Goal: Task Accomplishment & Management: Manage account settings

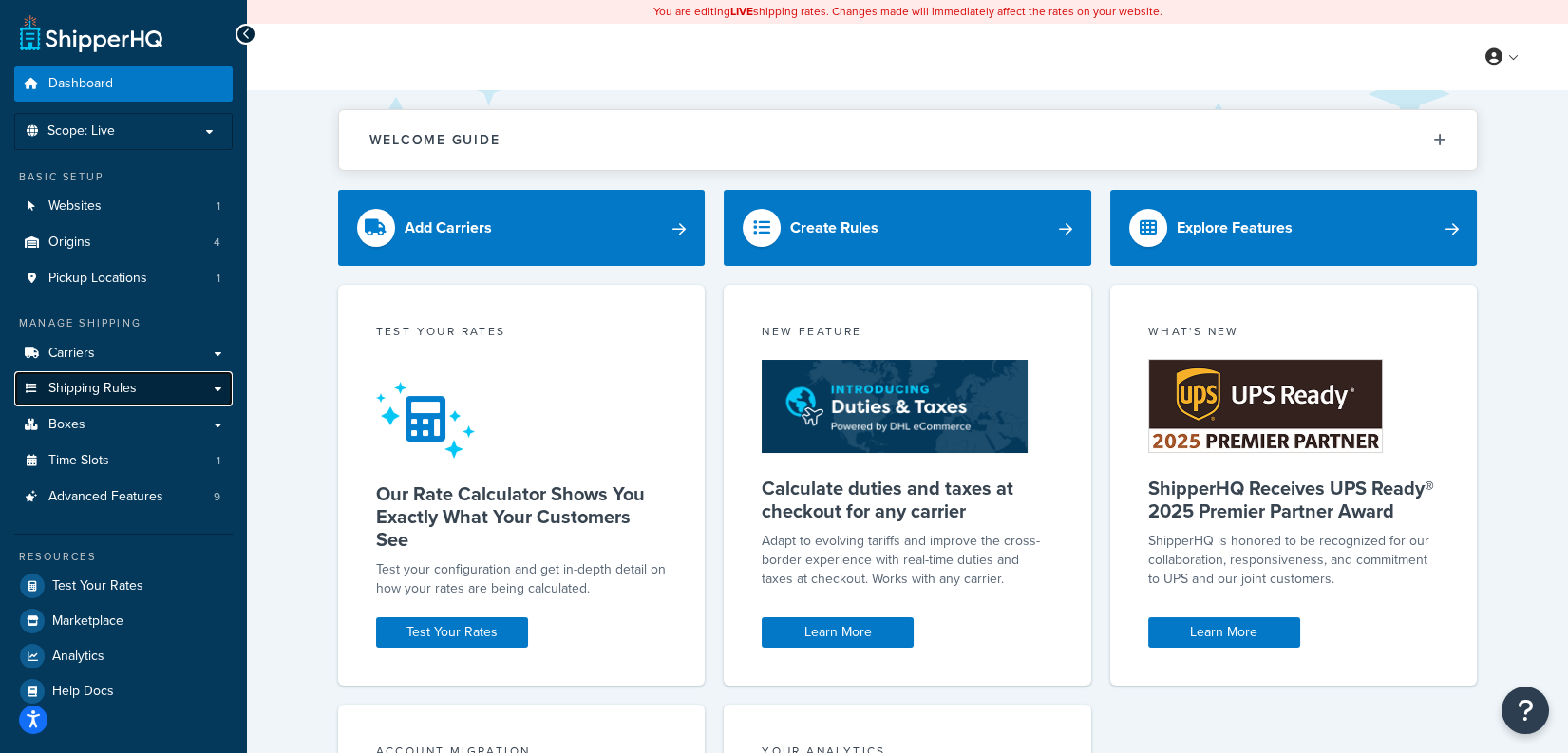
click at [123, 388] on span "Shipping Rules" at bounding box center [92, 389] width 88 height 16
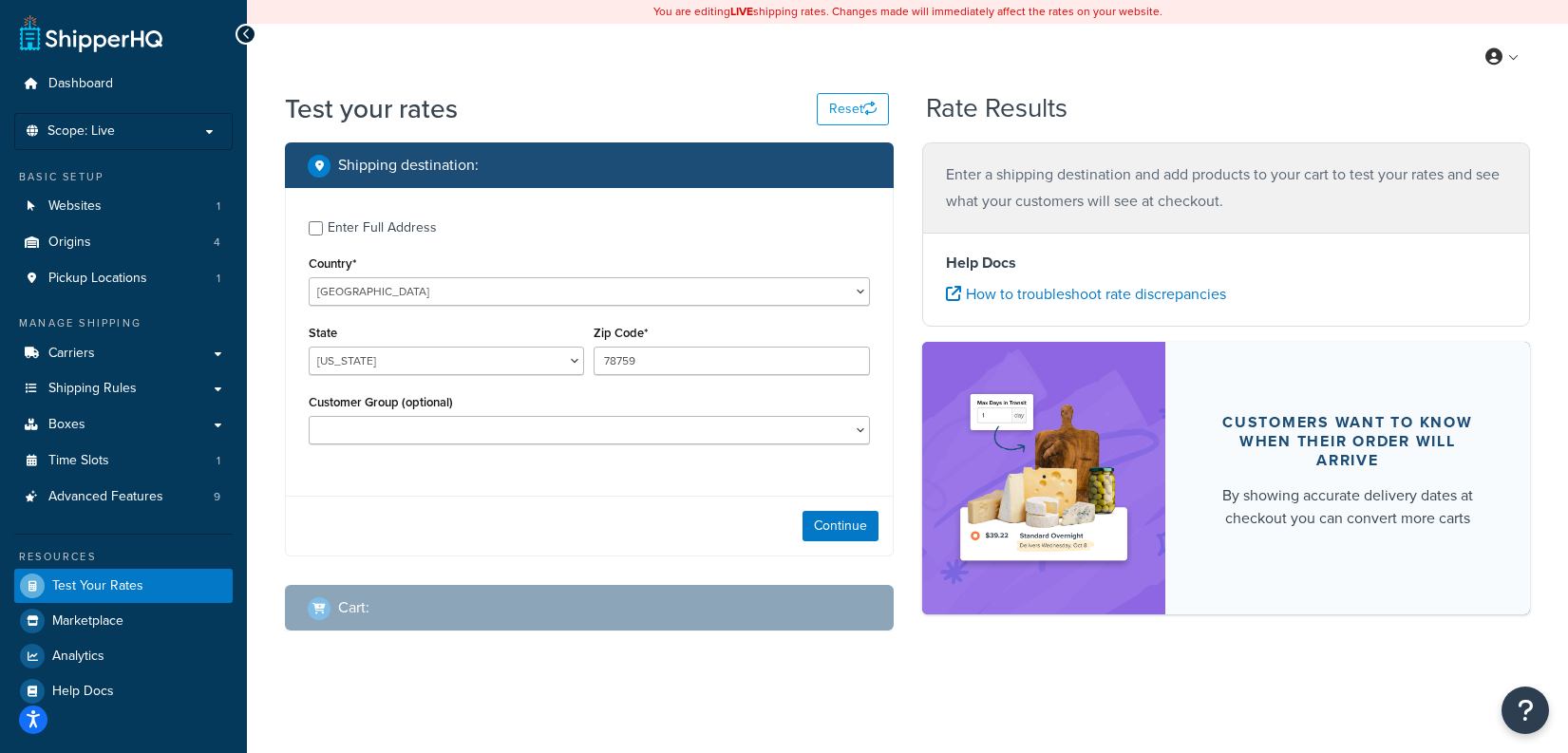
select select "[GEOGRAPHIC_DATA]"
click at [839, 517] on button "Continue" at bounding box center [840, 526] width 76 height 31
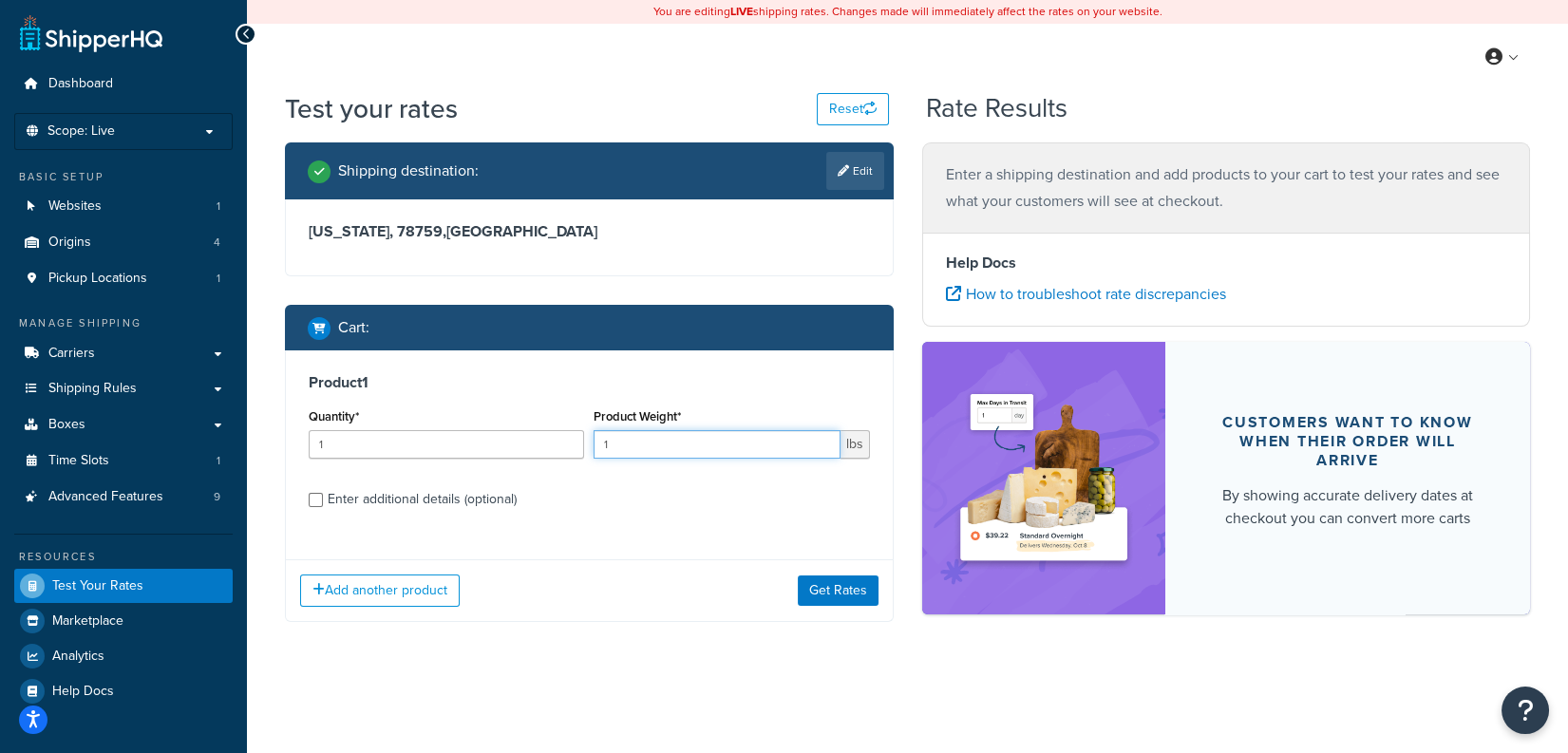
click at [649, 446] on input "1" at bounding box center [716, 445] width 246 height 29
type input "333"
click at [844, 598] on button "Get Rates" at bounding box center [838, 591] width 81 height 31
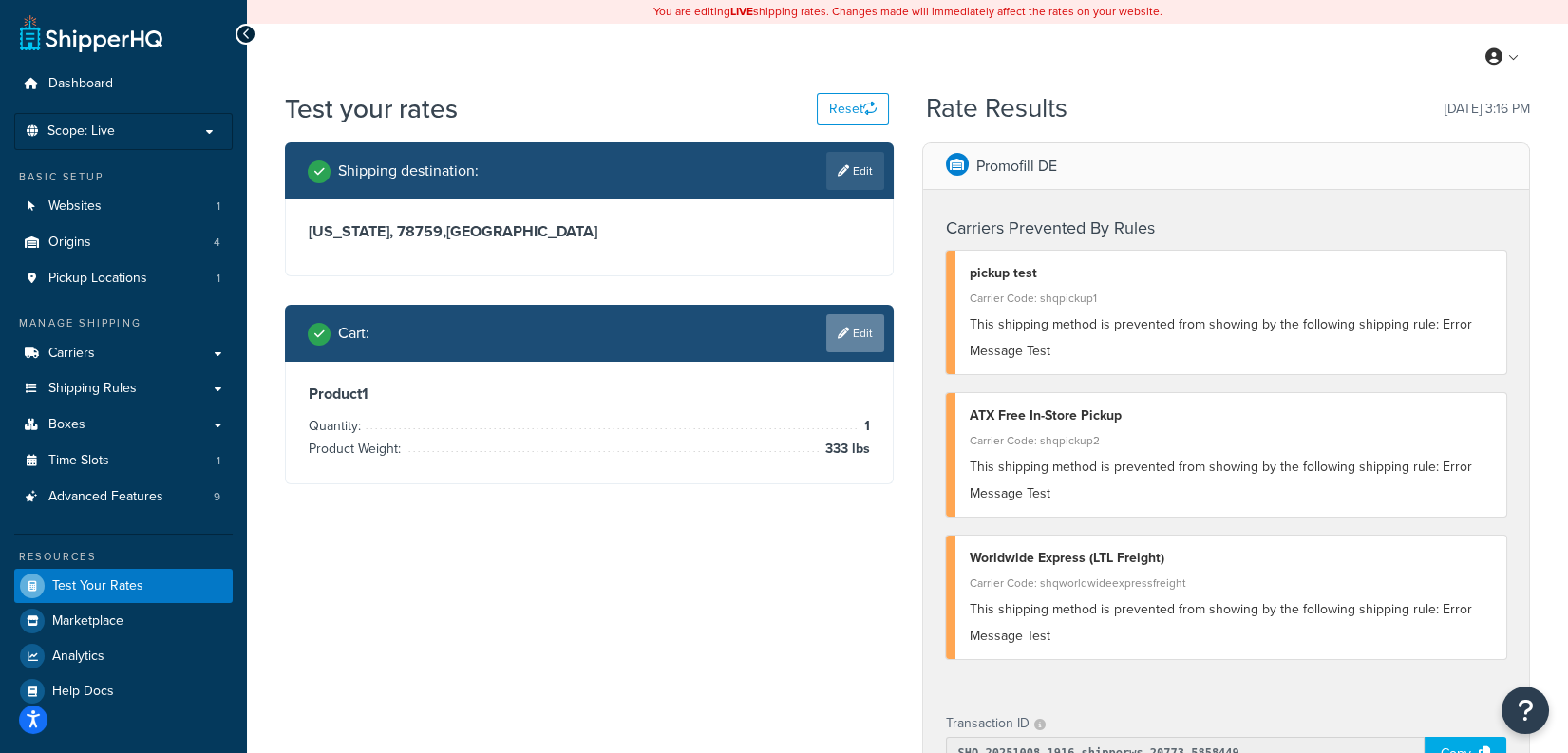
click at [845, 332] on icon at bounding box center [843, 333] width 12 height 12
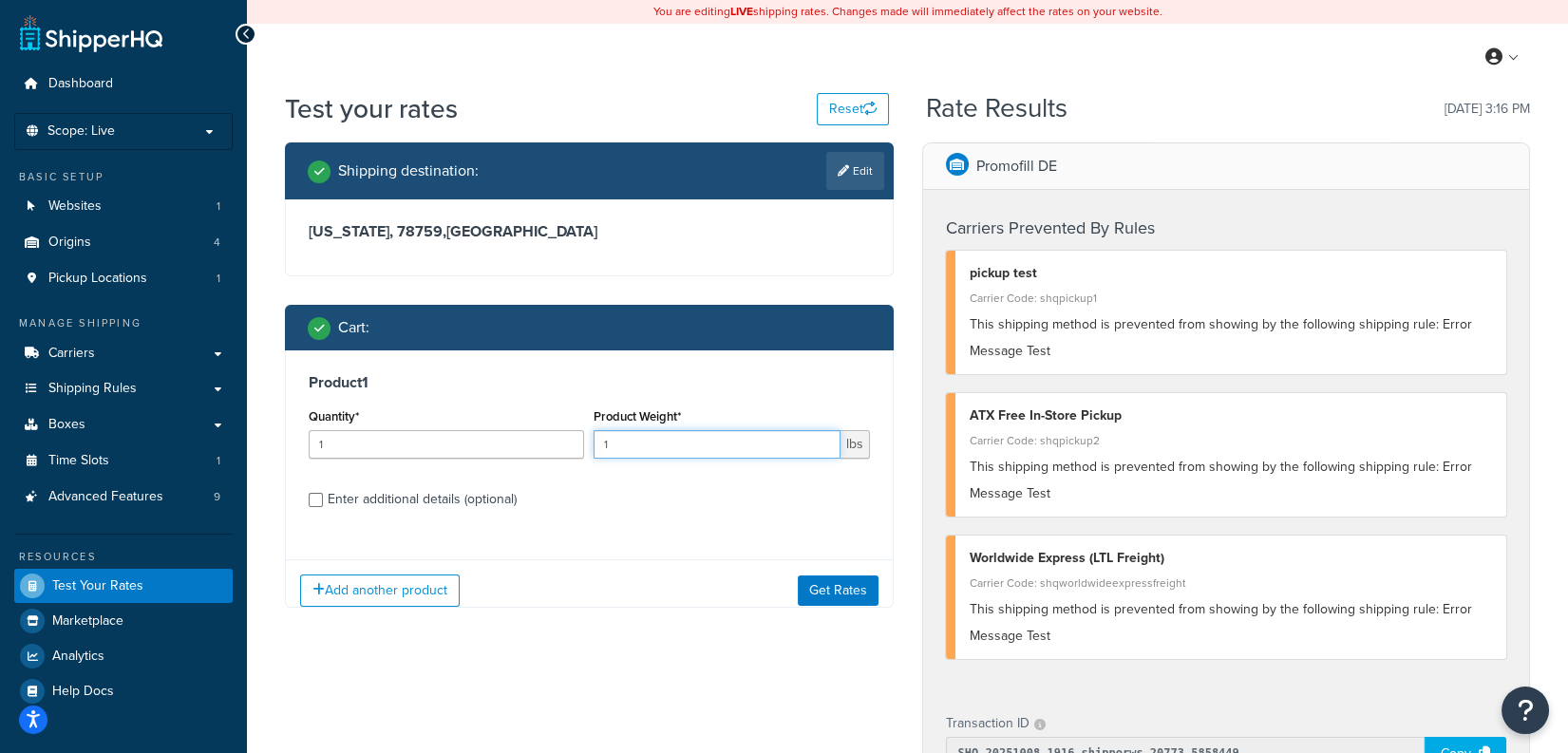
click at [684, 433] on input "1" at bounding box center [716, 445] width 246 height 29
type input "325"
click at [841, 595] on button "Get Rates" at bounding box center [838, 591] width 81 height 31
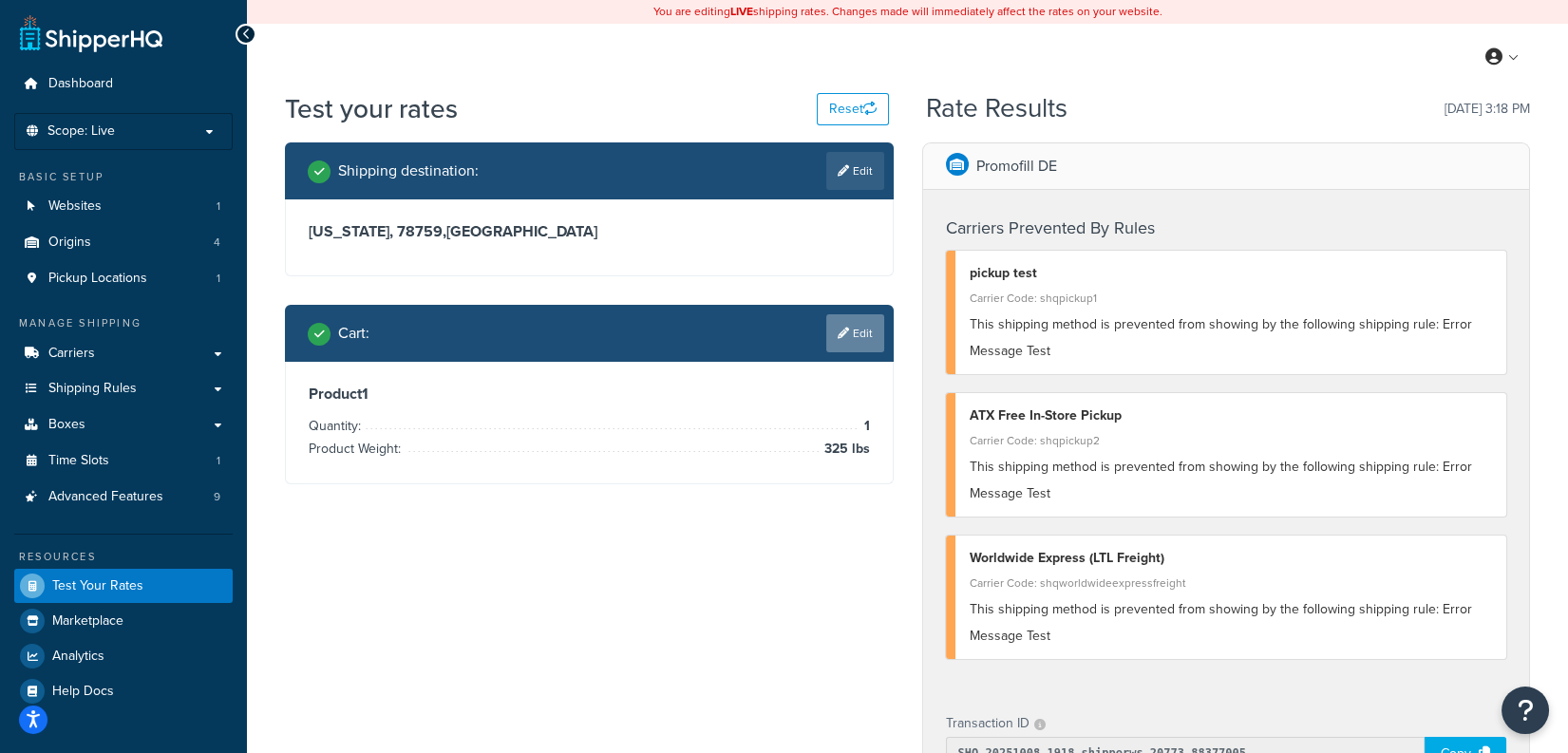
click at [863, 344] on link "Edit" at bounding box center [856, 333] width 58 height 38
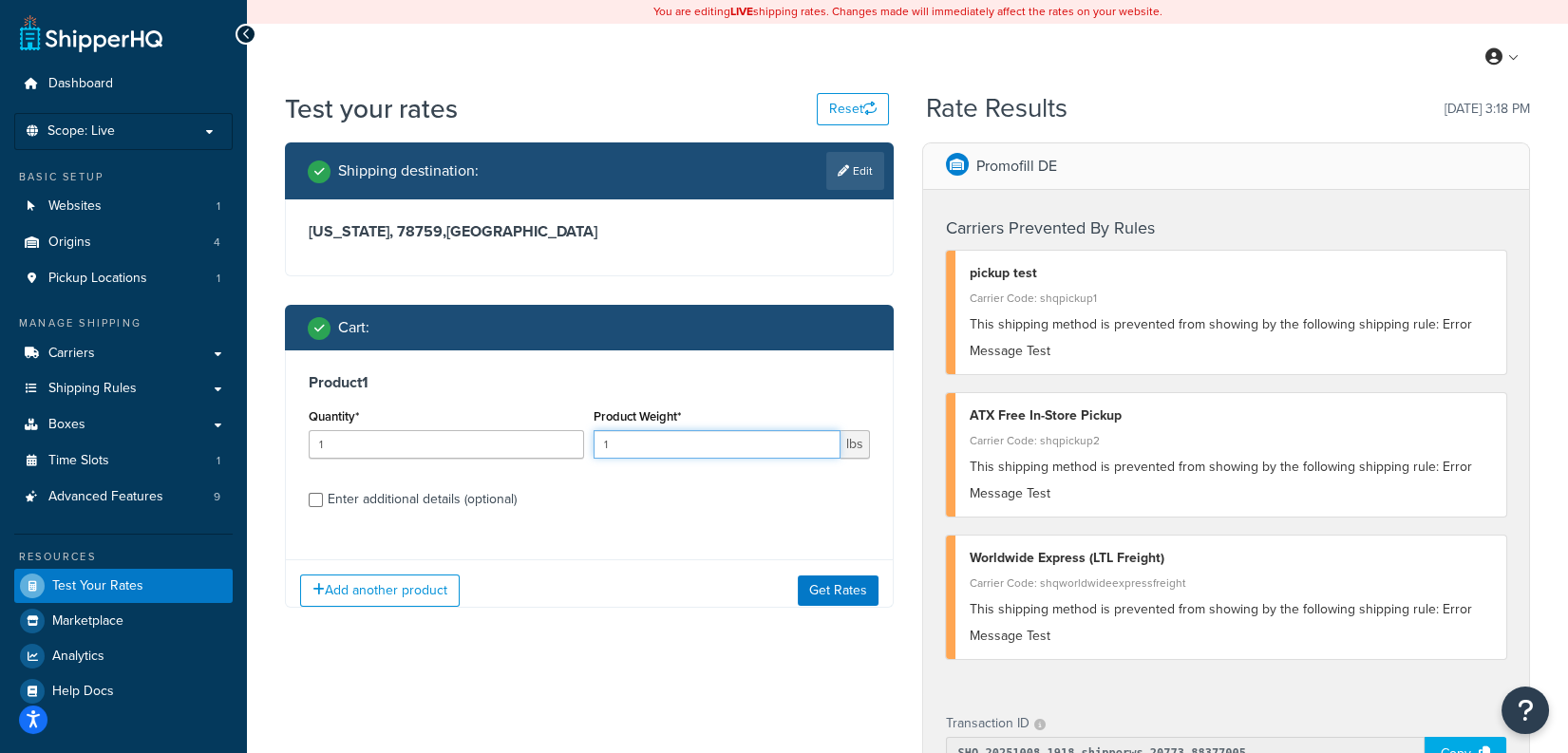
click at [754, 441] on input "1" at bounding box center [716, 445] width 246 height 29
type input "376"
click at [845, 584] on button "Get Rates" at bounding box center [838, 591] width 81 height 31
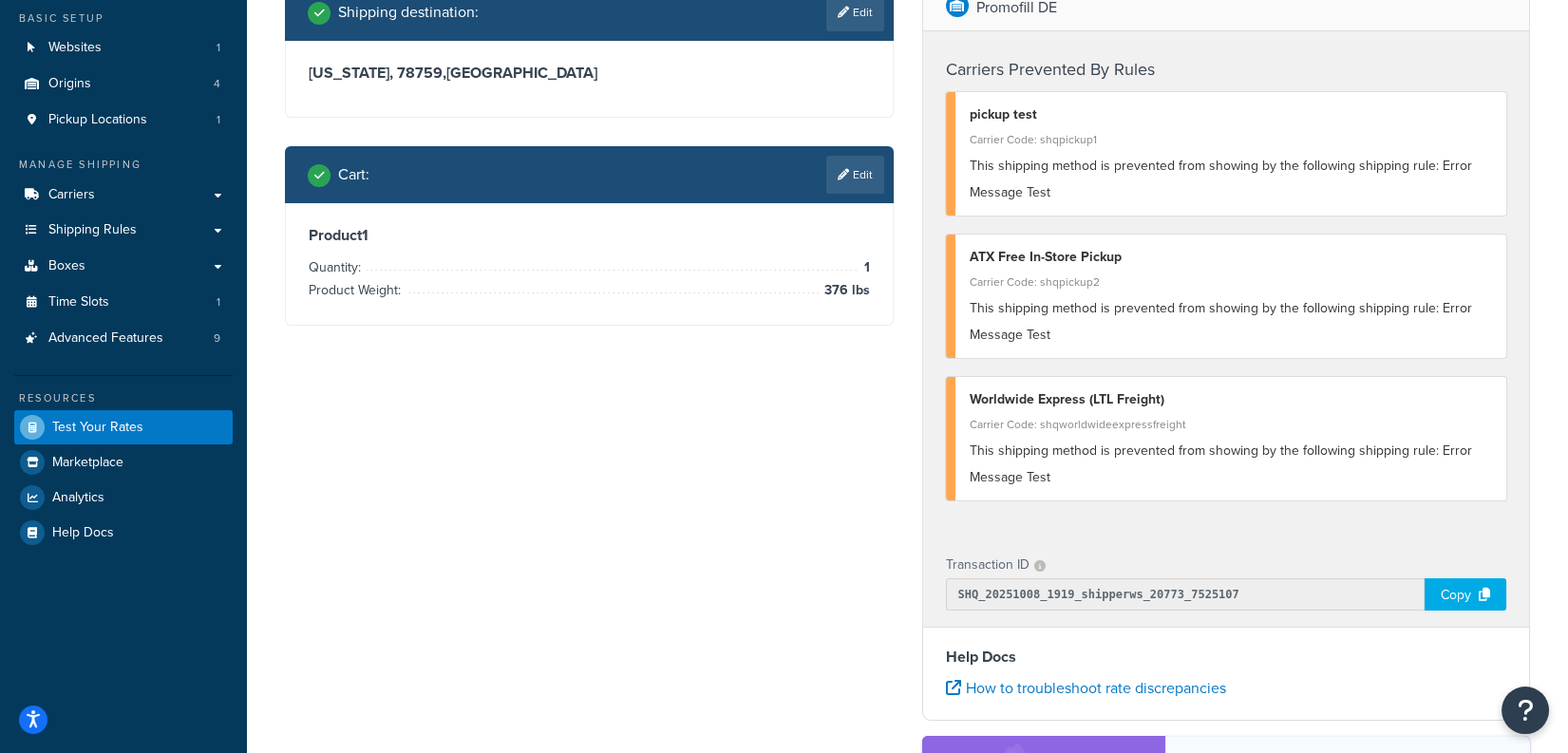
scroll to position [161, 0]
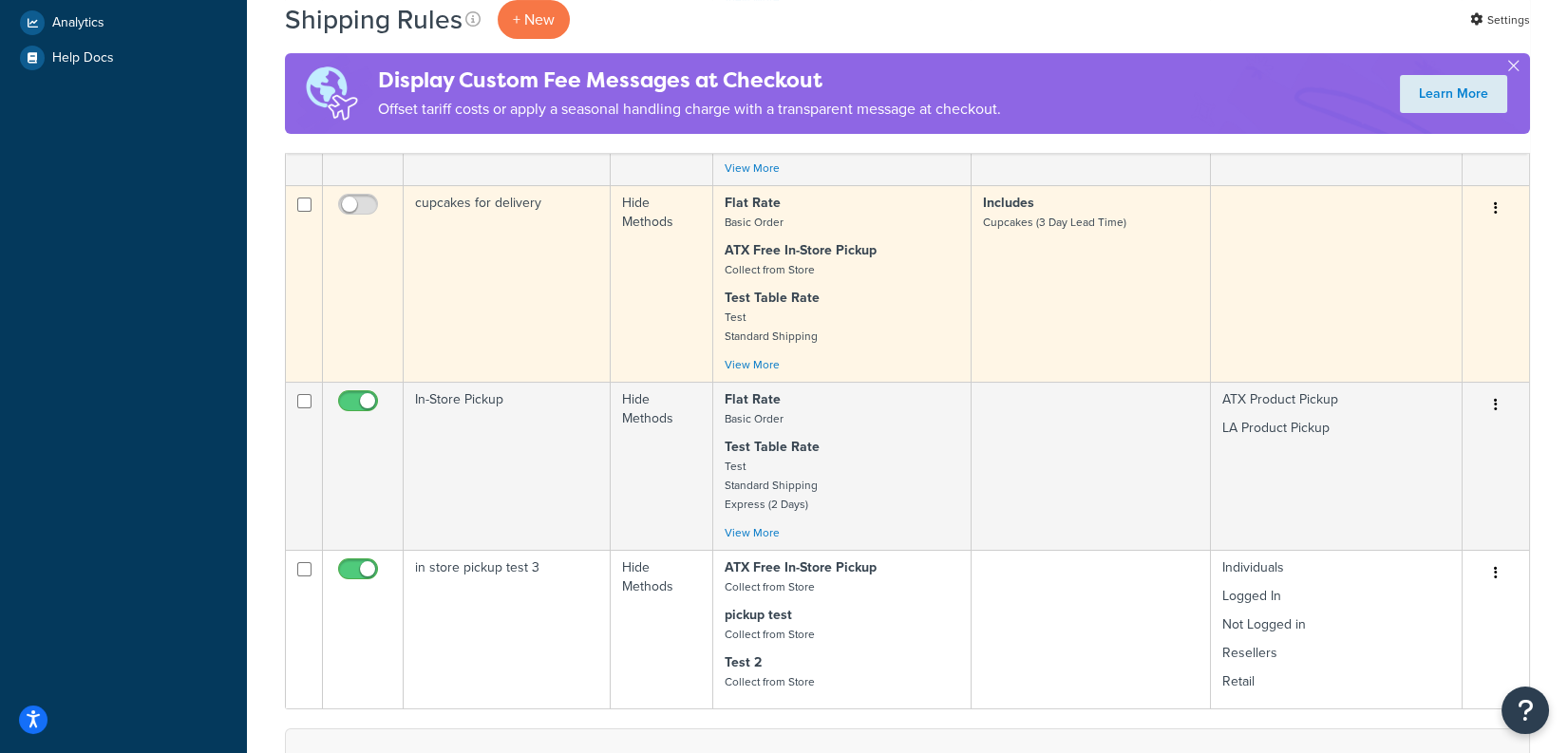
scroll to position [806, 0]
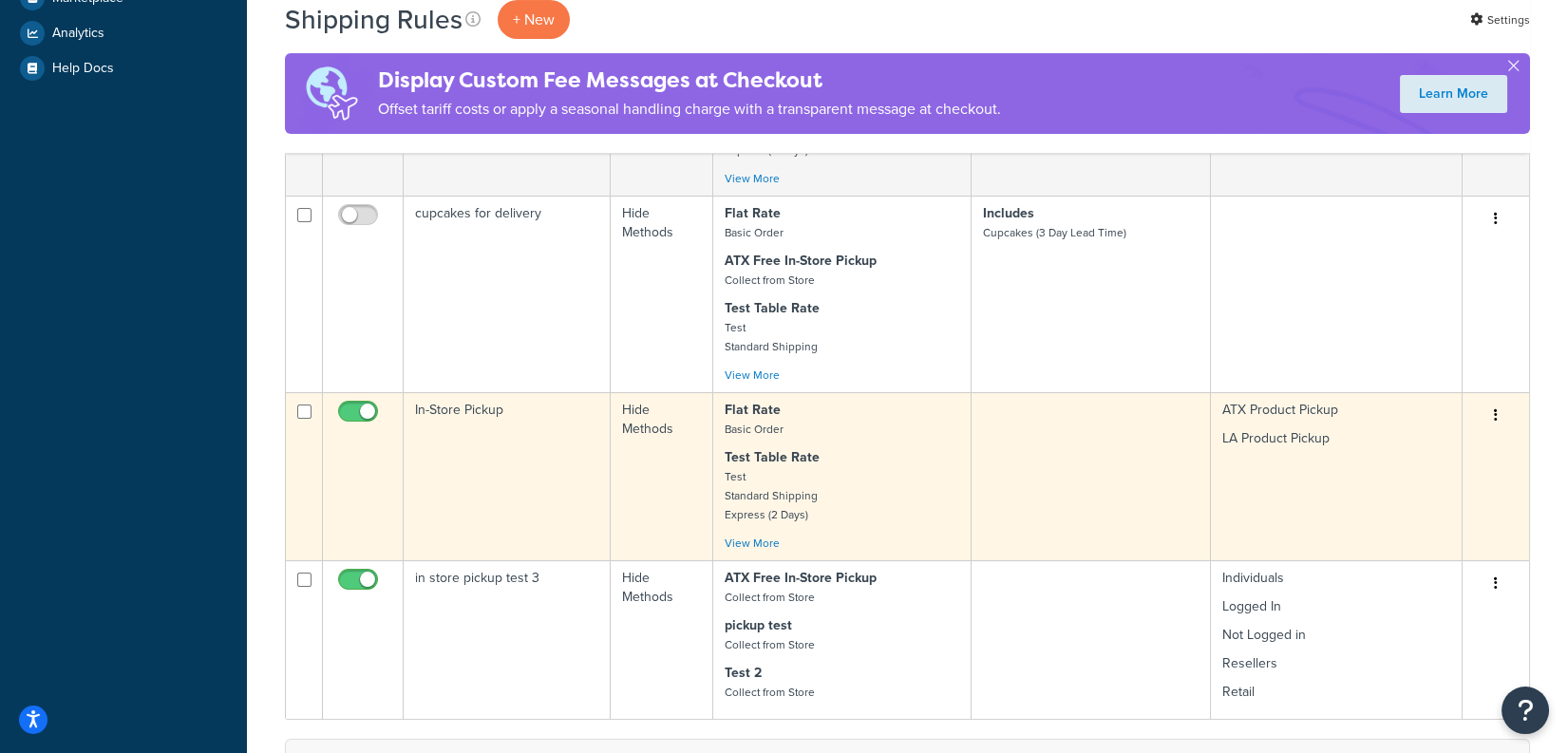
click at [367, 404] on input "checkbox" at bounding box center [360, 416] width 52 height 24
checkbox input "false"
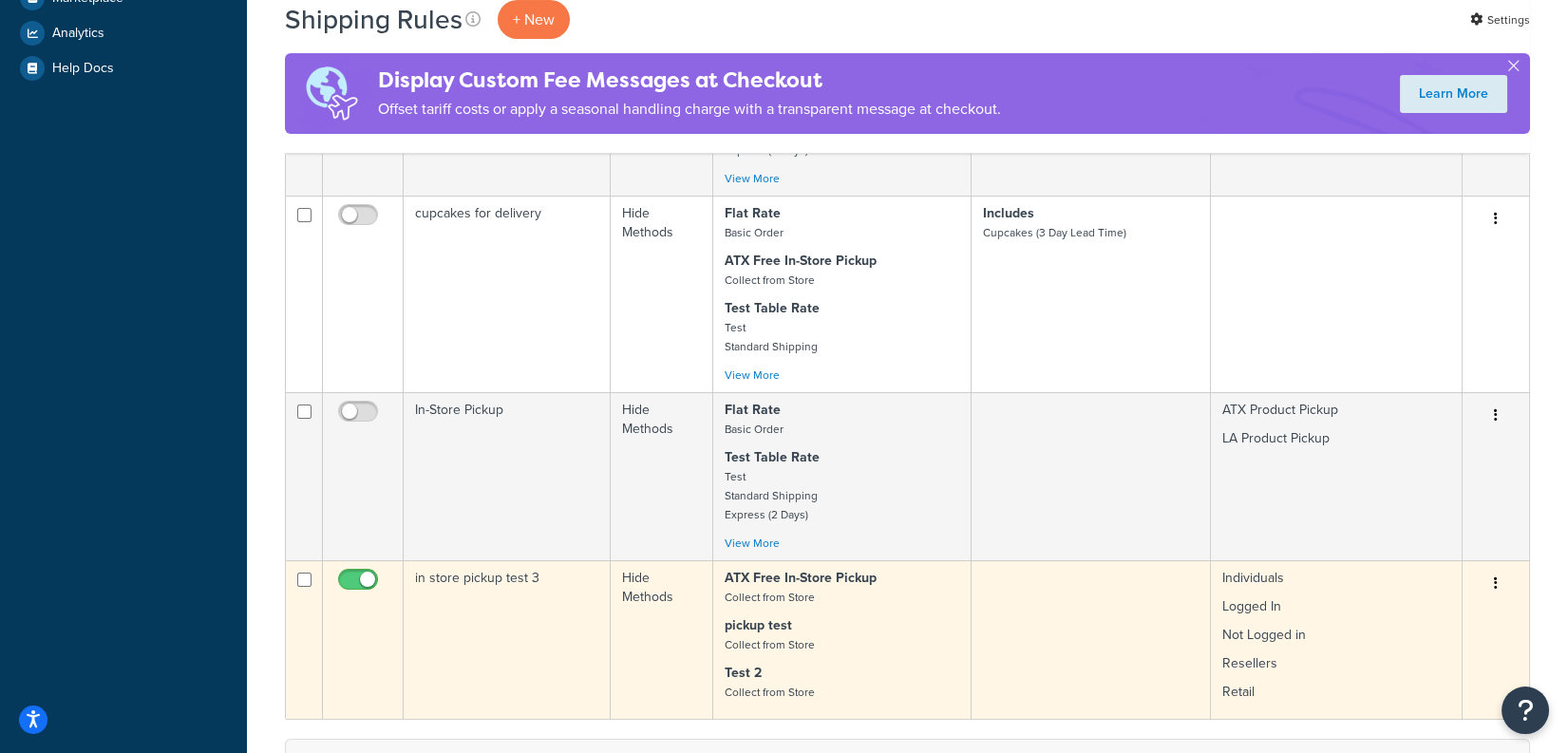
click at [350, 572] on input "checkbox" at bounding box center [360, 584] width 52 height 24
checkbox input "false"
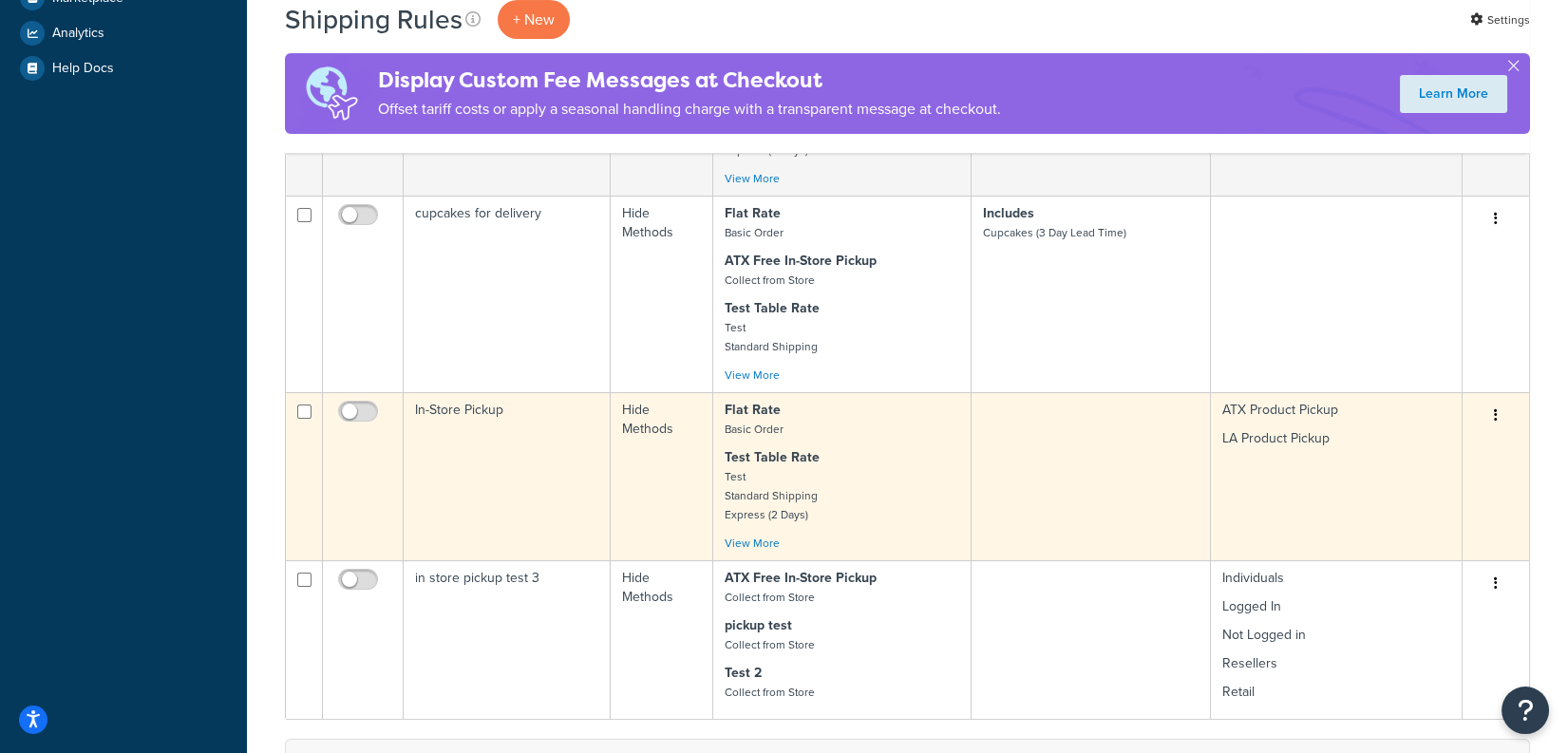
scroll to position [0, 0]
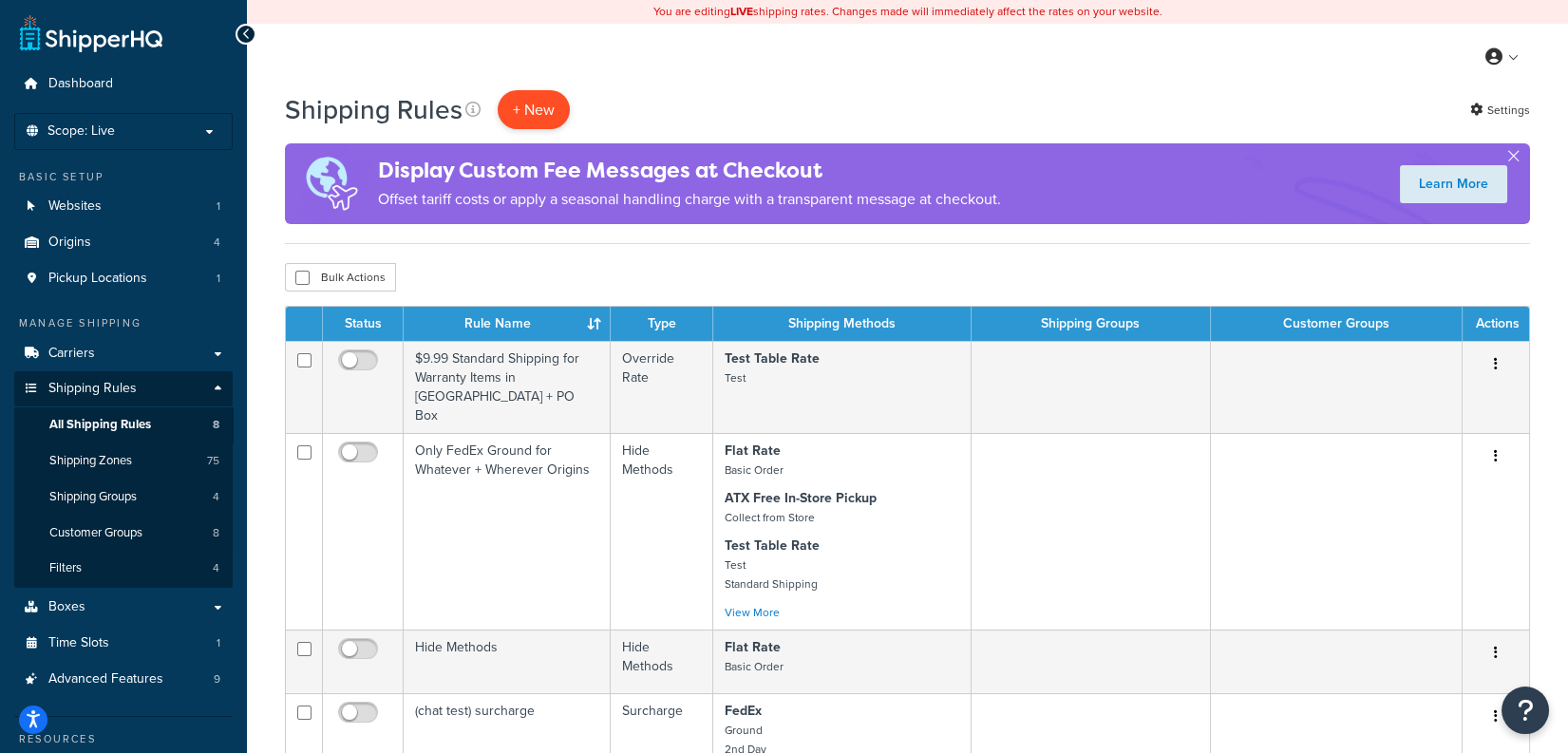
click at [538, 116] on p "+ New" at bounding box center [533, 109] width 72 height 39
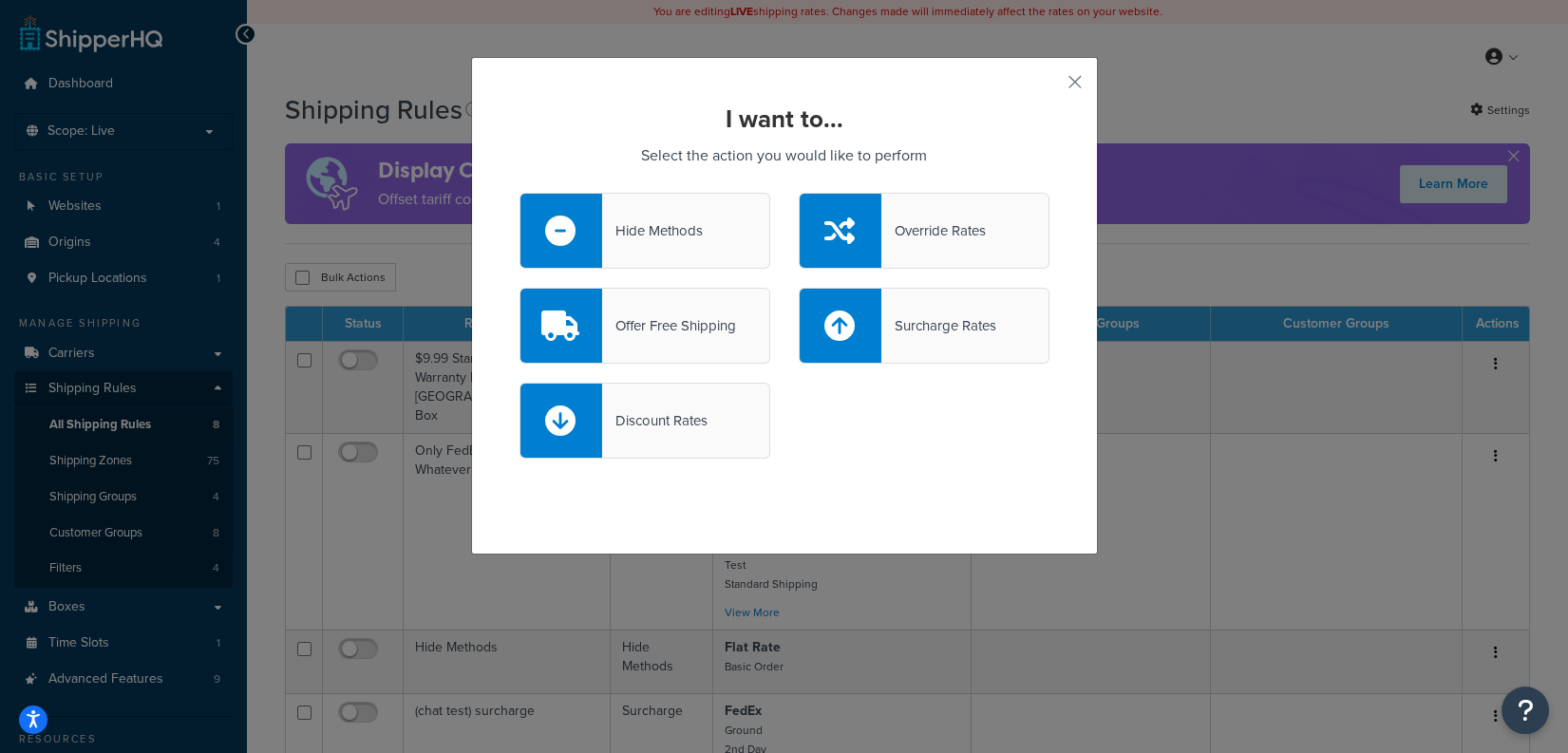
click at [729, 250] on div "Hide Methods" at bounding box center [644, 231] width 251 height 76
click at [0, 0] on input "Hide Methods" at bounding box center [0, 0] width 0 height 0
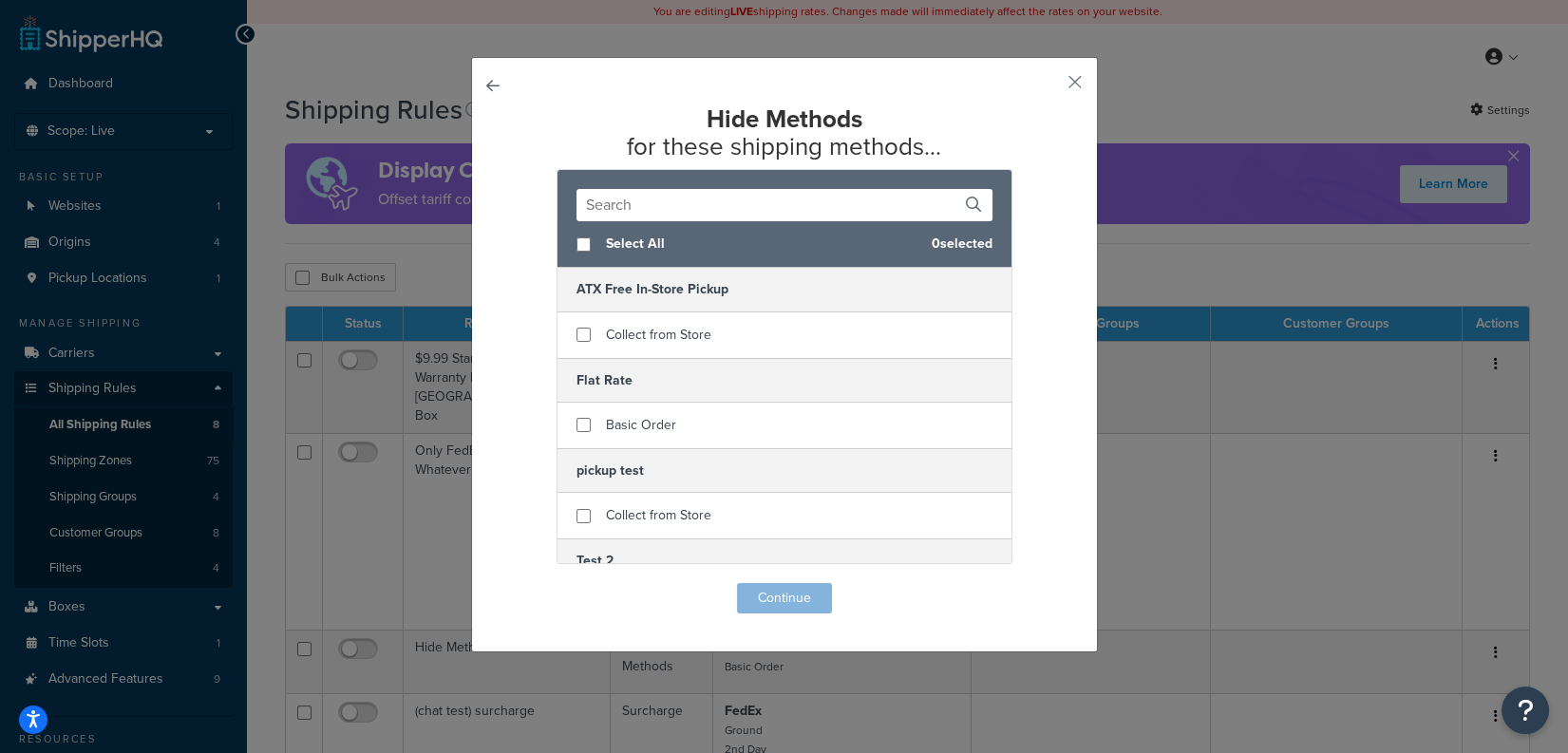
click at [630, 250] on span "Select All" at bounding box center [760, 244] width 310 height 27
checkbox input "true"
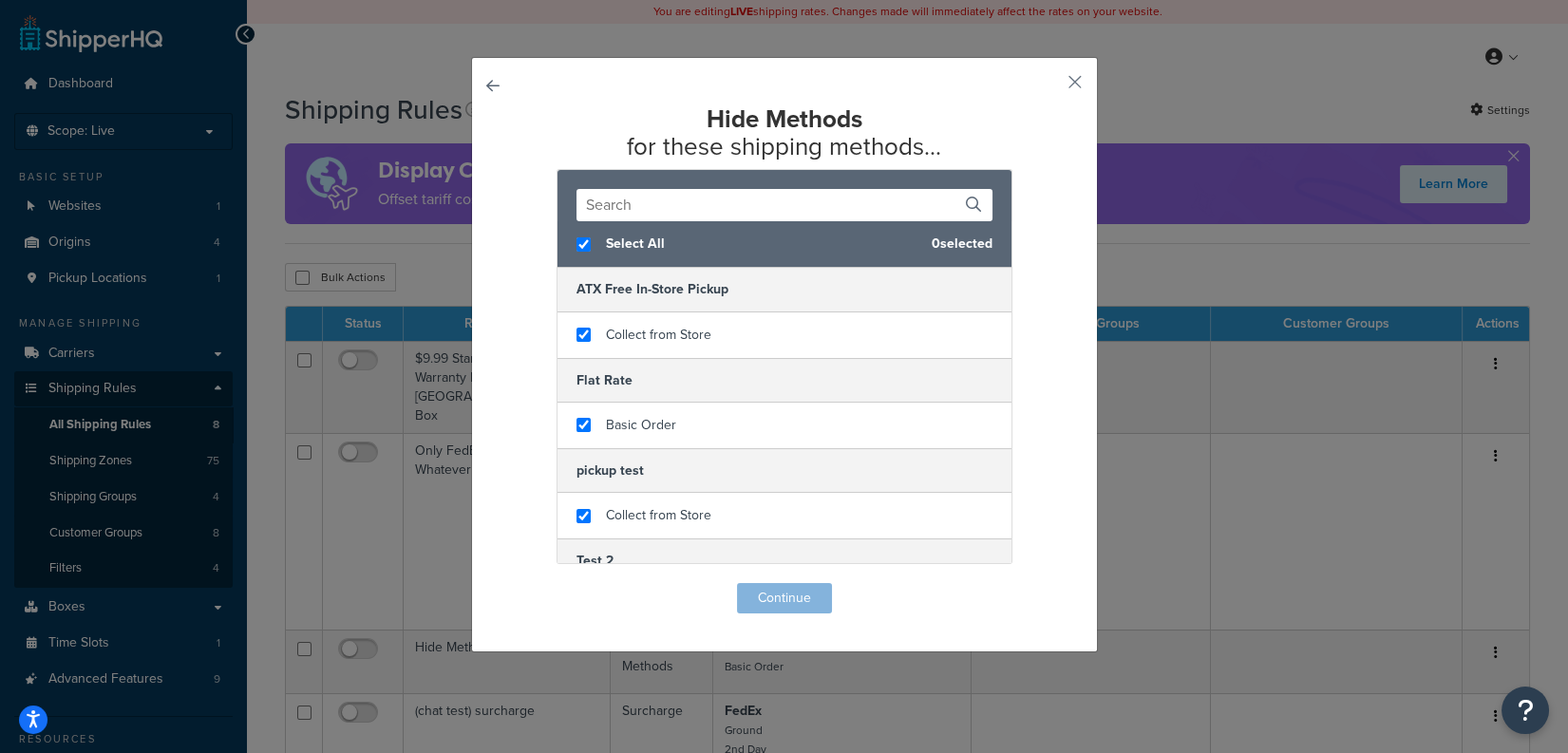
checkbox input "true"
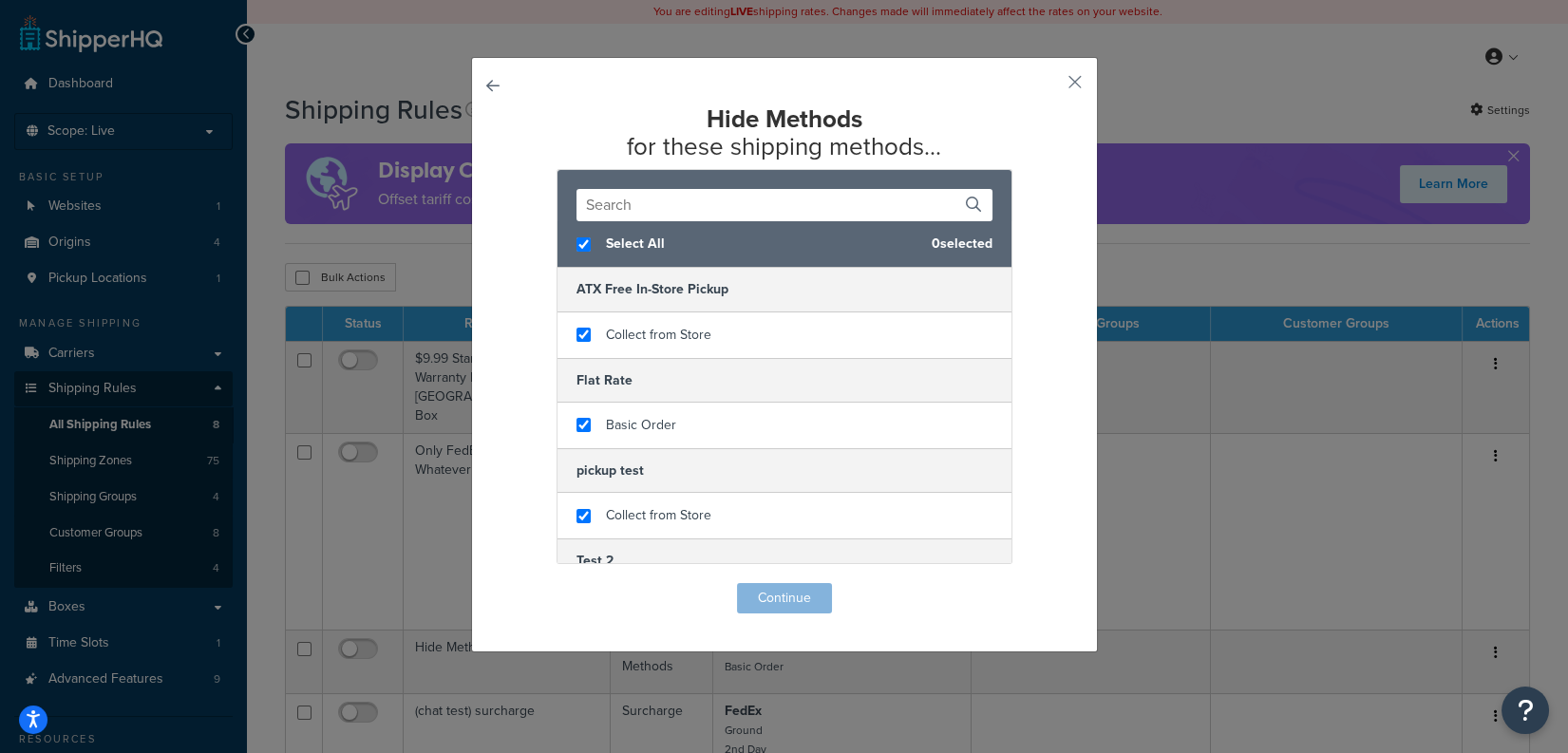
checkbox input "true"
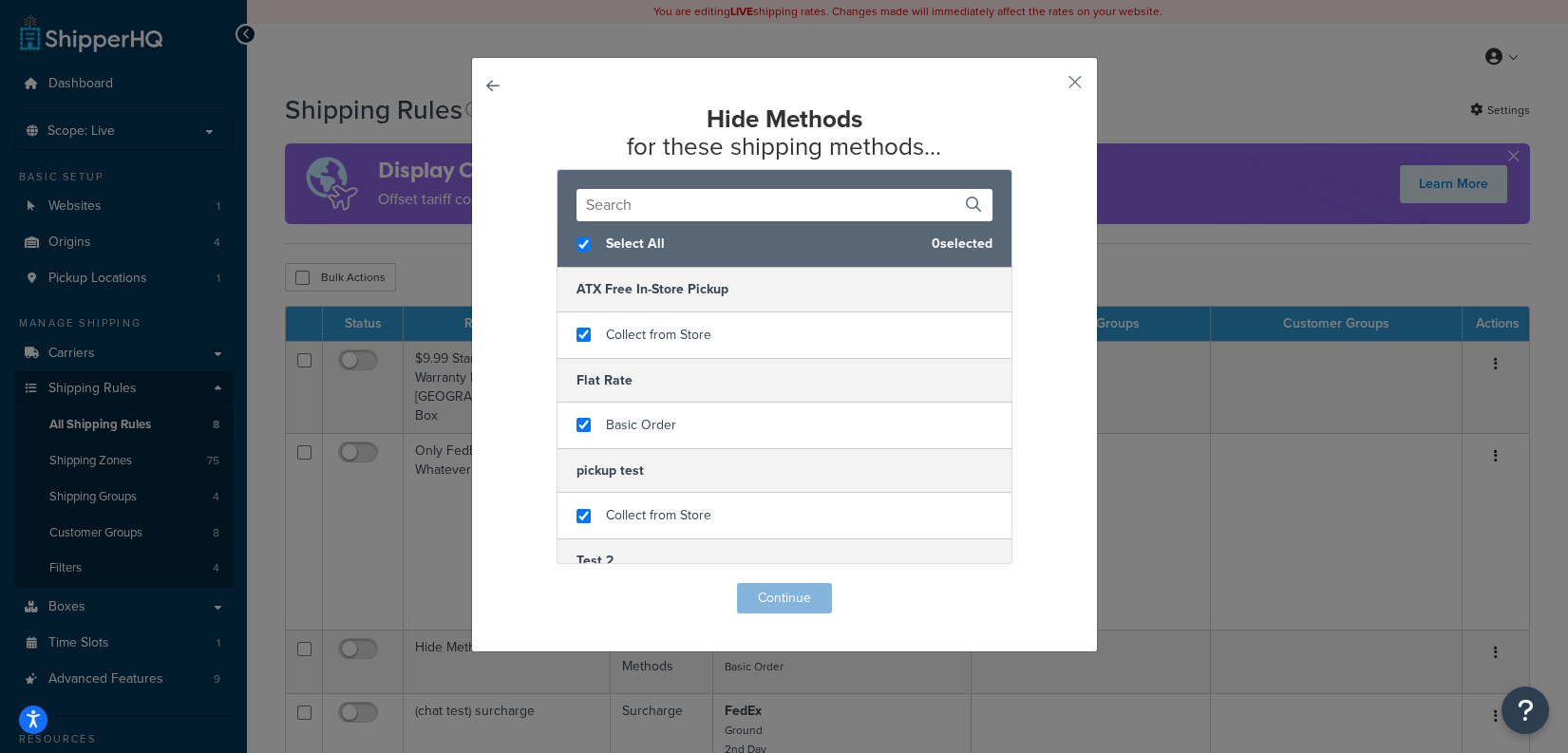
checkbox input "true"
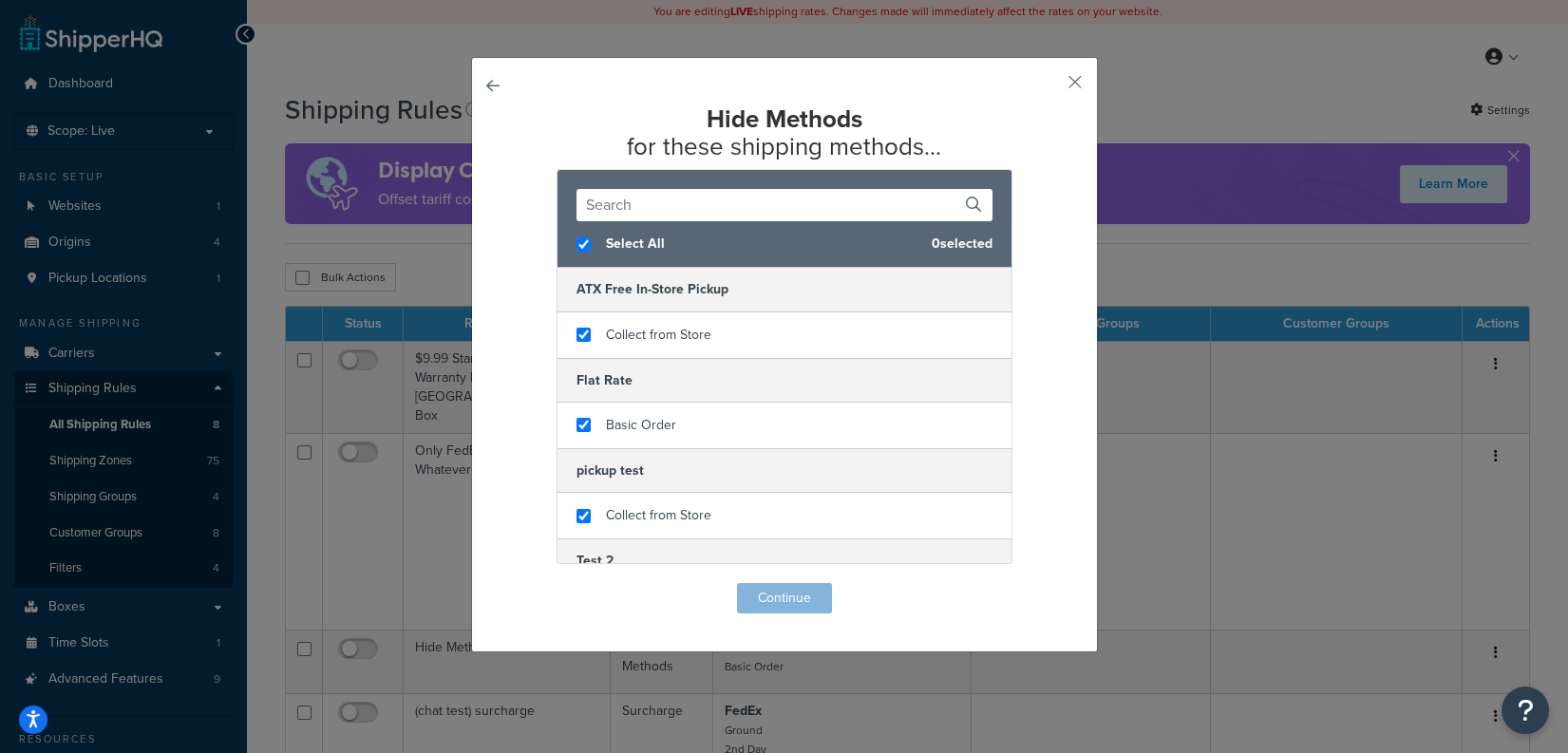
checkbox input "true"
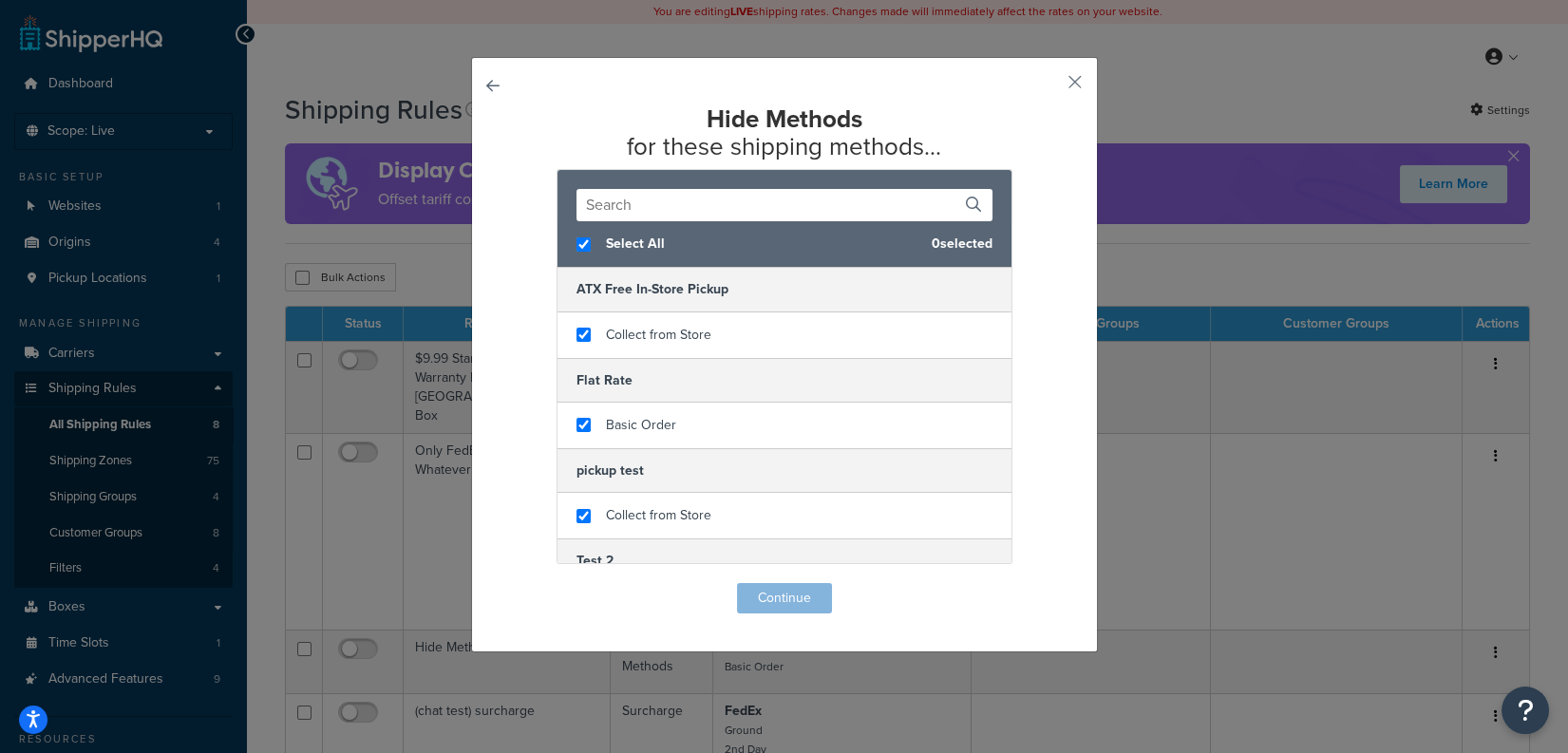
checkbox input "true"
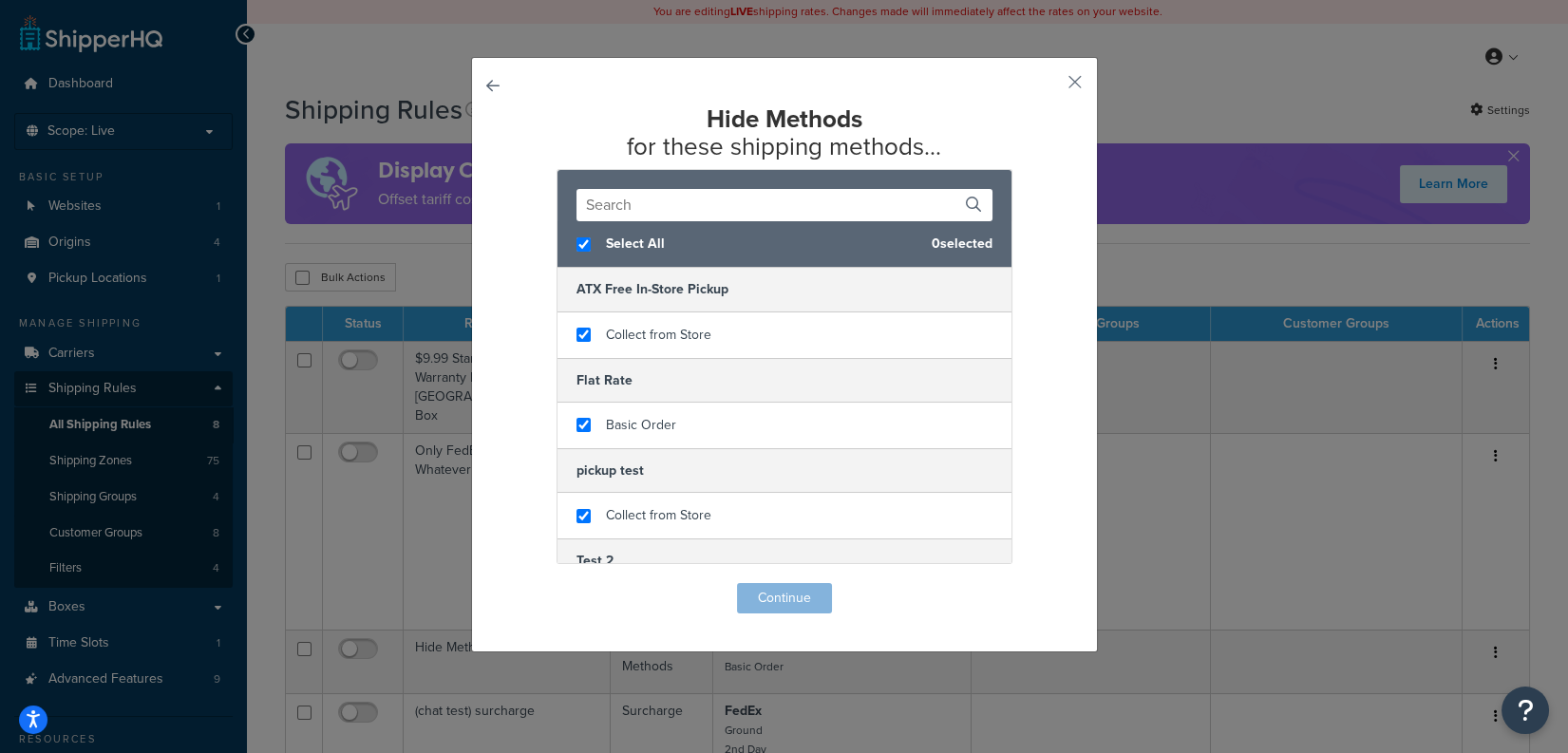
checkbox input "true"
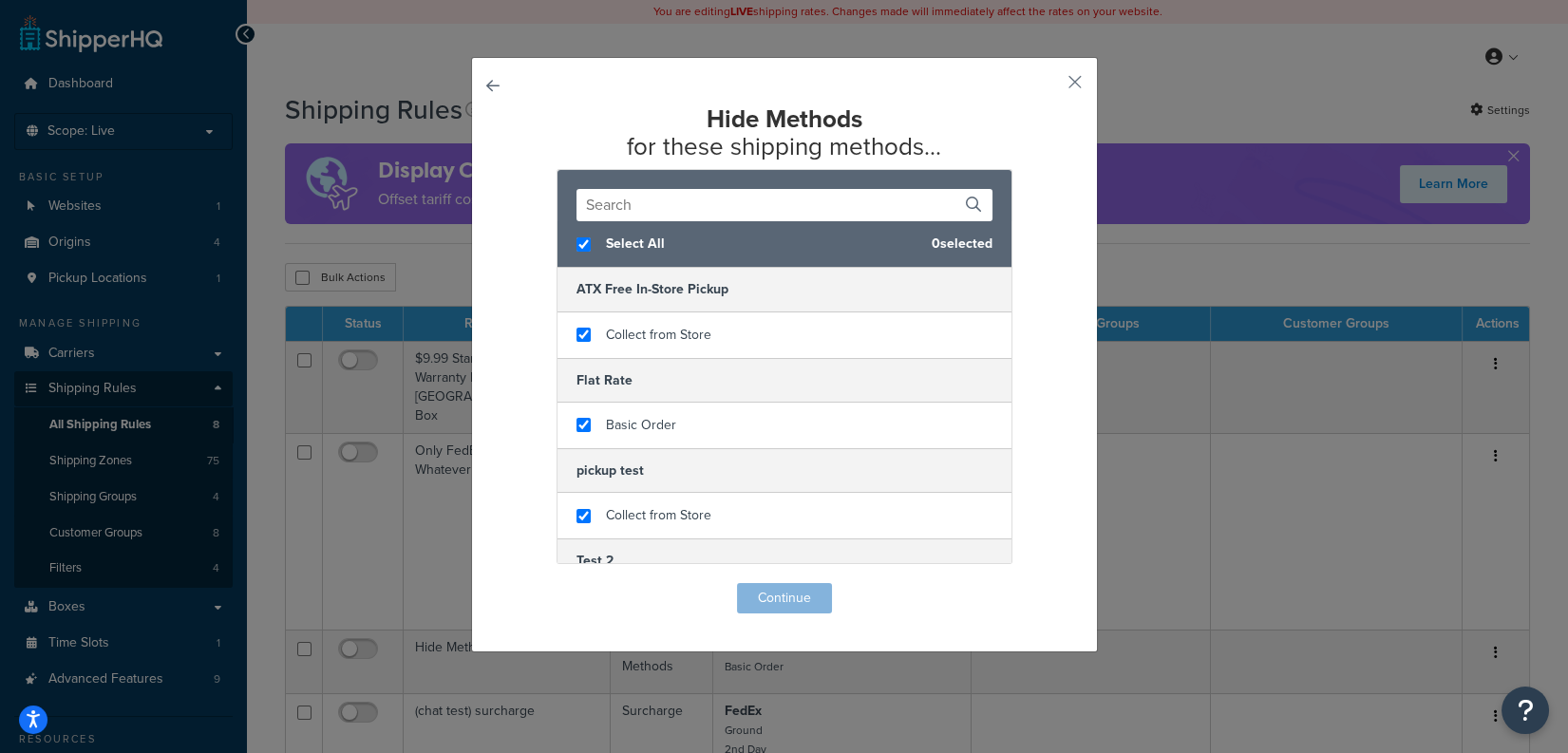
checkbox input "true"
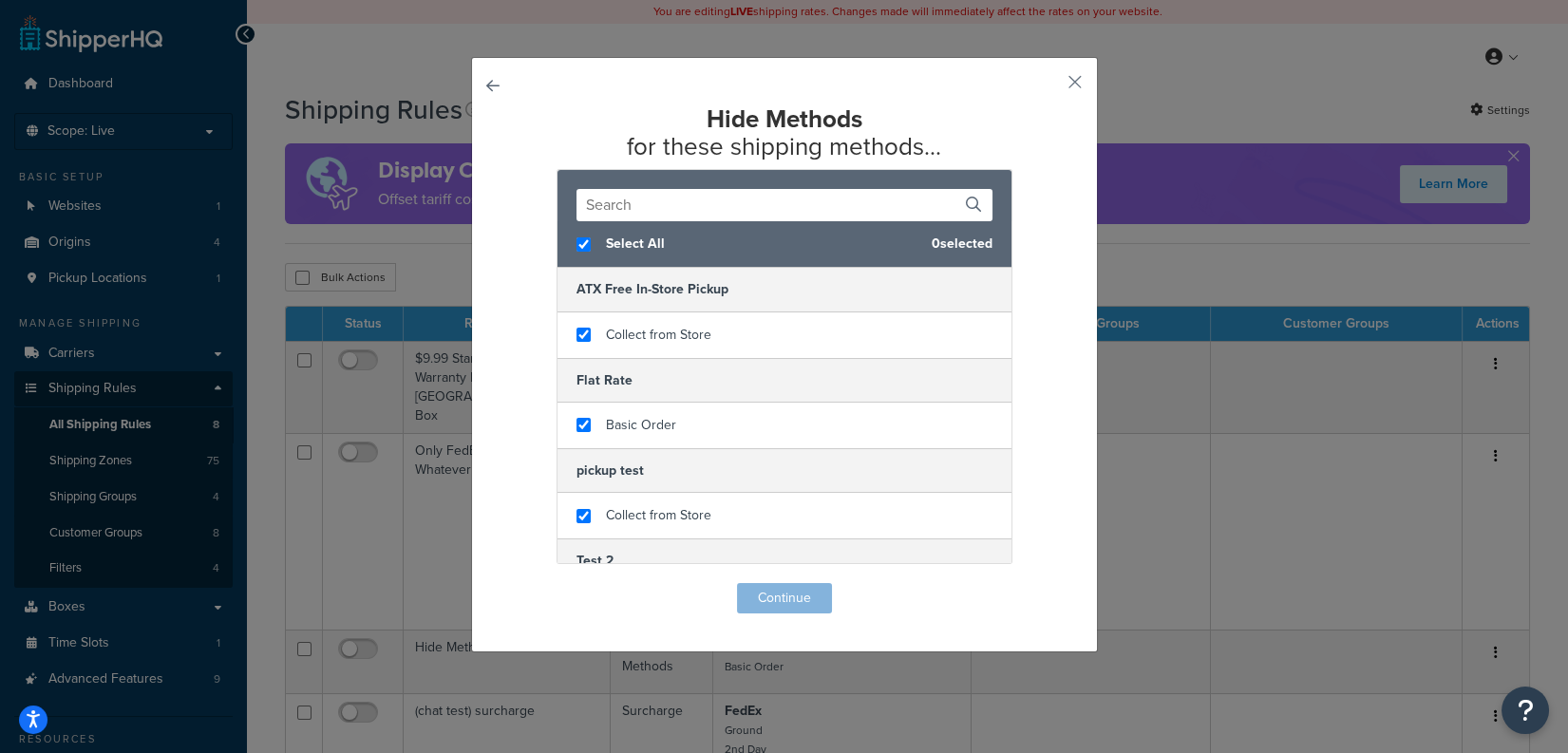
checkbox input "true"
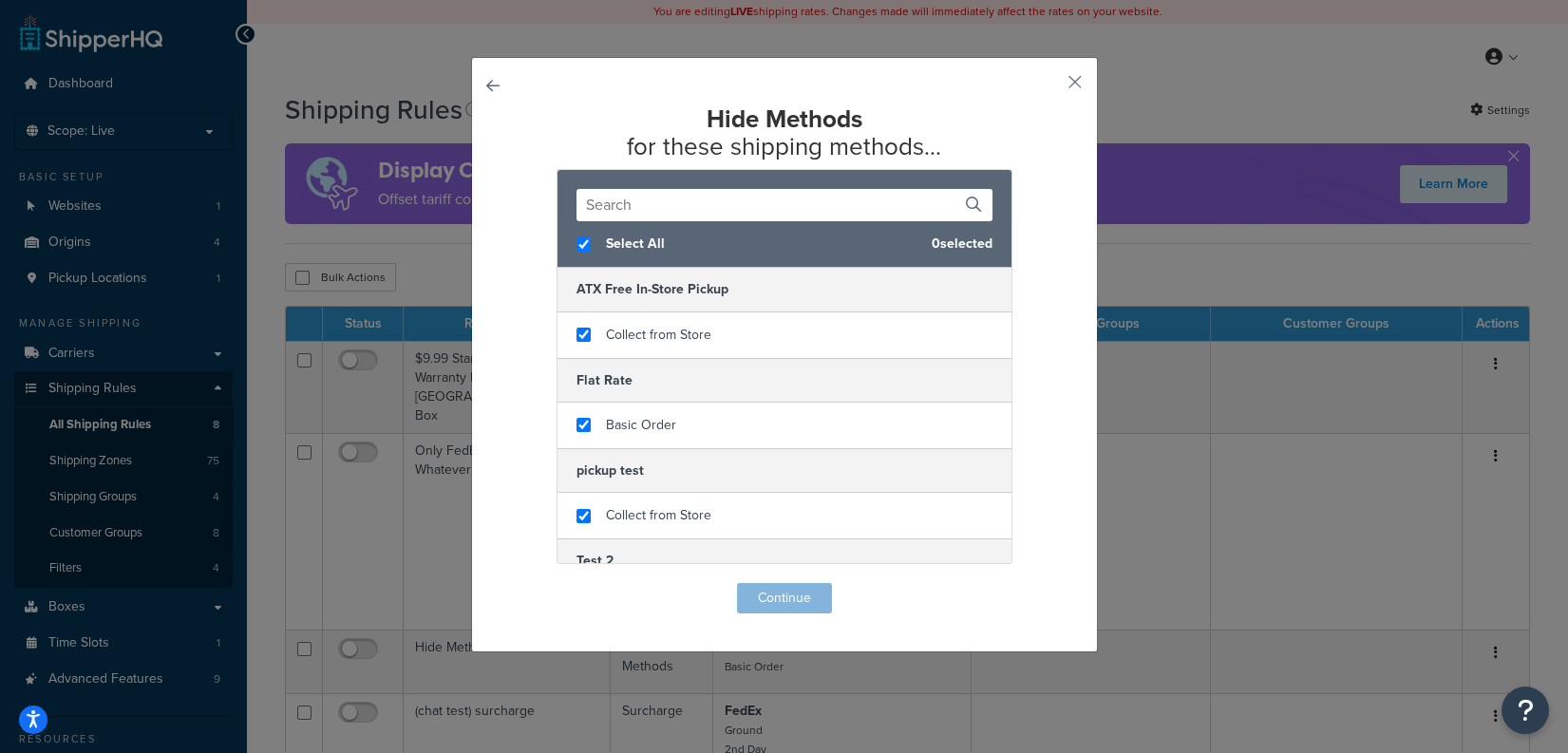
checkbox input "true"
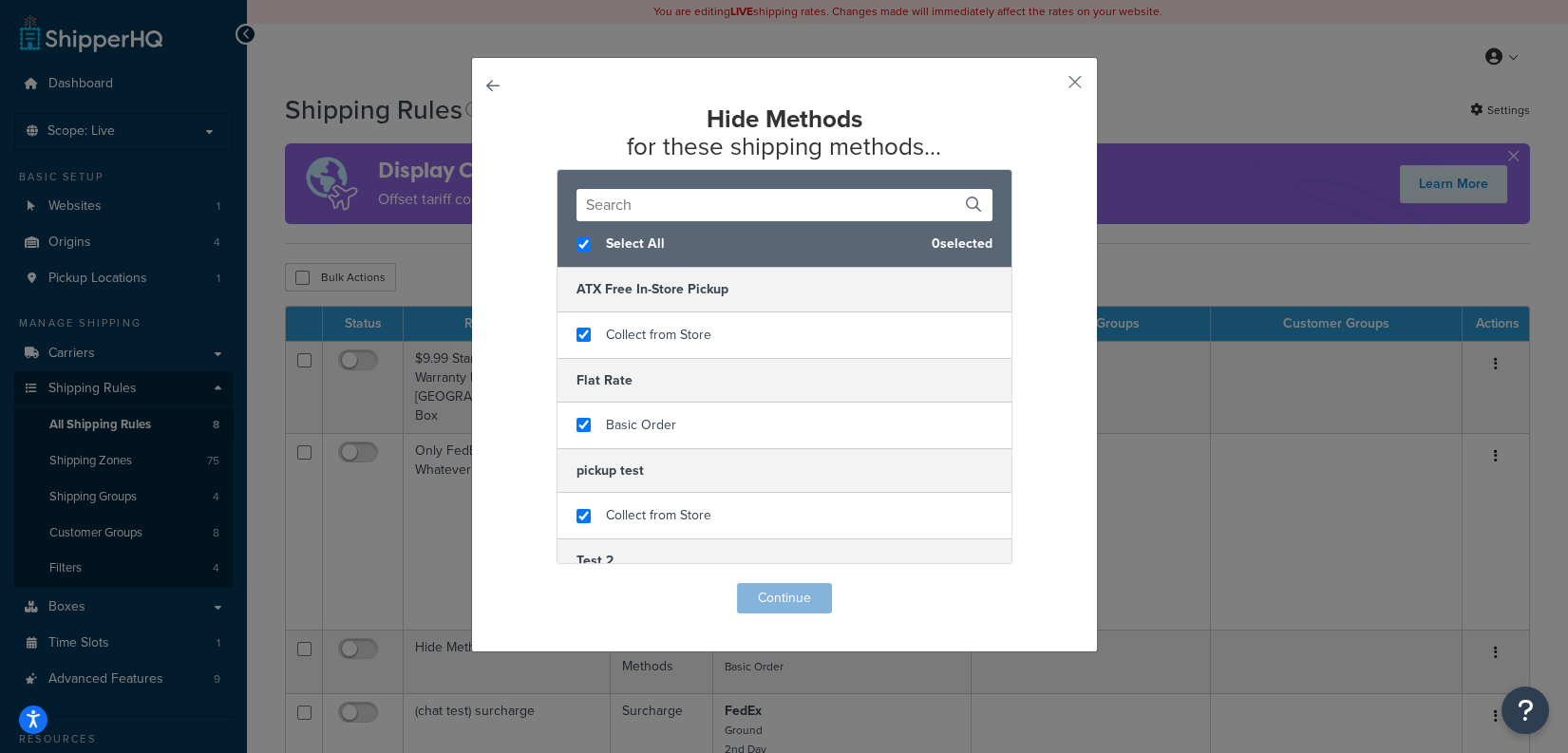
checkbox input "true"
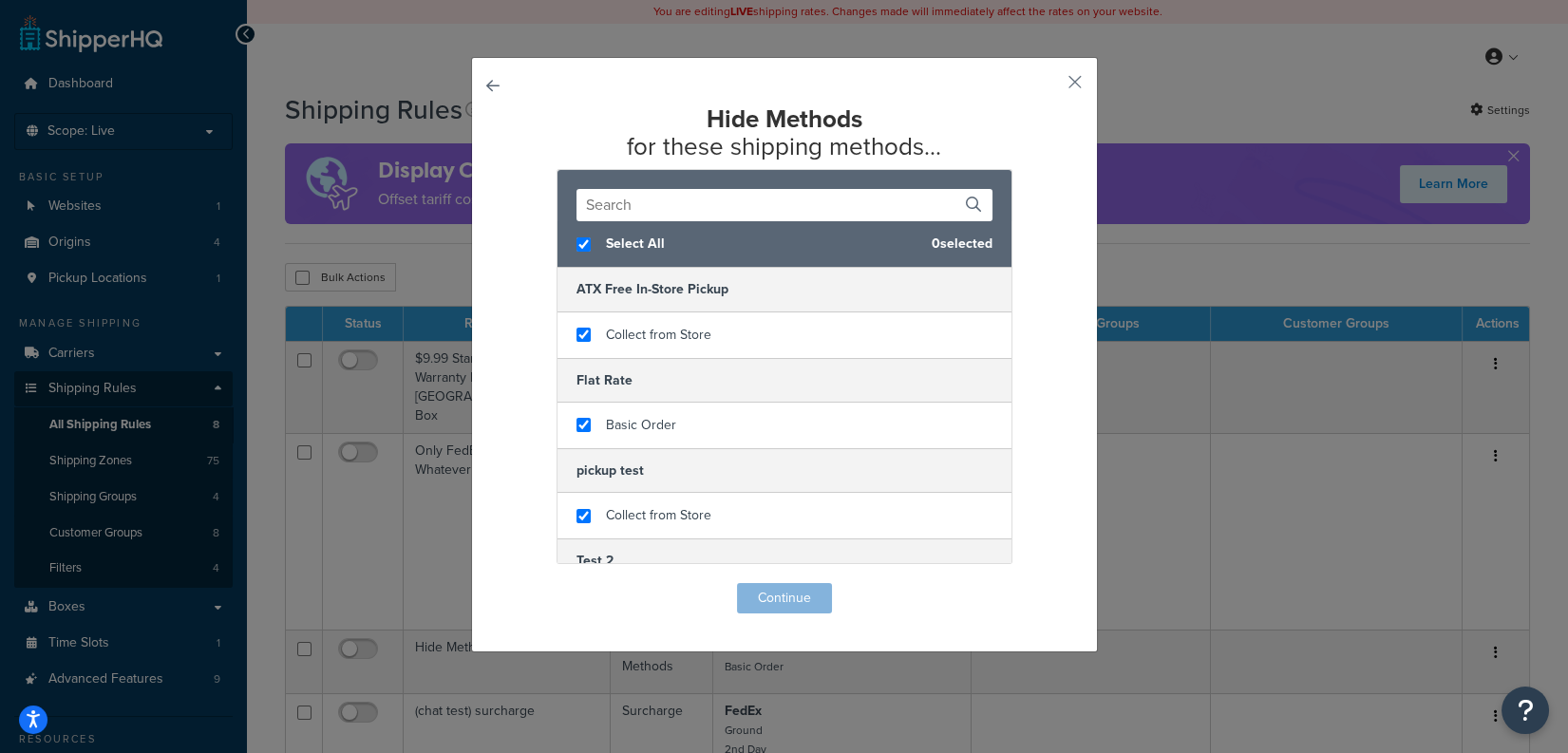
checkbox input "true"
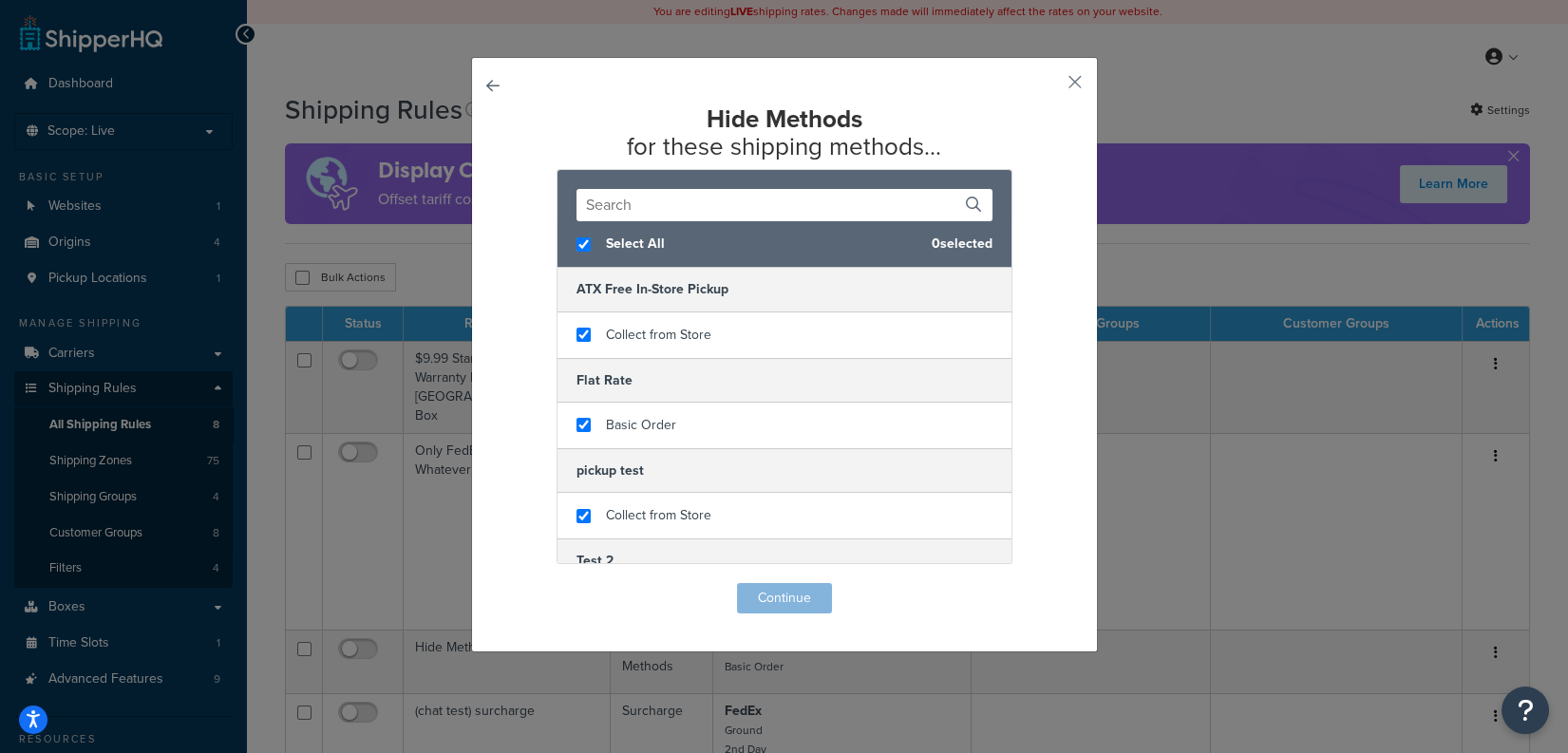
checkbox input "true"
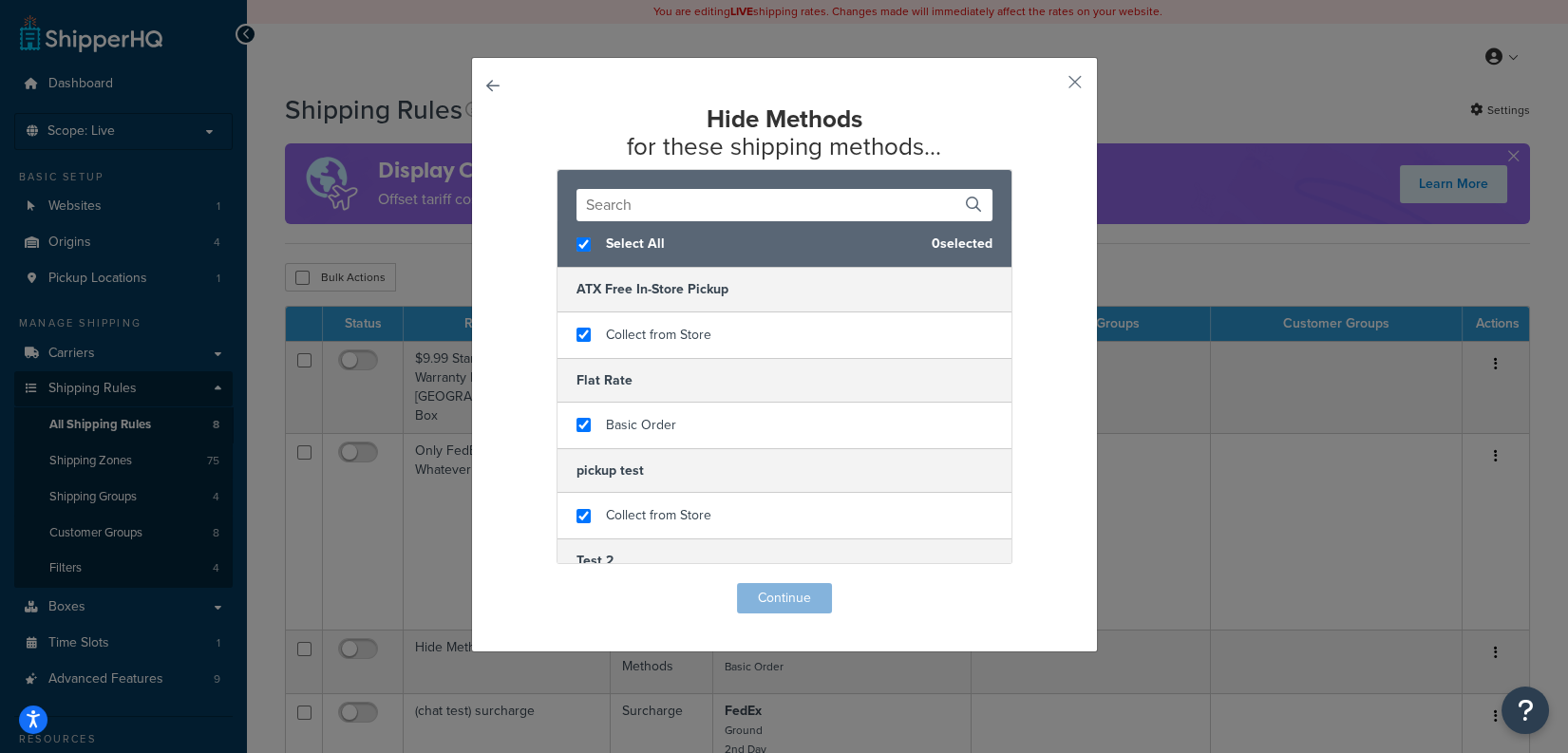
checkbox input "true"
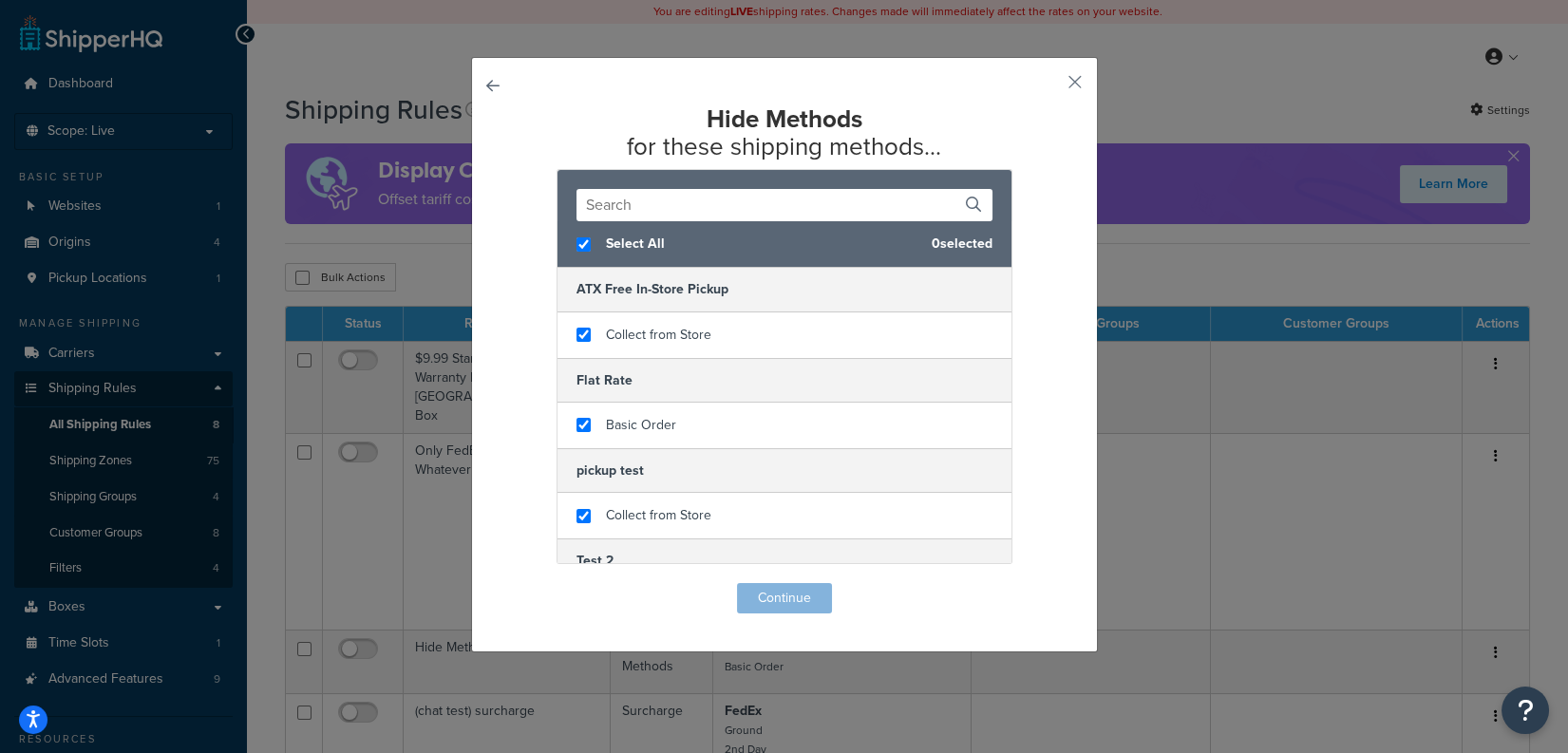
checkbox input "true"
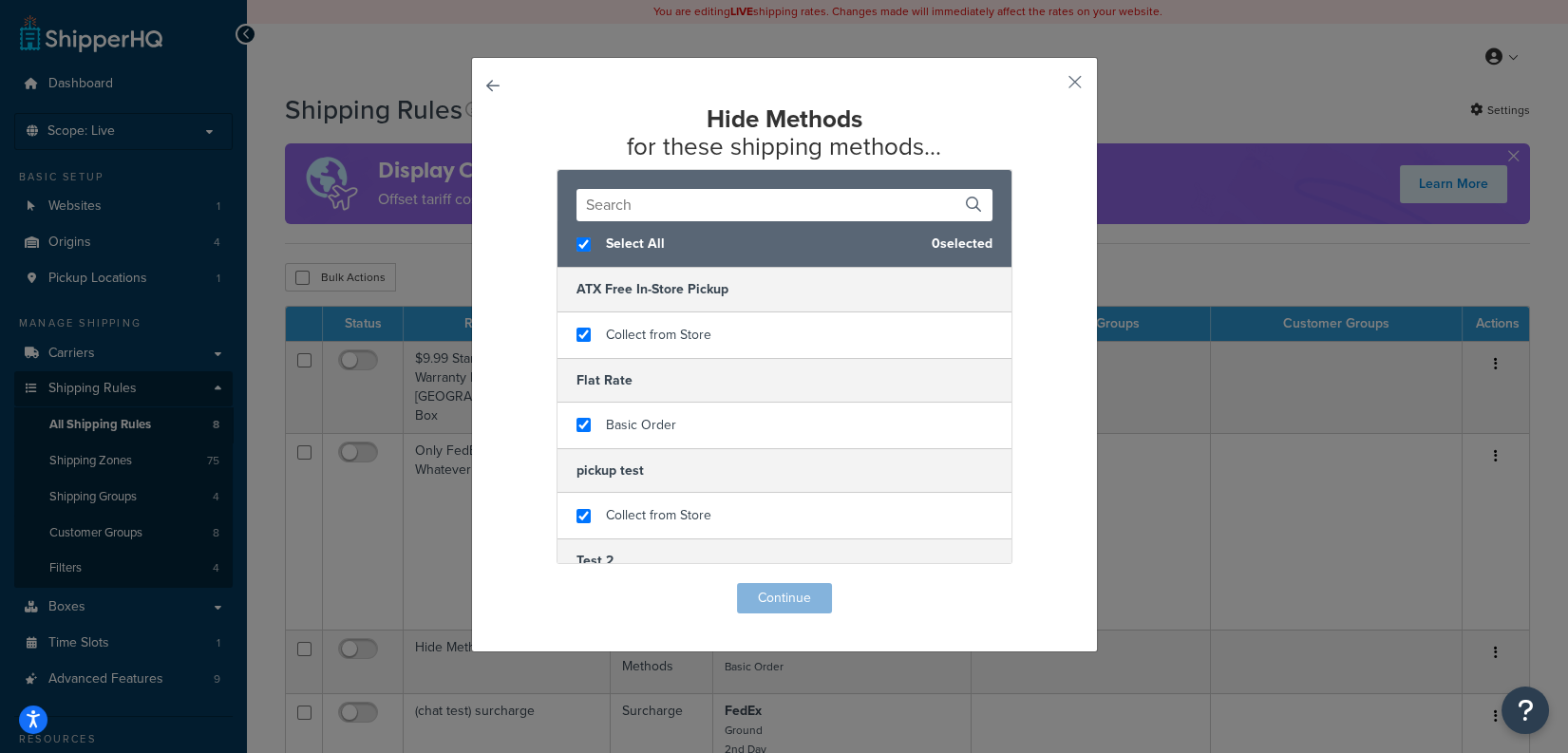
checkbox input "true"
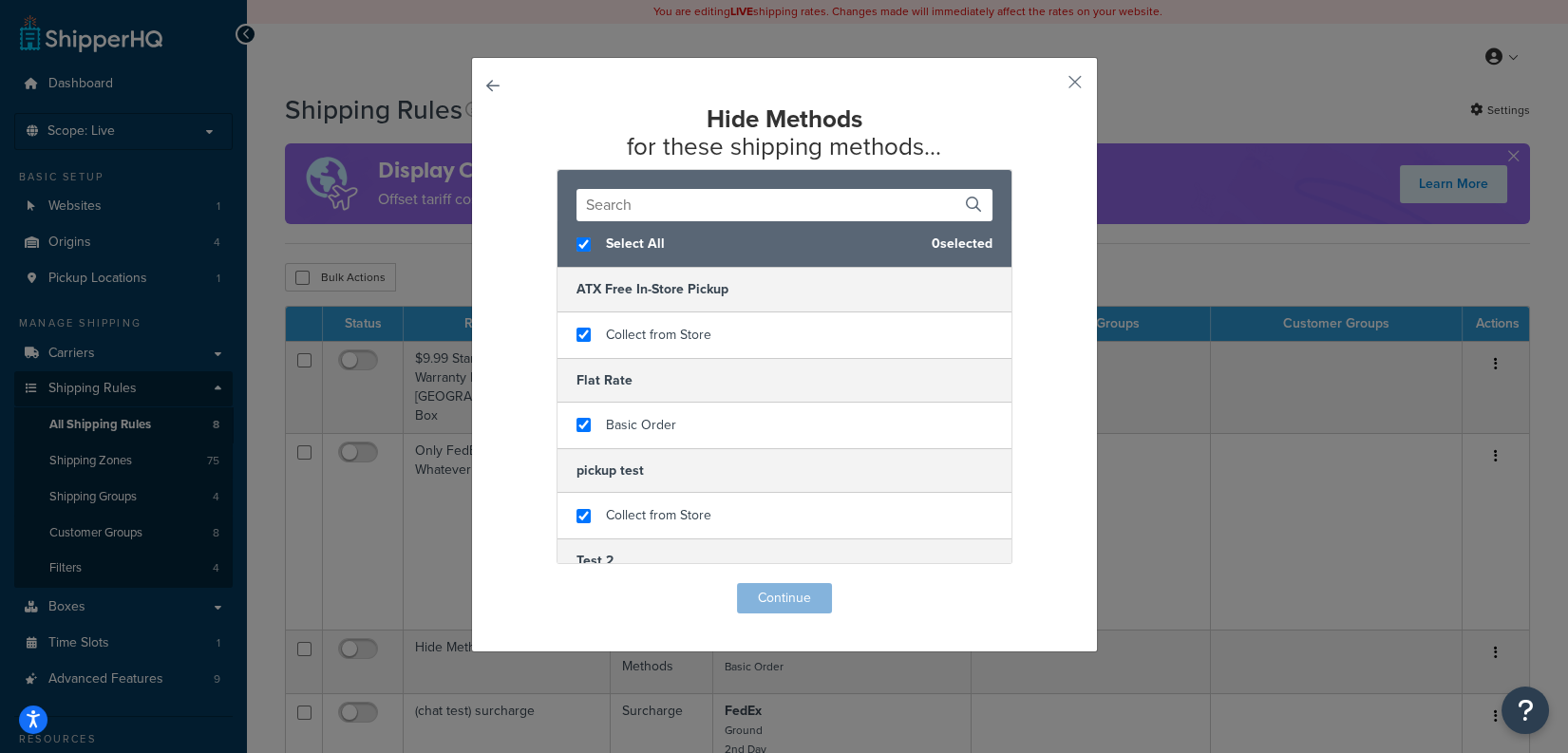
checkbox input "true"
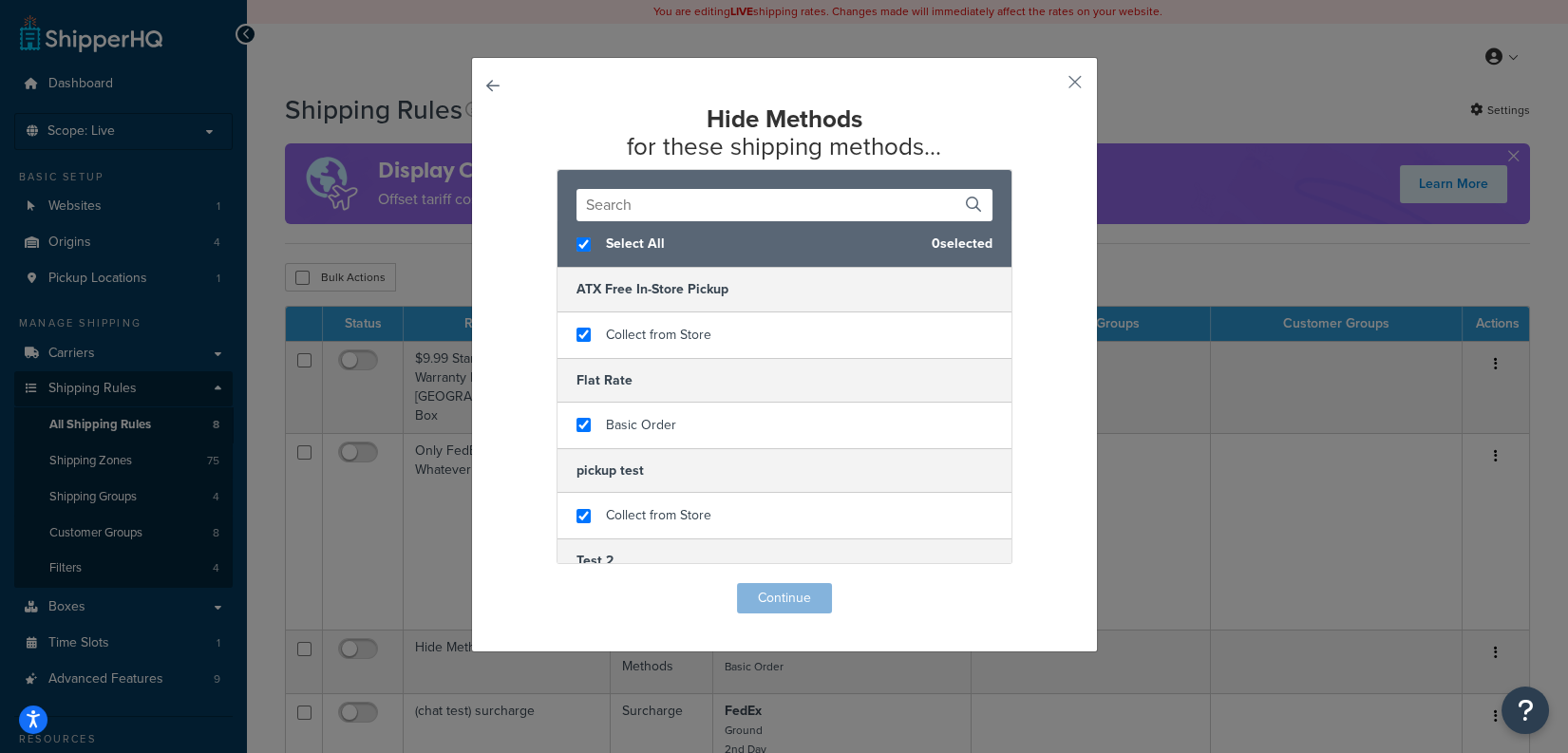
checkbox input "true"
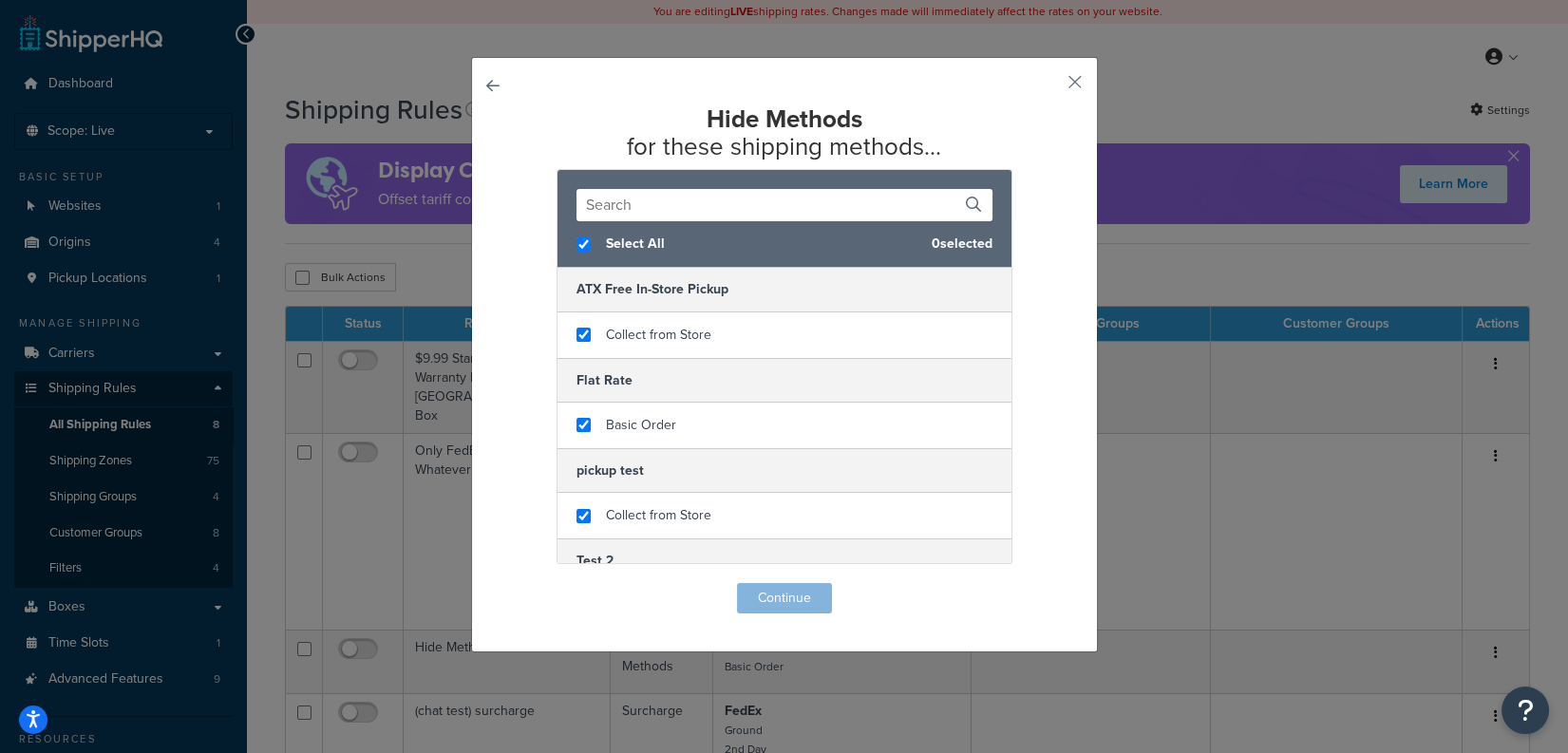
checkbox input "true"
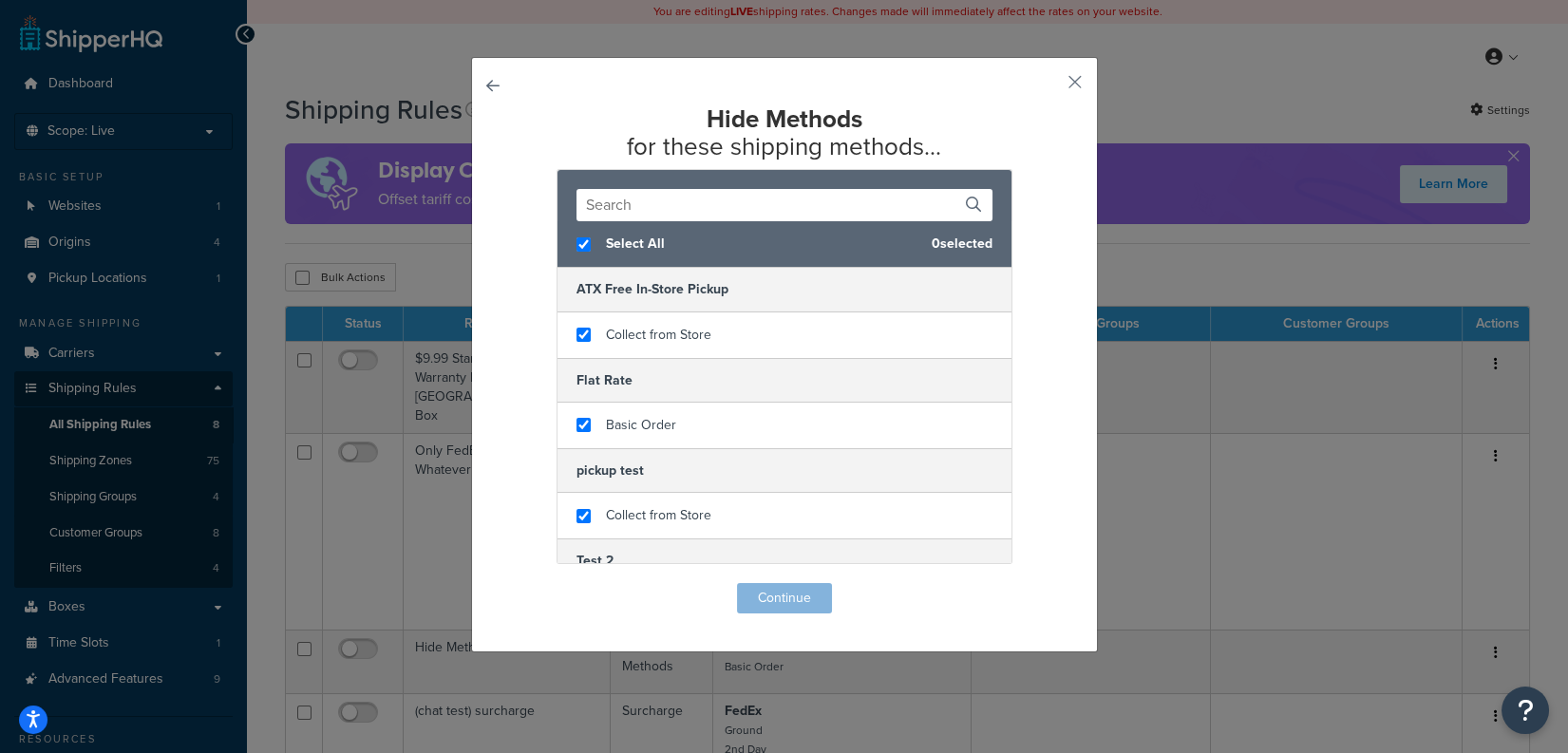
checkbox input "true"
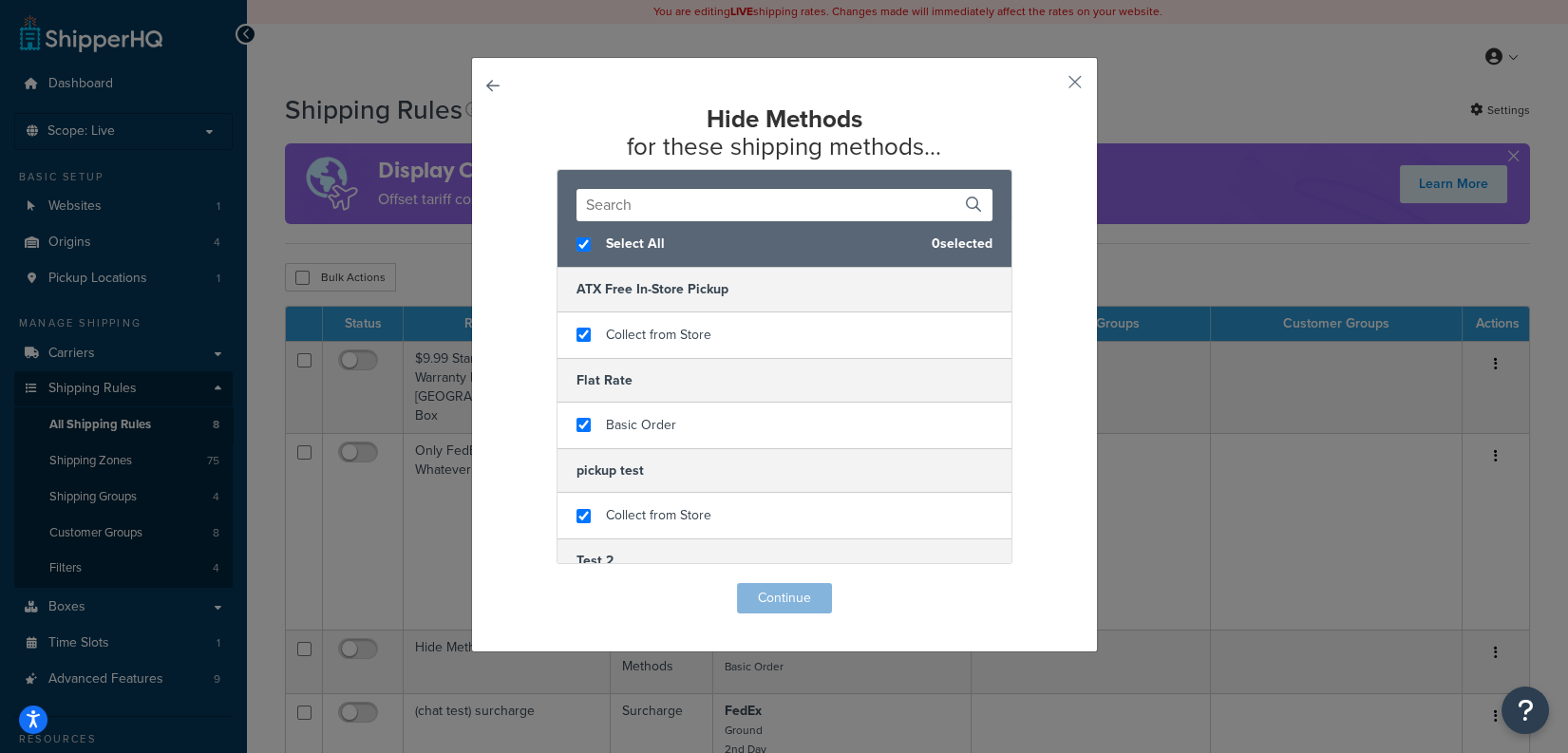
checkbox input "true"
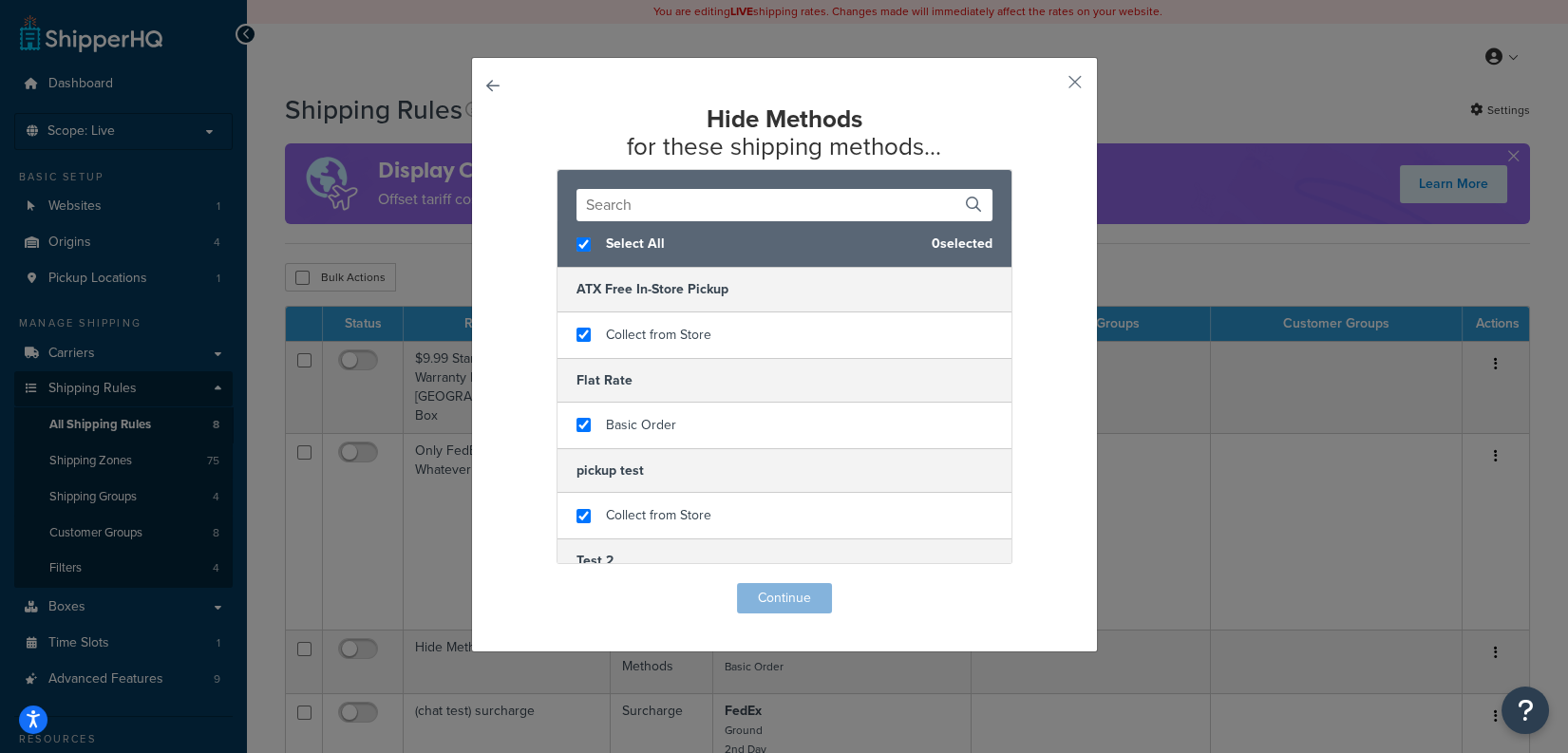
checkbox input "true"
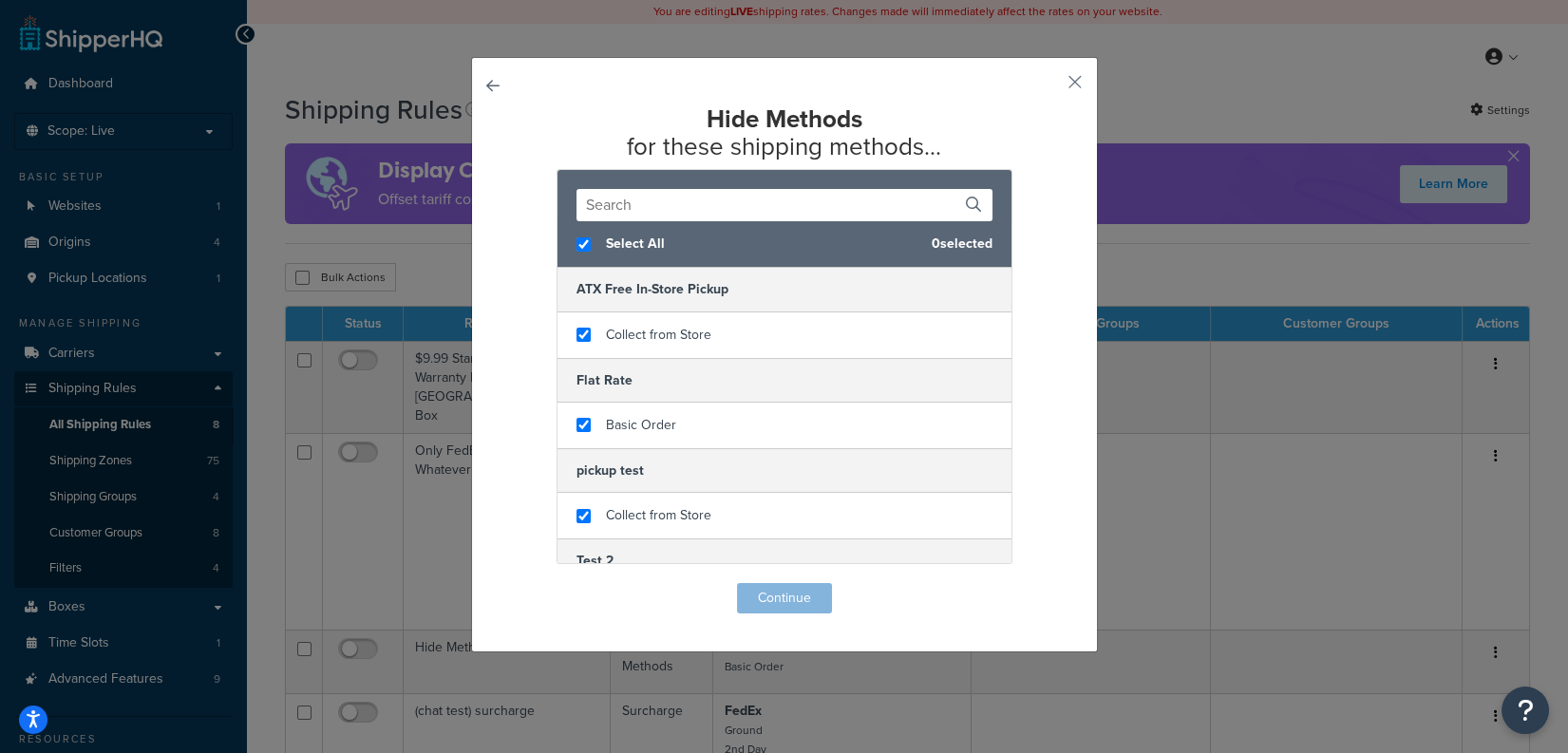
checkbox input "true"
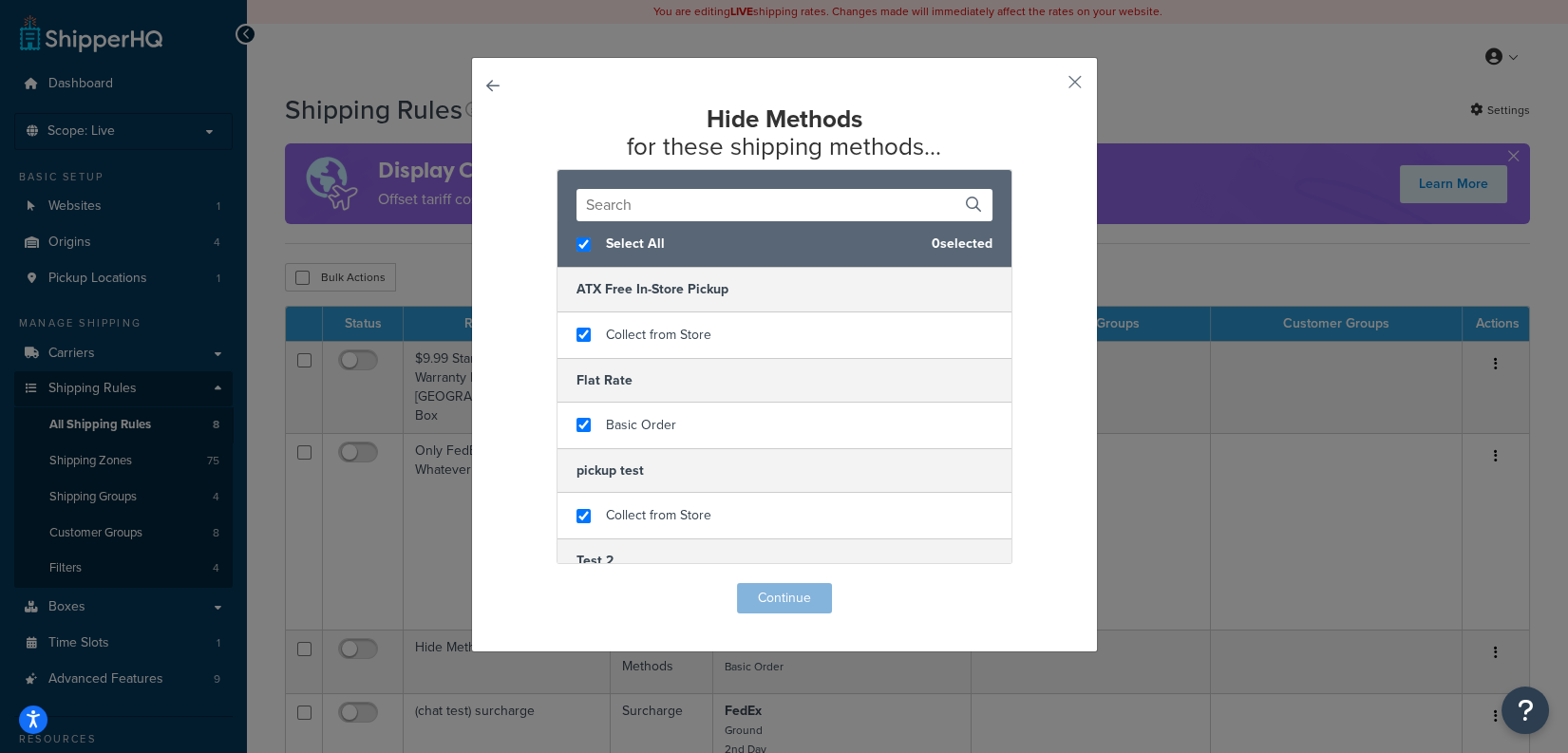
checkbox input "true"
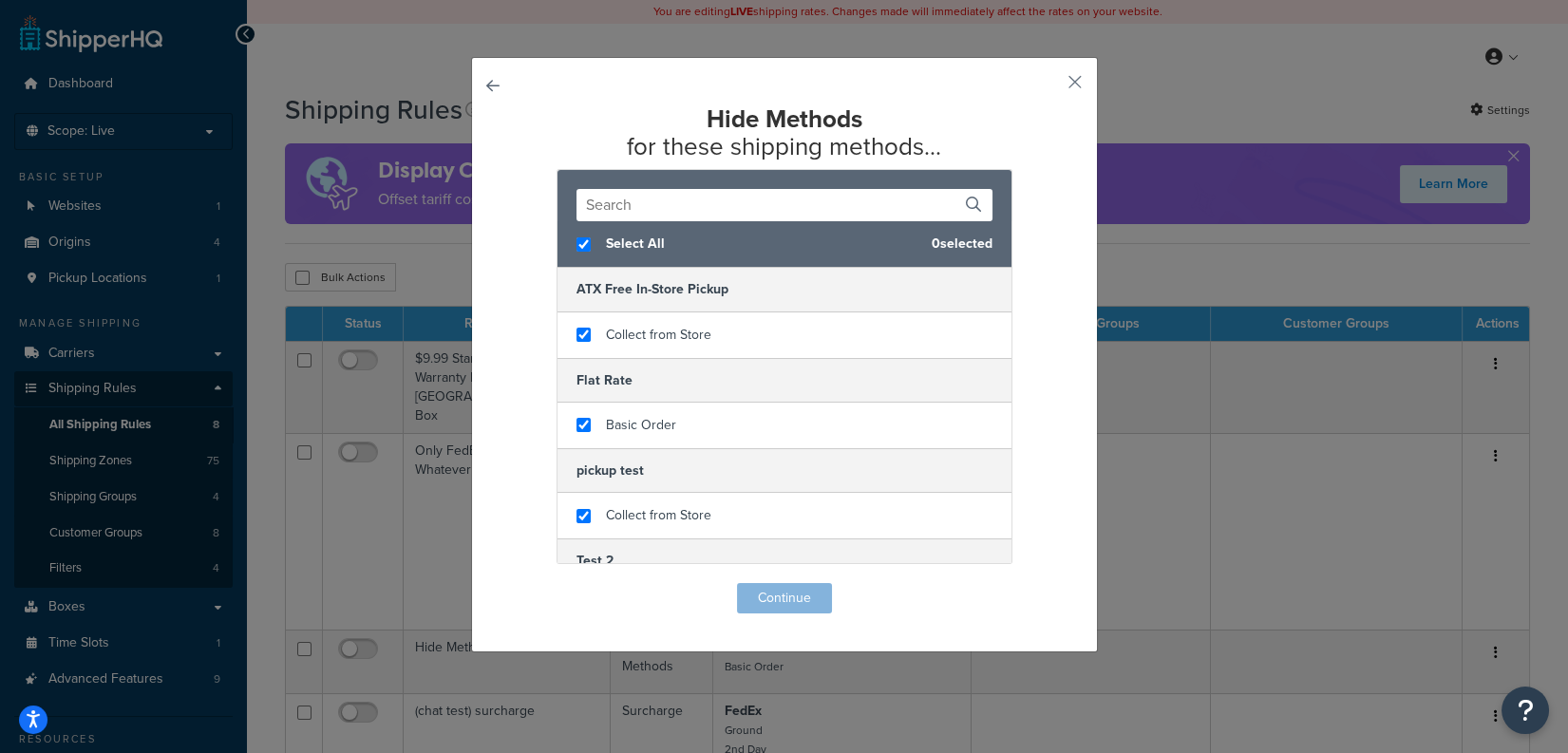
checkbox input "true"
click at [794, 591] on button "Continue" at bounding box center [784, 598] width 95 height 31
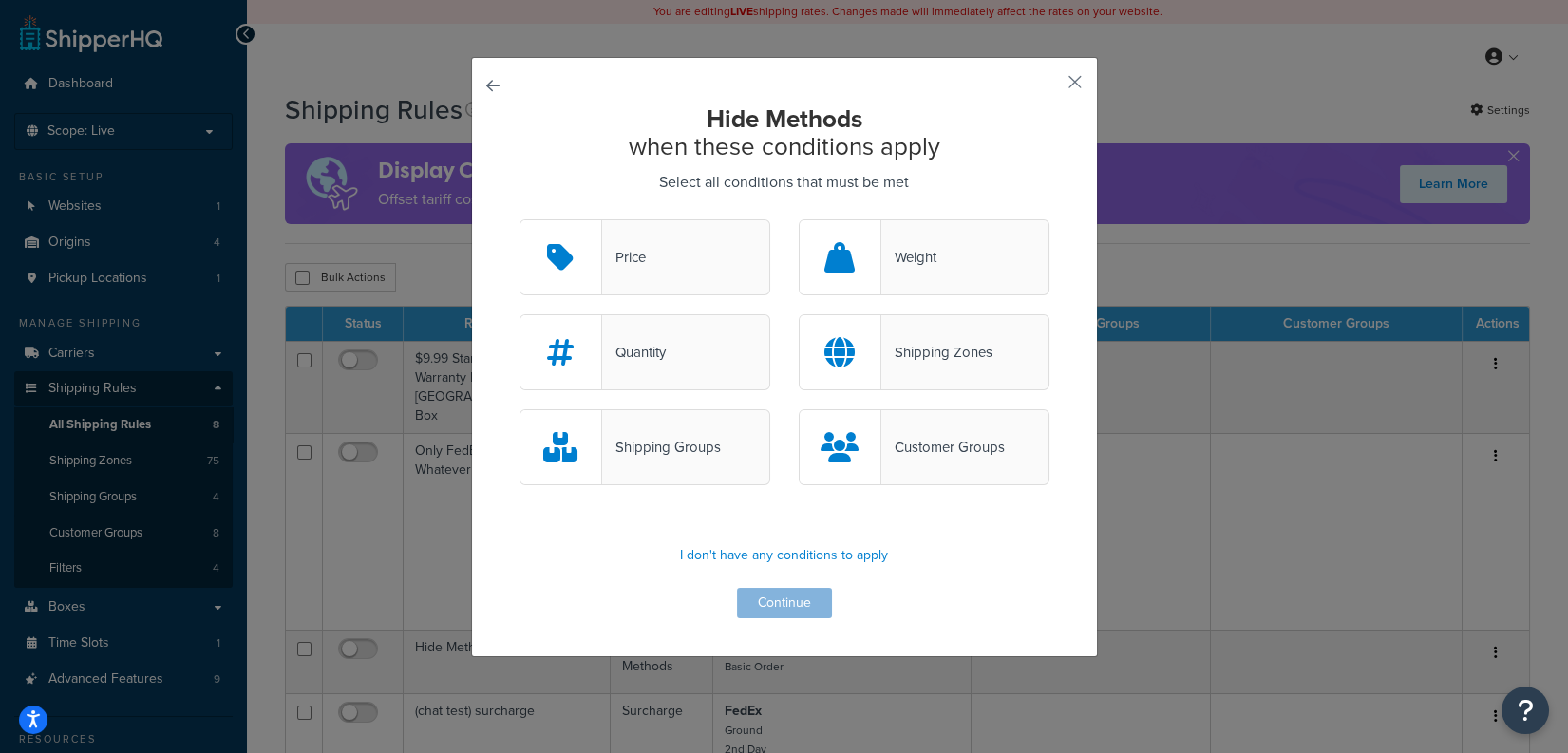
click at [916, 276] on div "Weight" at bounding box center [924, 257] width 251 height 76
click at [0, 0] on input "Weight" at bounding box center [0, 0] width 0 height 0
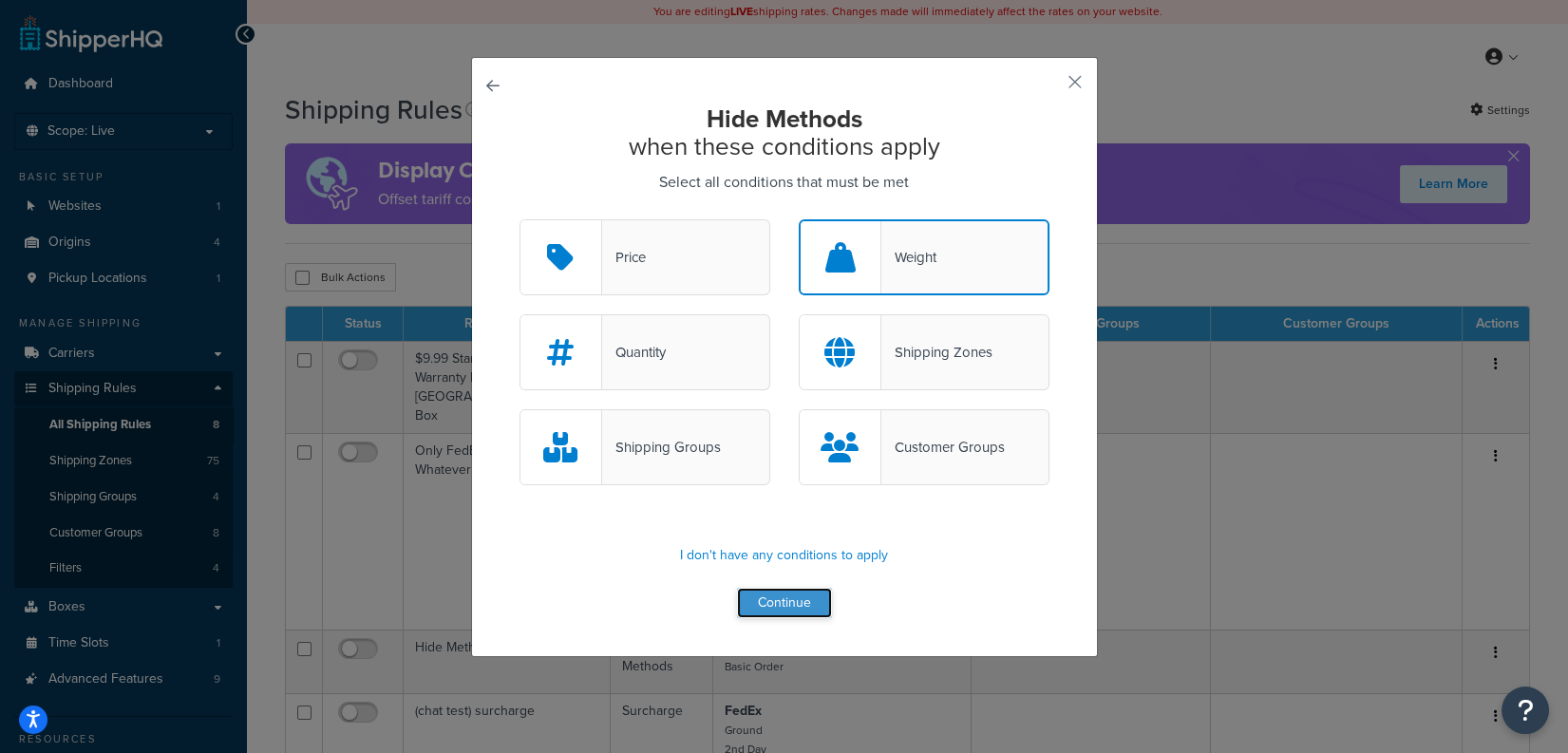
click at [784, 592] on button "Continue" at bounding box center [784, 603] width 95 height 31
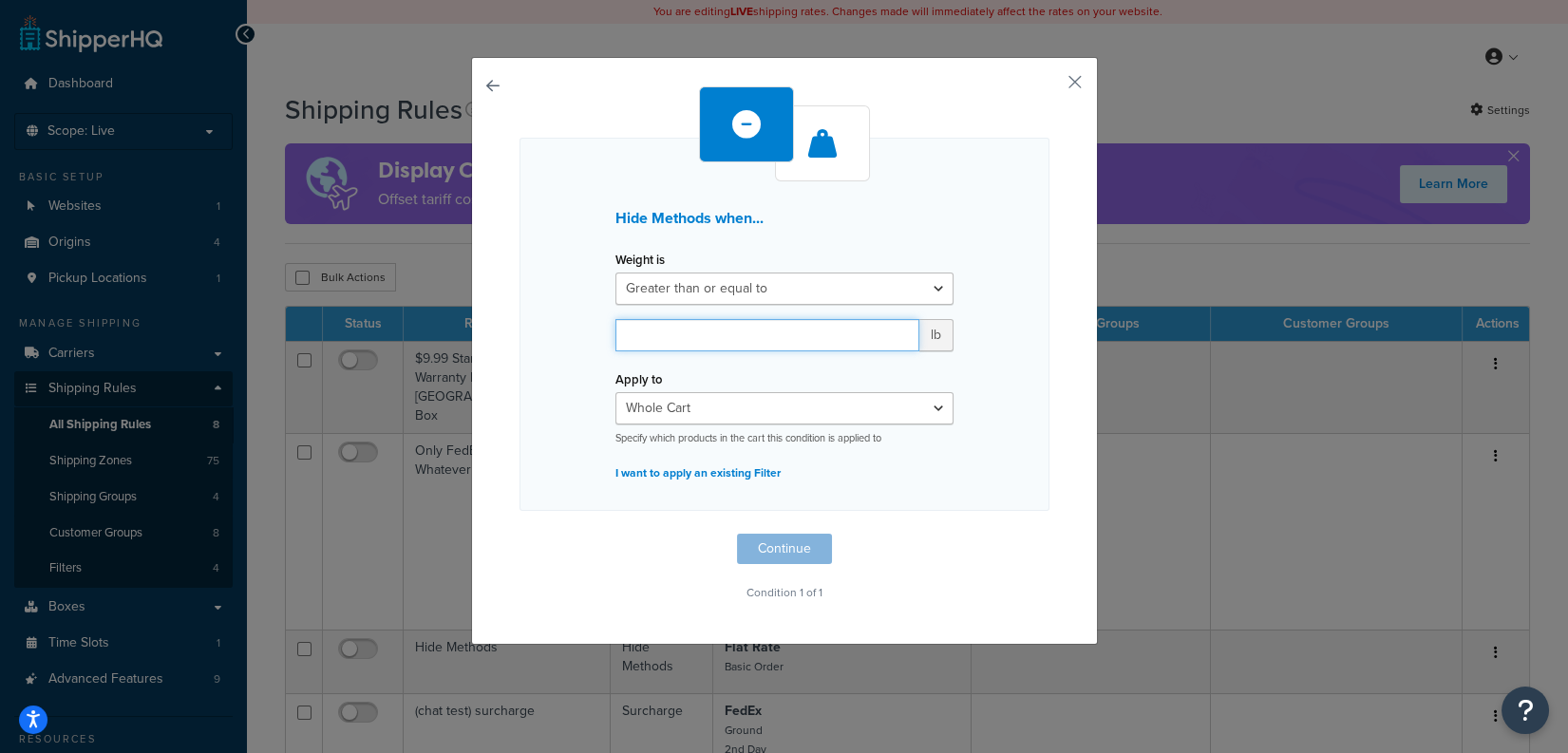
click at [736, 343] on input "number" at bounding box center [767, 335] width 304 height 33
type input "300"
click at [806, 548] on button "Continue" at bounding box center [784, 549] width 95 height 31
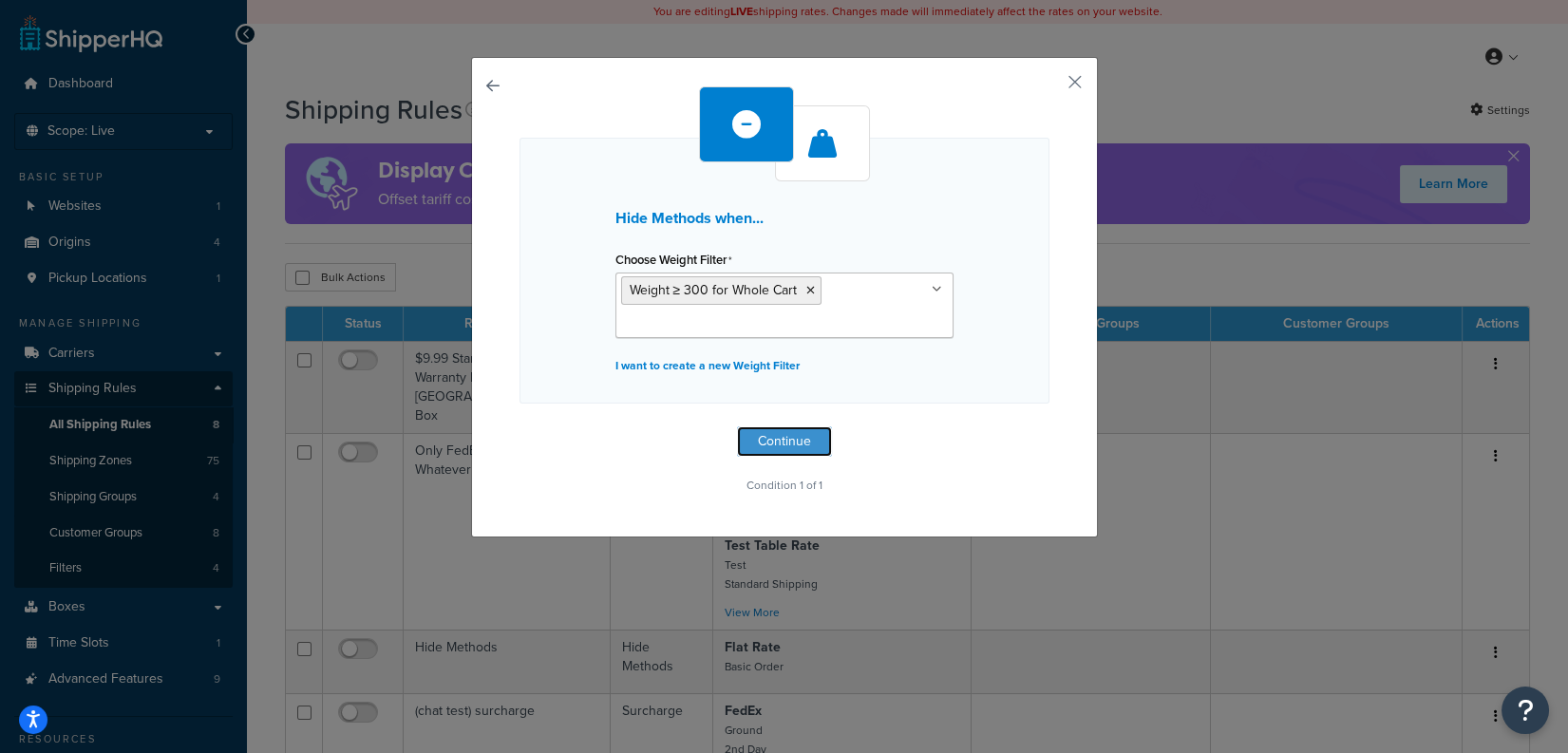
click at [813, 436] on button "Continue" at bounding box center [784, 442] width 95 height 31
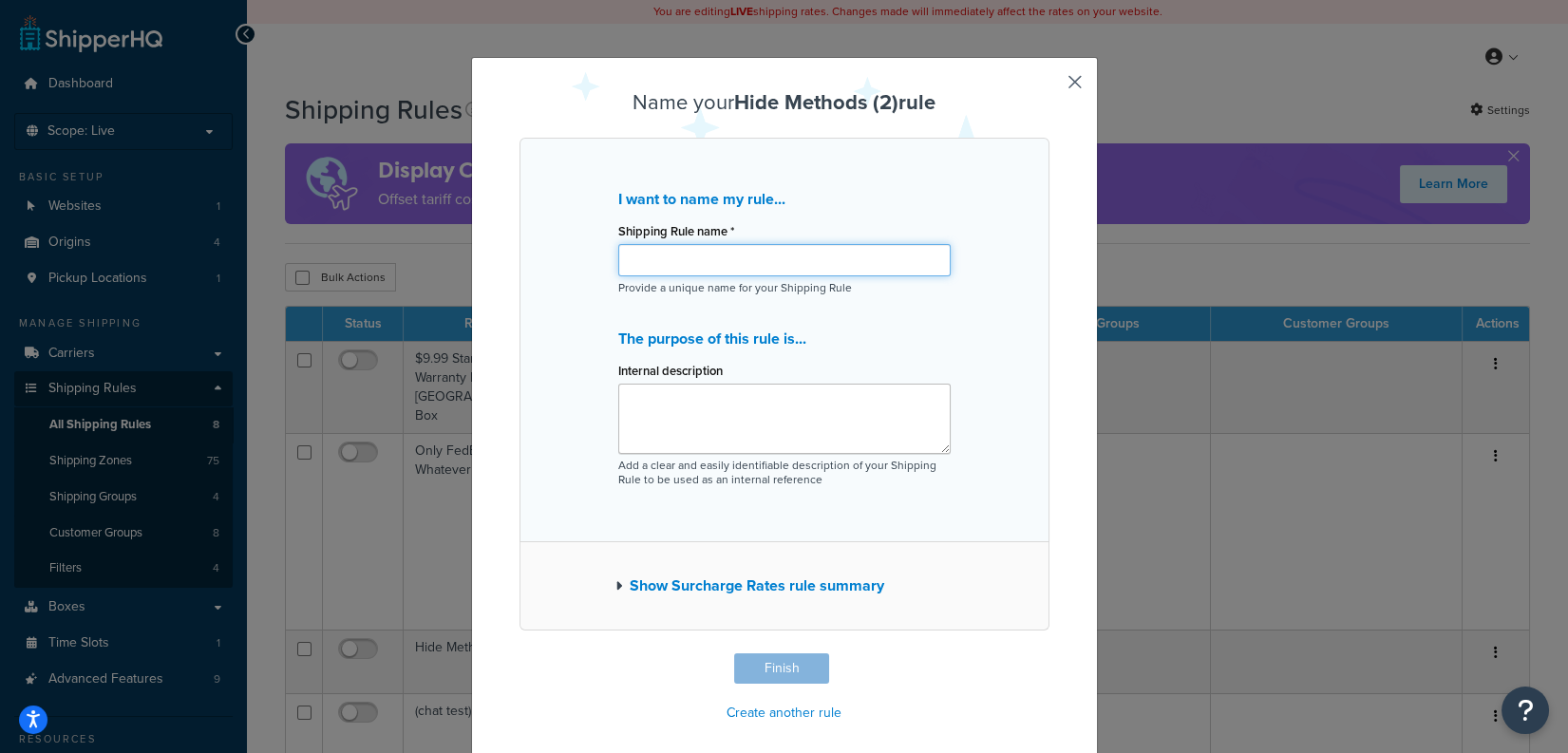
click at [727, 263] on input "Shipping Rule name *" at bounding box center [784, 260] width 332 height 33
type input "Error Message Test"
click at [807, 668] on button "Finish" at bounding box center [782, 669] width 95 height 31
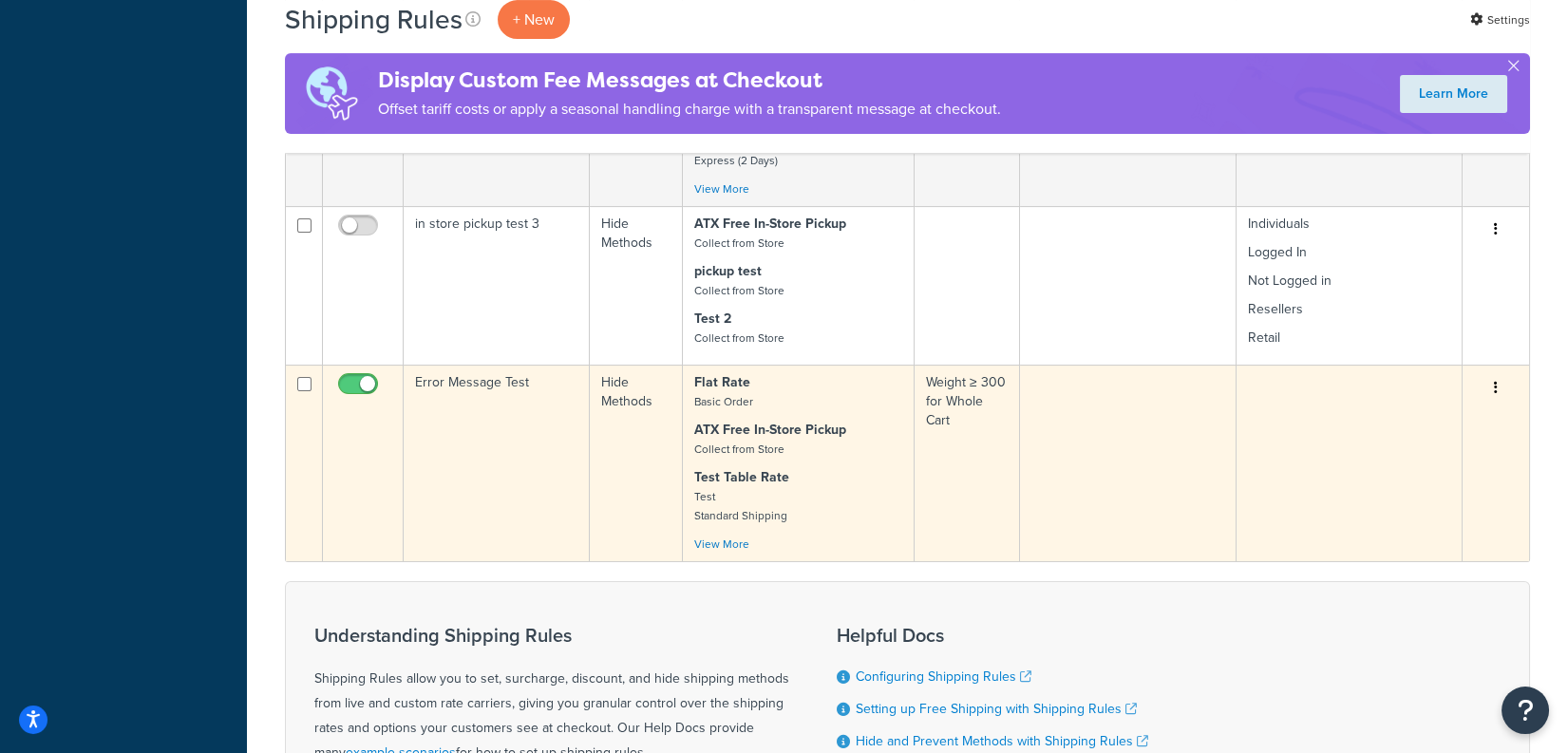
scroll to position [1144, 0]
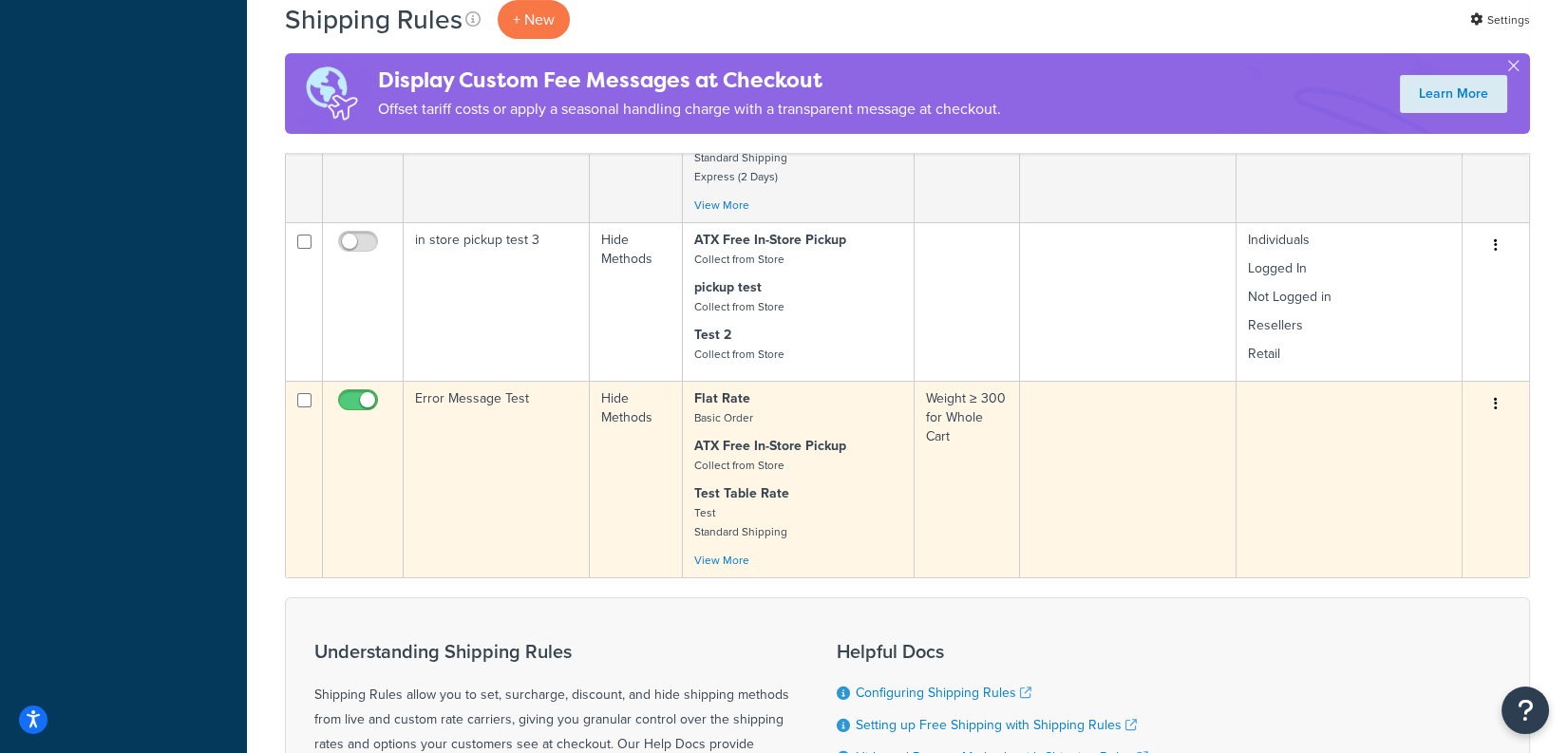
drag, startPoint x: 492, startPoint y: 429, endPoint x: 497, endPoint y: 439, distance: 11.2
click at [491, 429] on td "Error Message Test" at bounding box center [496, 479] width 186 height 197
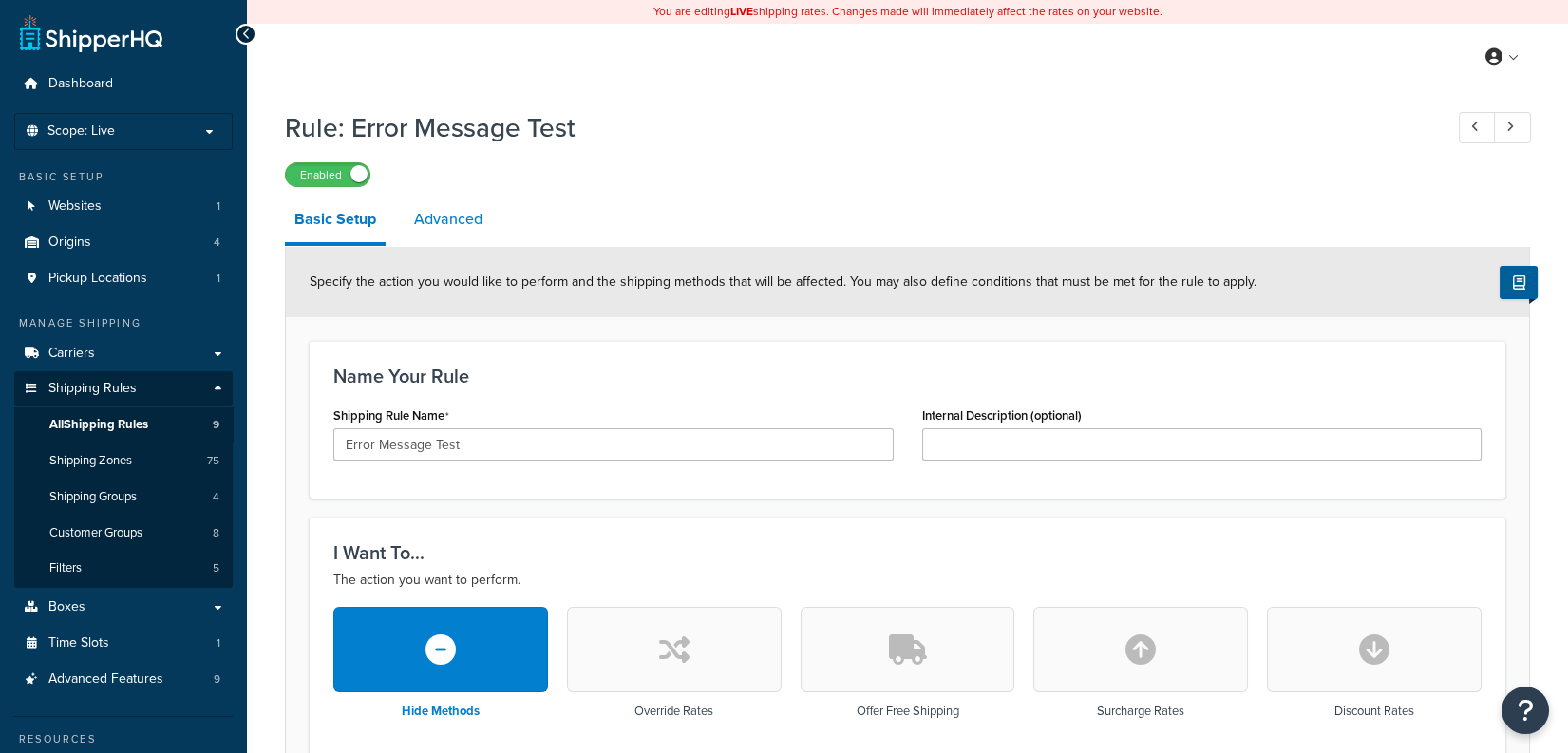
click at [454, 218] on link "Advanced" at bounding box center [447, 219] width 87 height 45
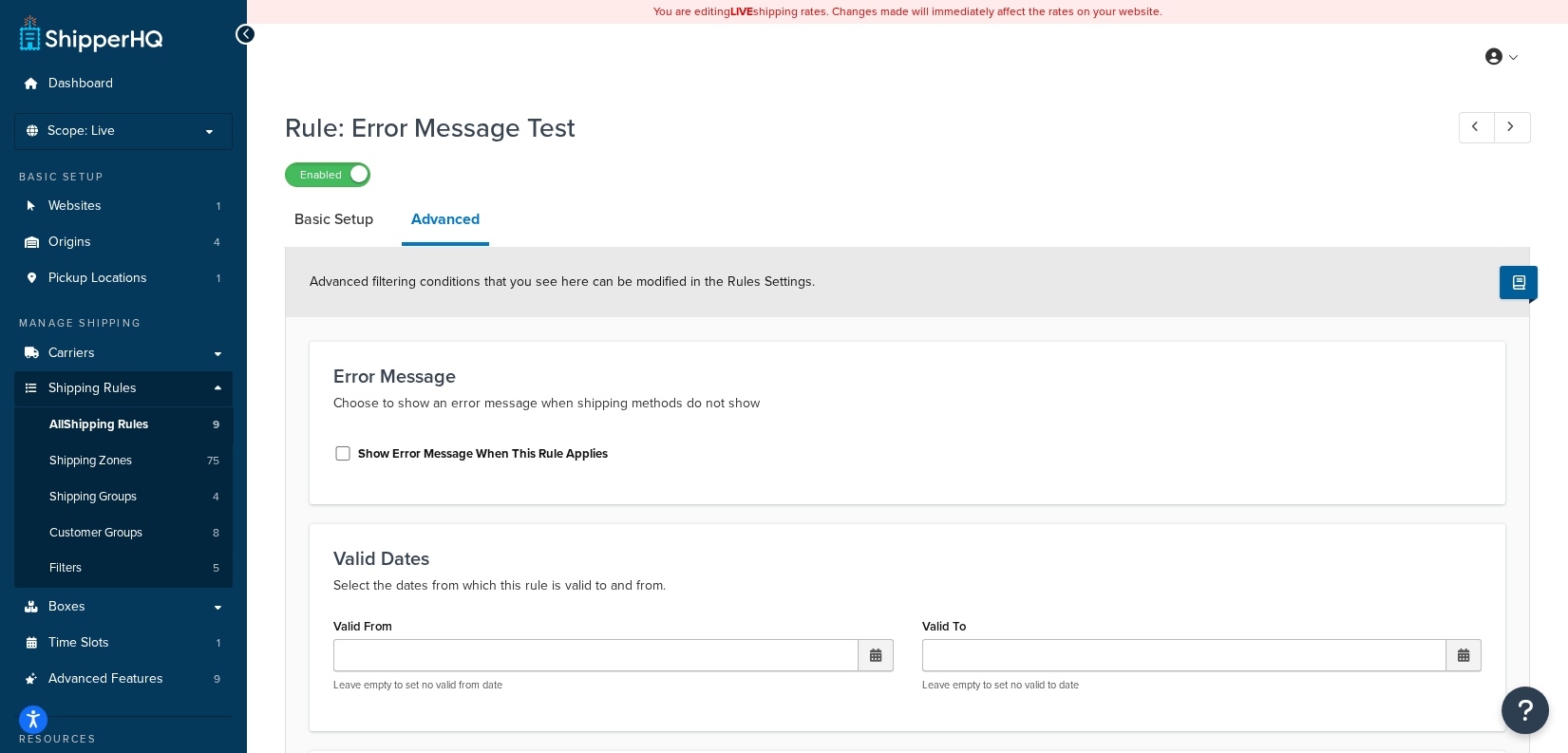
click at [496, 443] on div "Show Error Message When This Rule Applies" at bounding box center [614, 452] width 561 height 29
click at [495, 452] on label "Show Error Message When This Rule Applies" at bounding box center [483, 454] width 250 height 17
click at [352, 452] on input "Show Error Message When This Rule Applies" at bounding box center [343, 453] width 19 height 14
checkbox input "true"
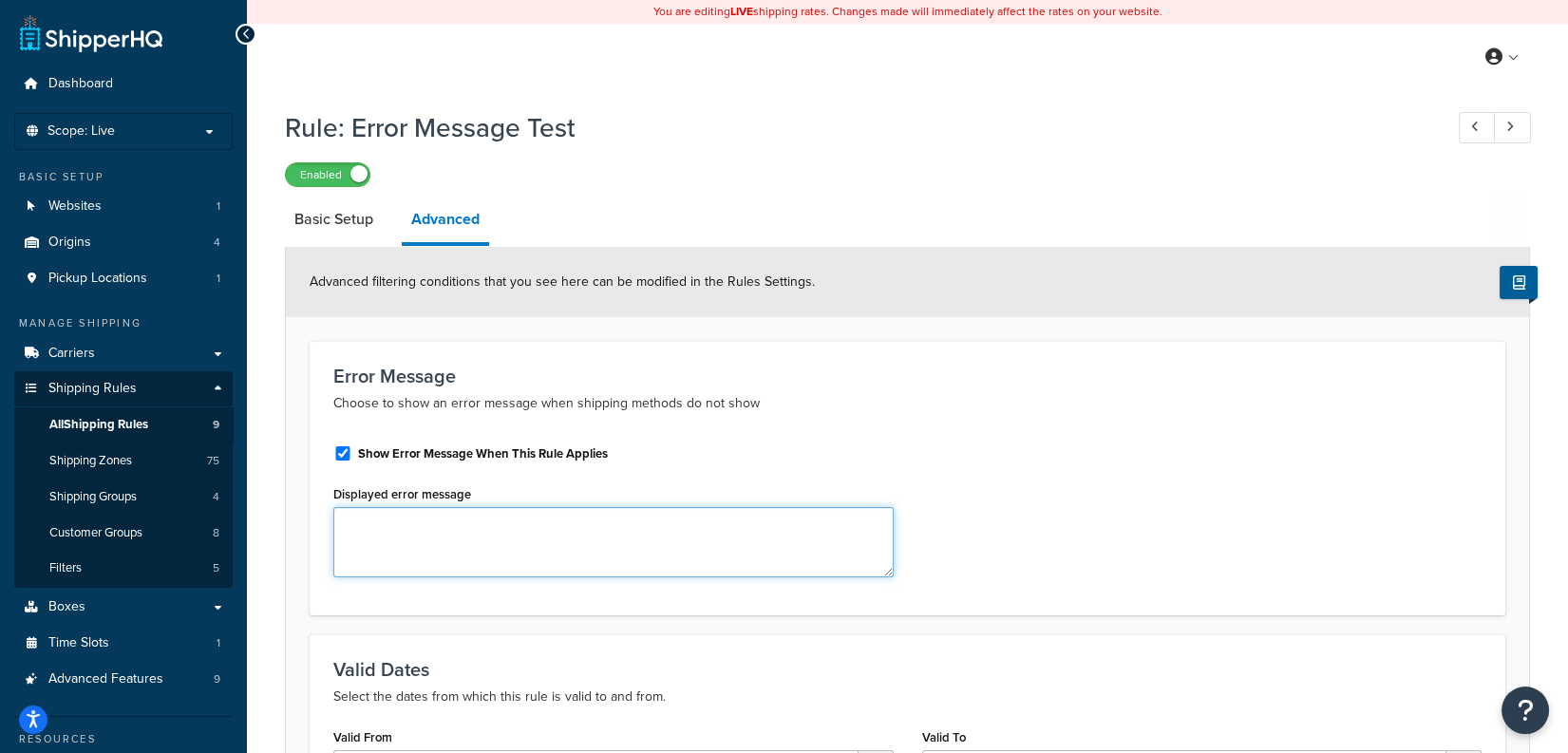
click at [485, 518] on textarea "Displayed error message" at bounding box center [614, 542] width 561 height 70
type textarea "t"
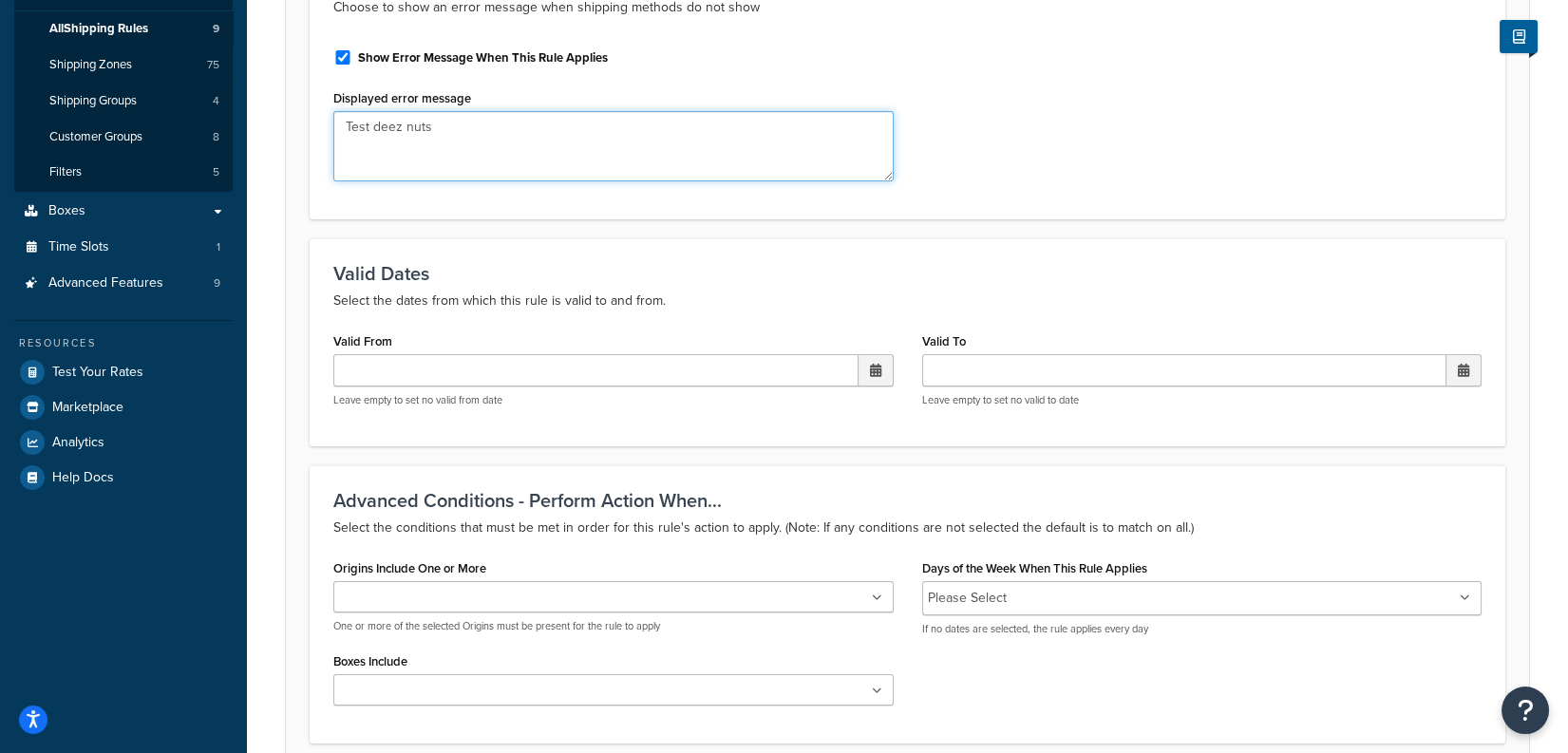
scroll to position [560, 0]
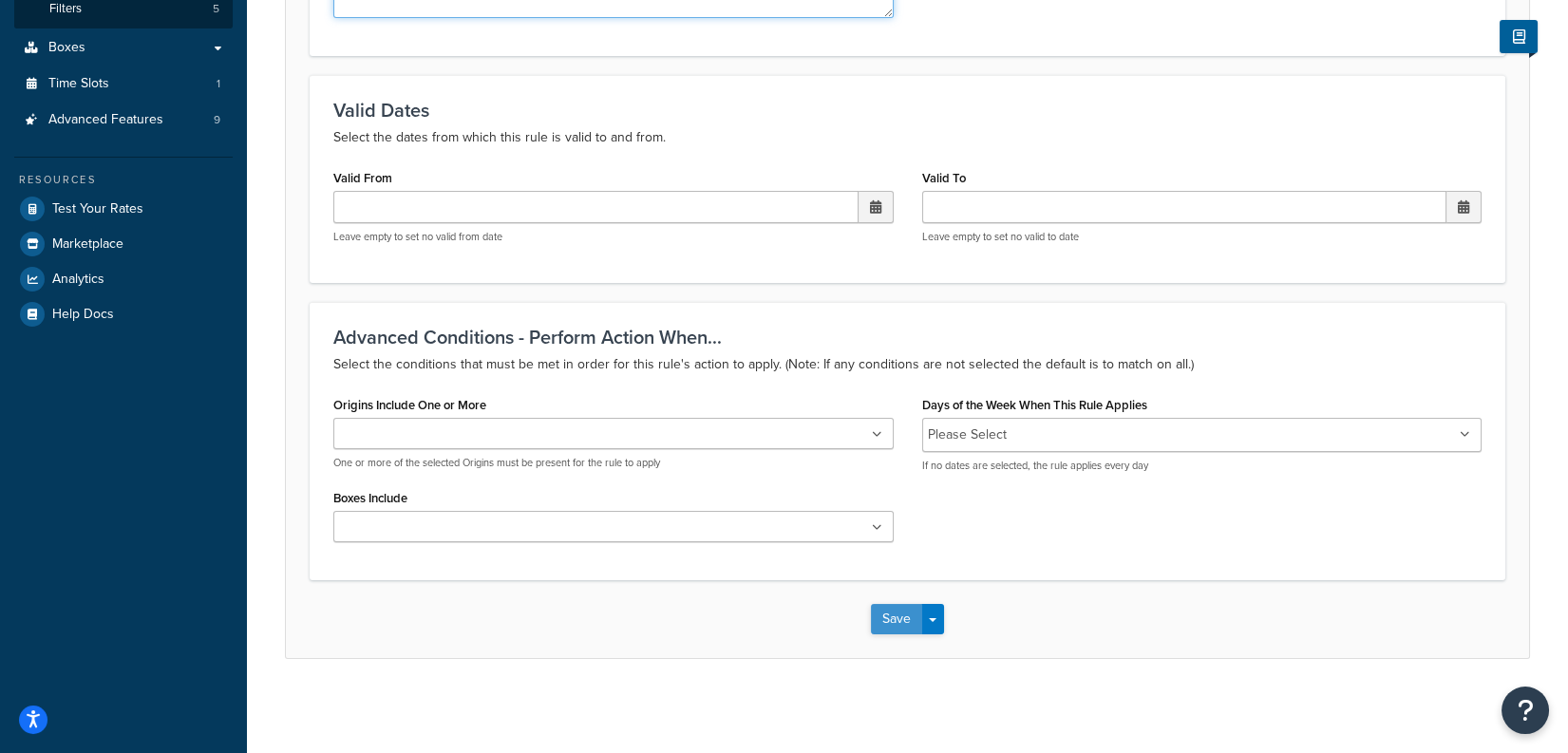
type textarea "Test deez nuts"
click at [890, 608] on button "Save" at bounding box center [896, 619] width 51 height 31
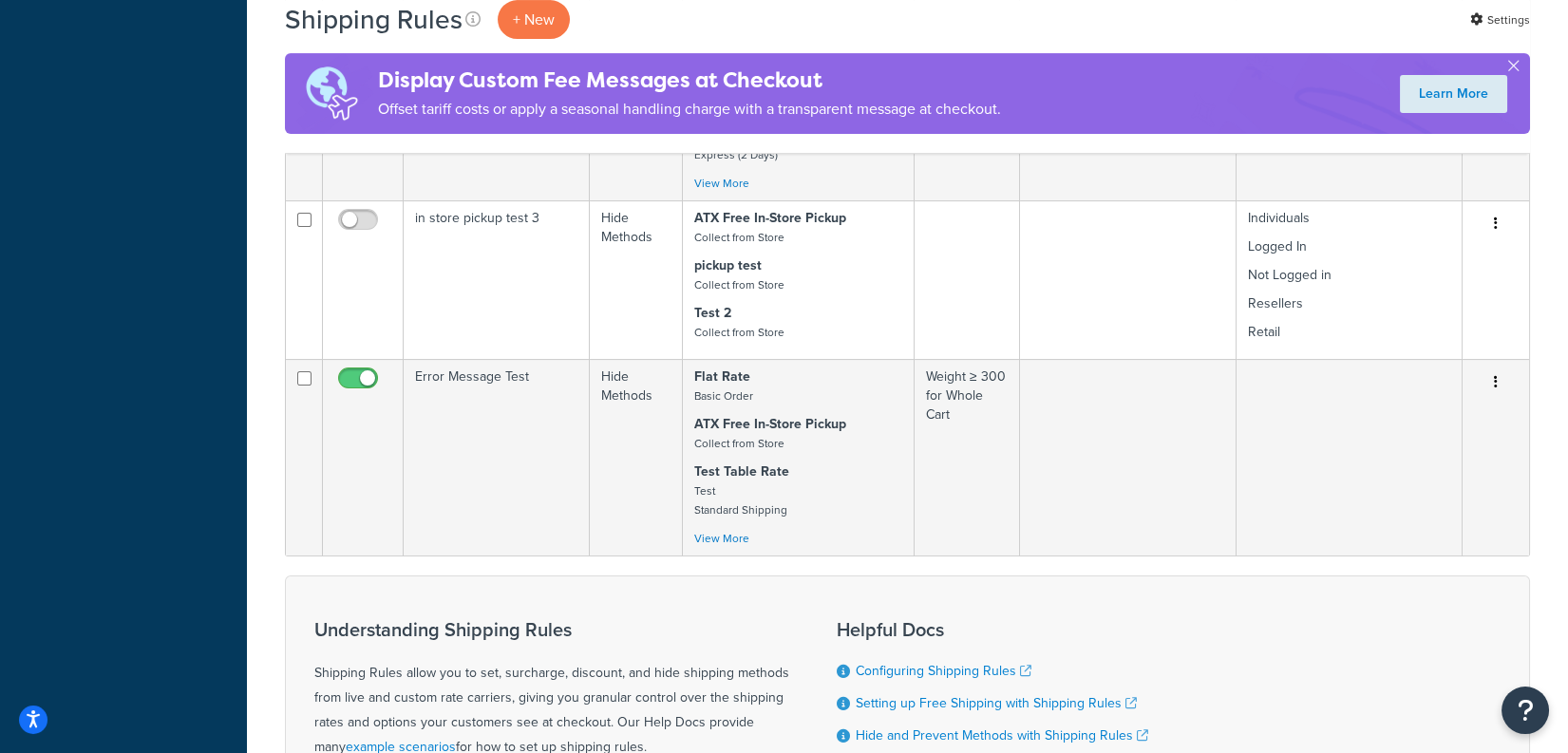
scroll to position [1227, 0]
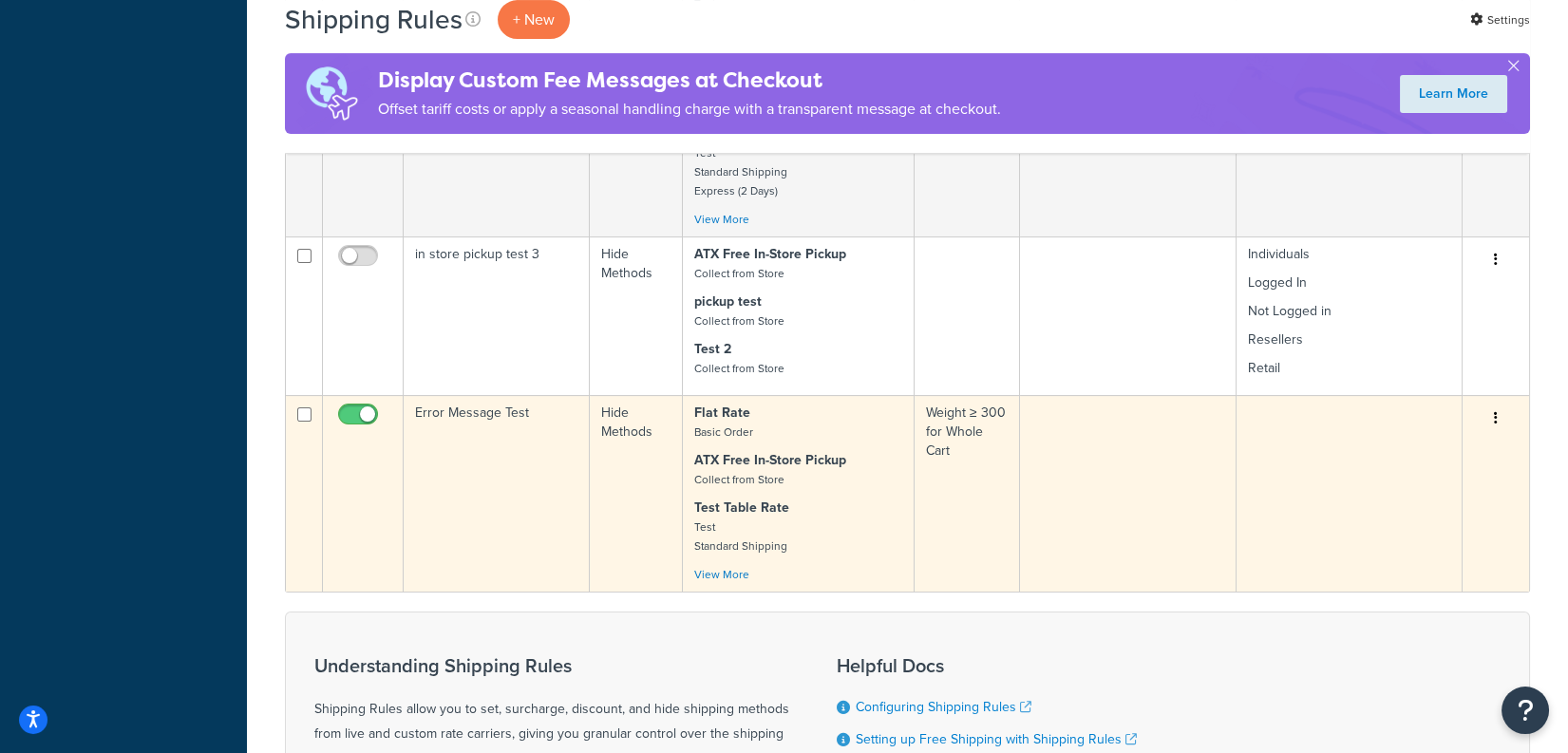
click at [513, 423] on td "Error Message Test" at bounding box center [496, 494] width 186 height 197
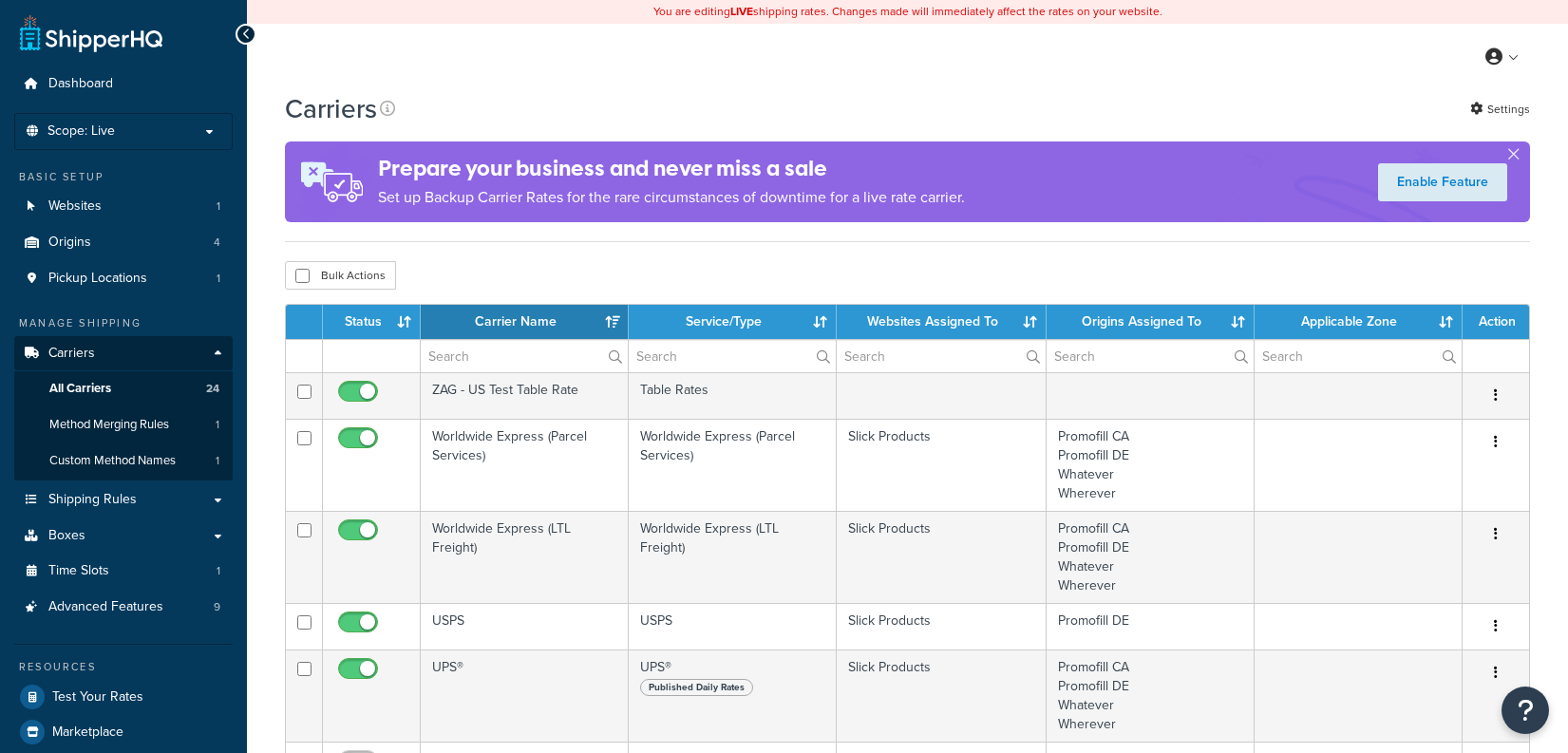
select select "15"
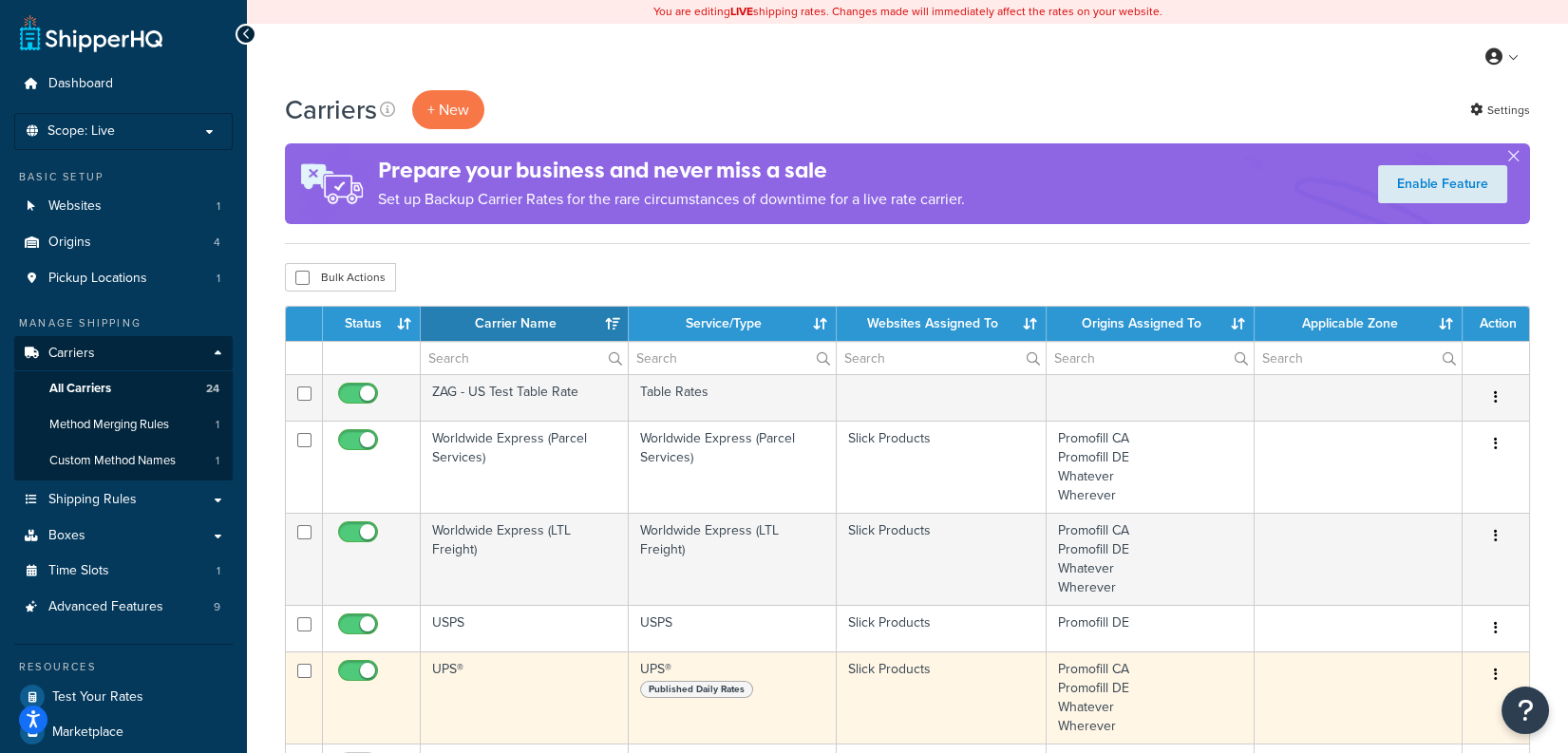
click at [551, 684] on td "UPS®" at bounding box center [524, 698] width 208 height 92
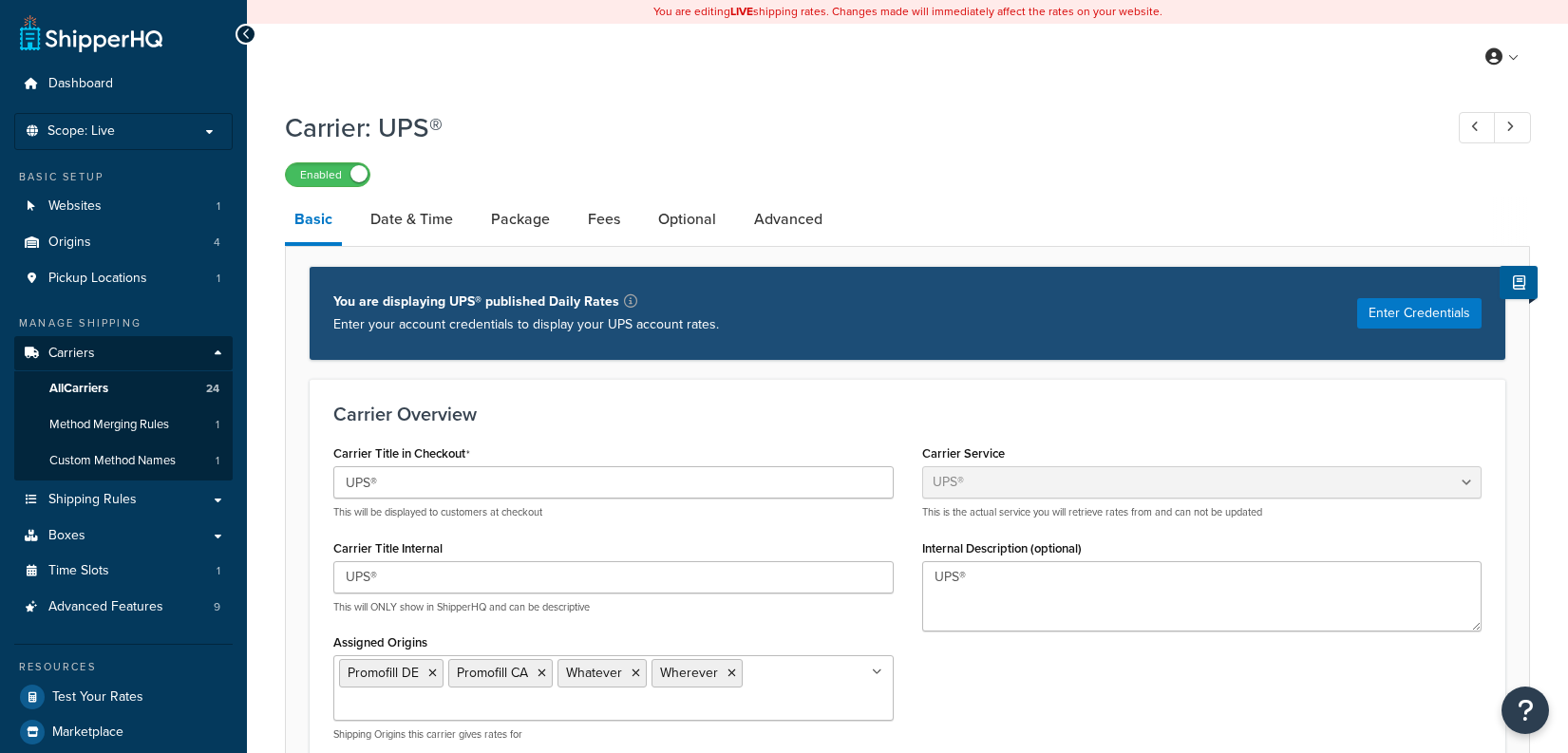
select select "ups"
click at [663, 220] on link "Optional" at bounding box center [688, 219] width 77 height 45
select select "business"
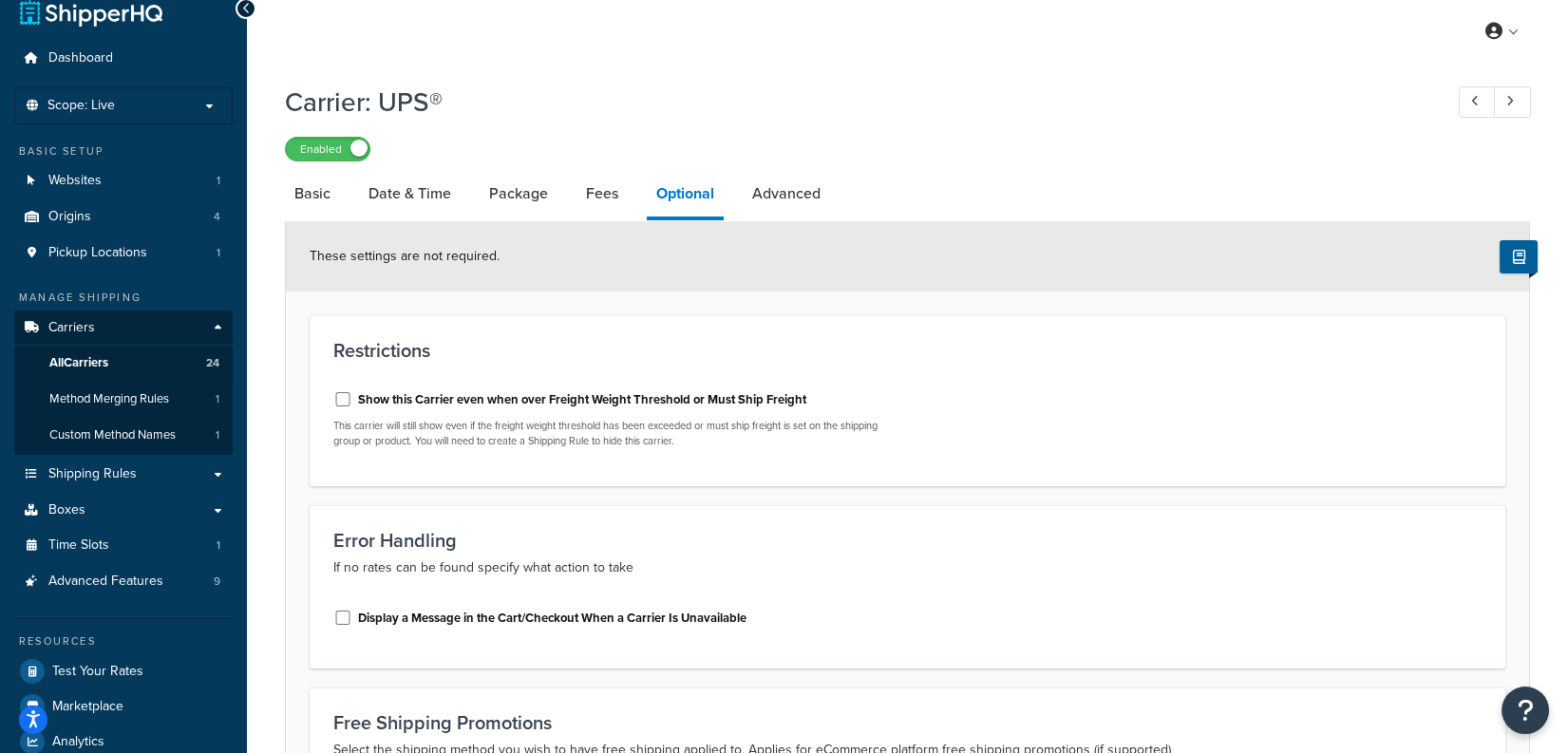
scroll to position [32, 0]
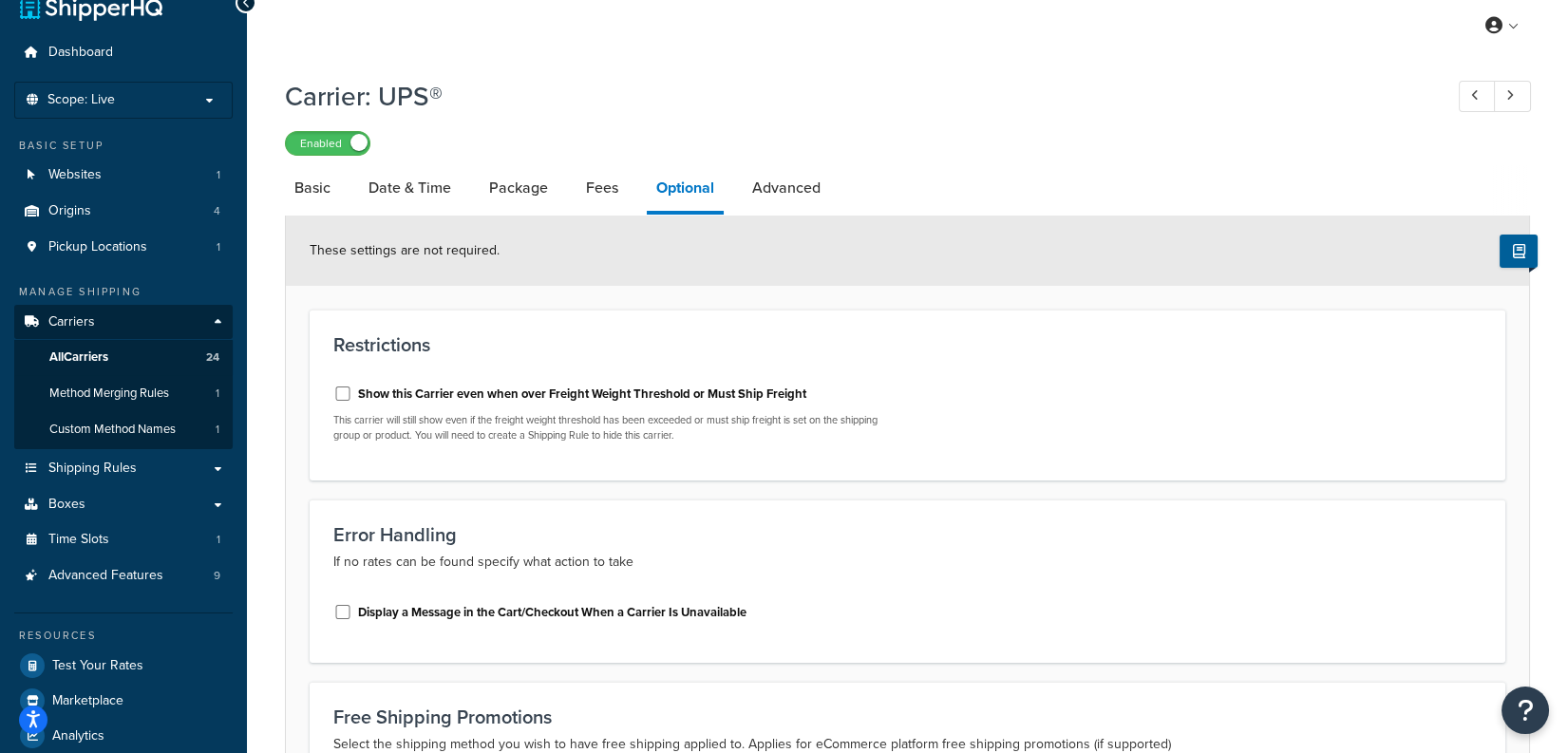
click at [701, 607] on label "Display a Message in the Cart/Checkout When a Carrier Is Unavailable" at bounding box center [552, 613] width 389 height 17
click at [352, 607] on input "Display a Message in the Cart/Checkout When a Carrier Is Unavailable" at bounding box center [343, 612] width 19 height 14
checkbox input "true"
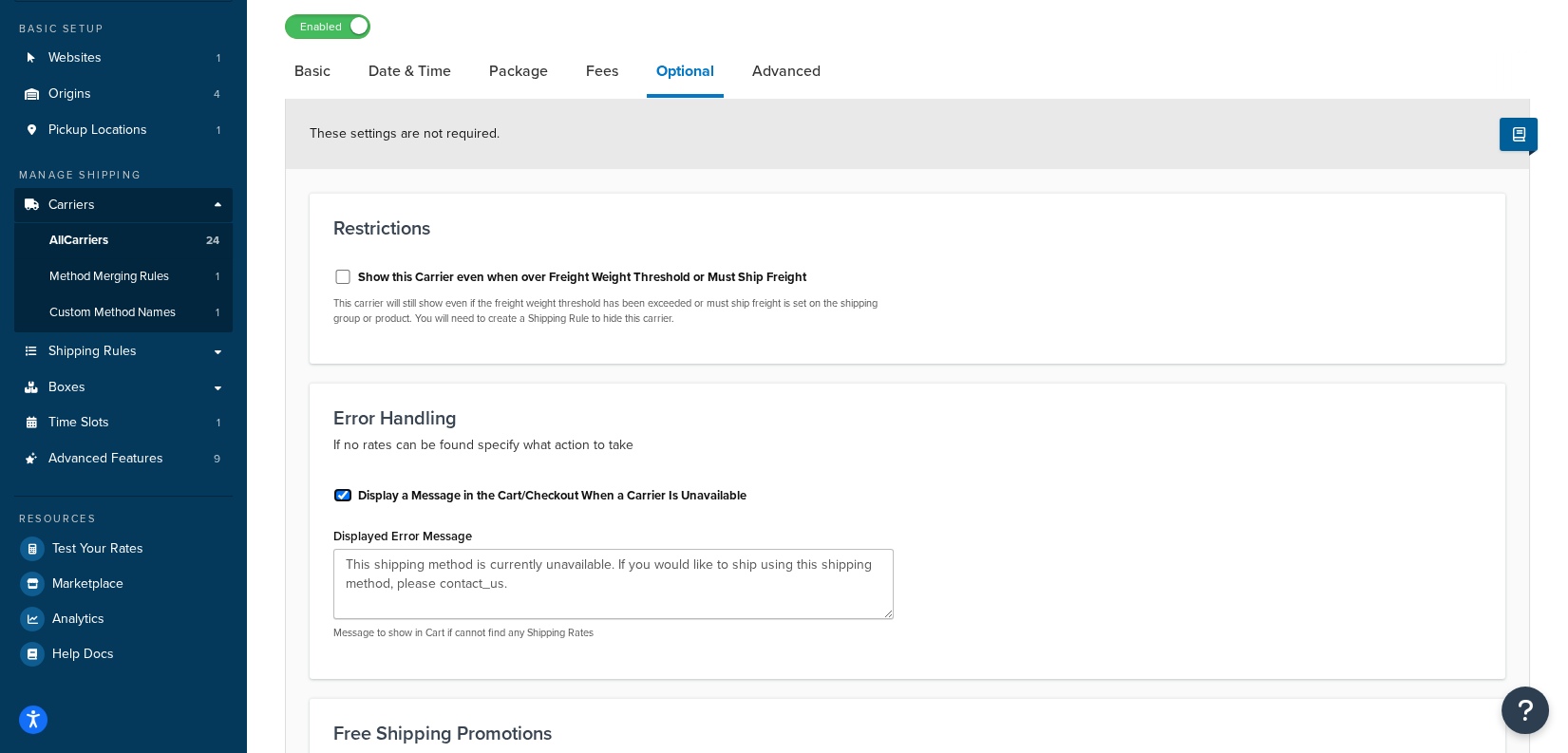
scroll to position [192, 0]
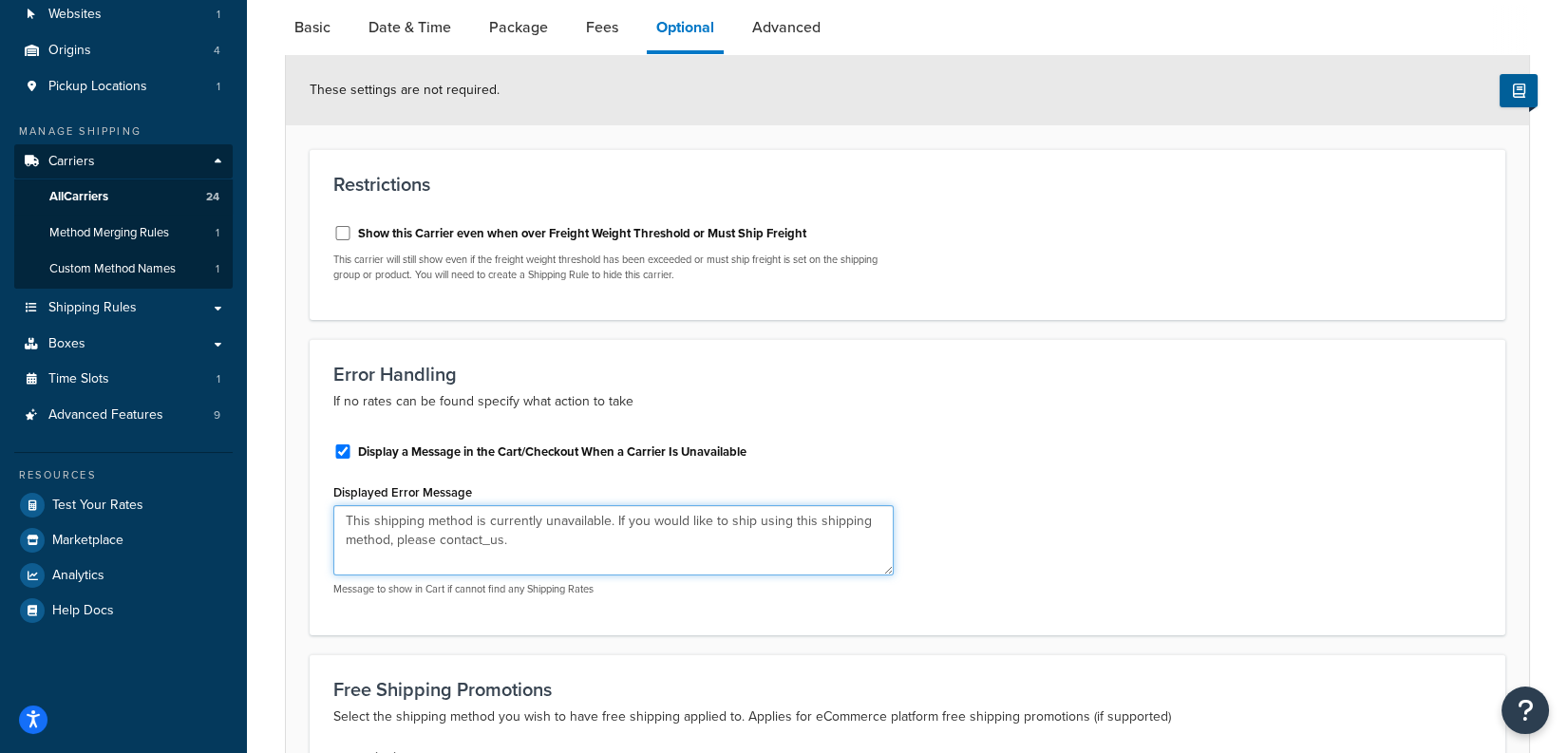
click at [600, 534] on textarea "This shipping method is currently unavailable. If you would like to ship using …" at bounding box center [614, 540] width 561 height 70
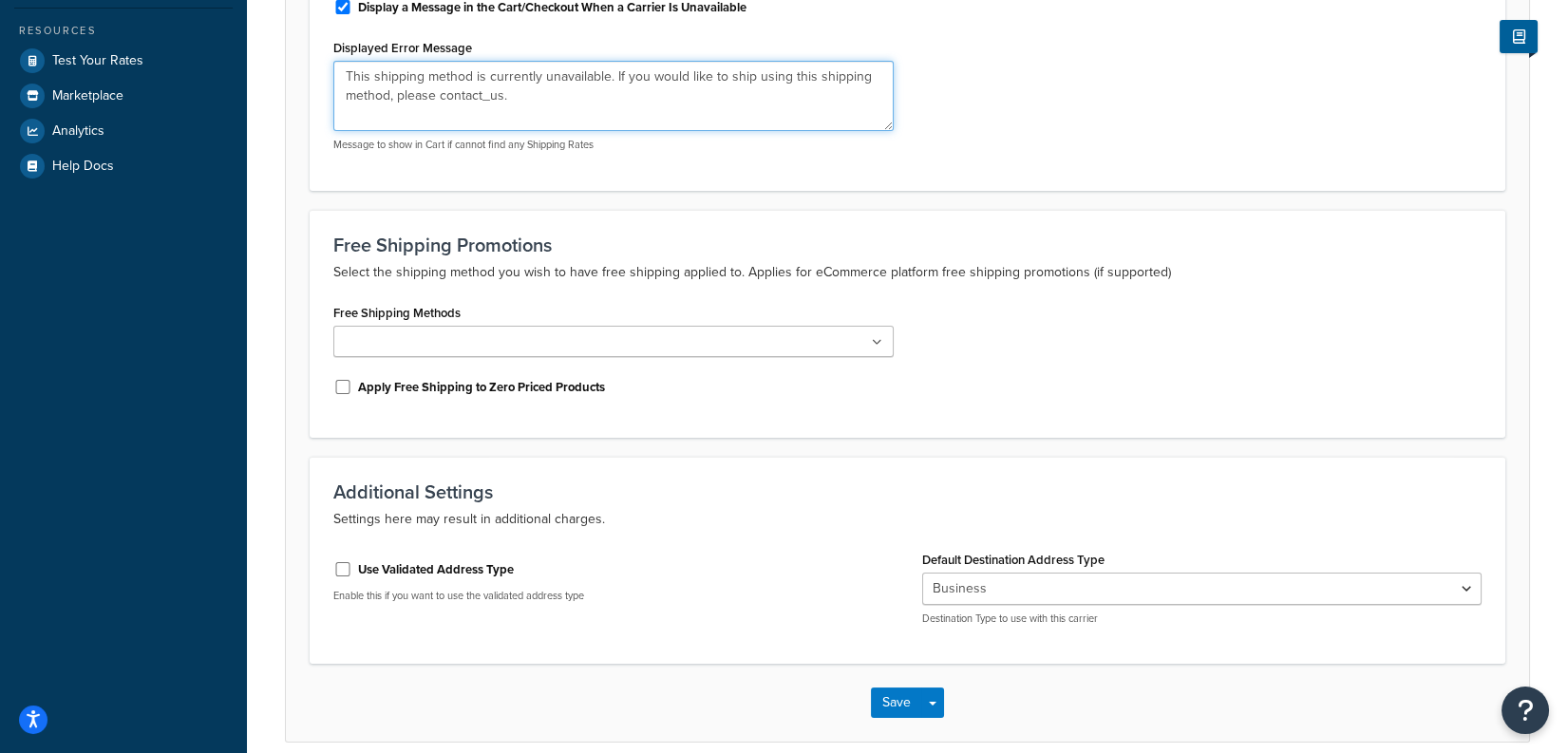
scroll to position [720, 0]
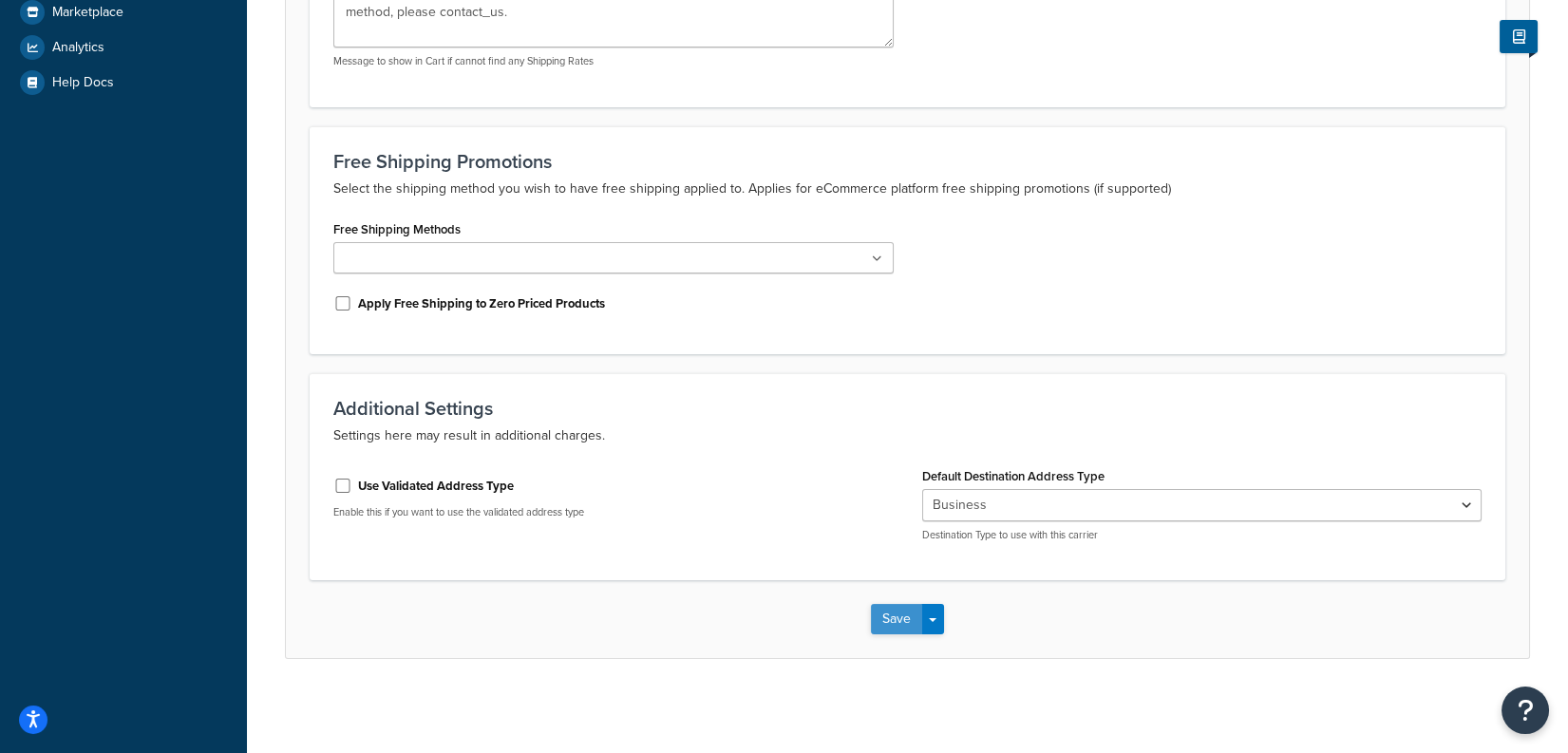
click at [892, 619] on button "Save" at bounding box center [896, 619] width 51 height 31
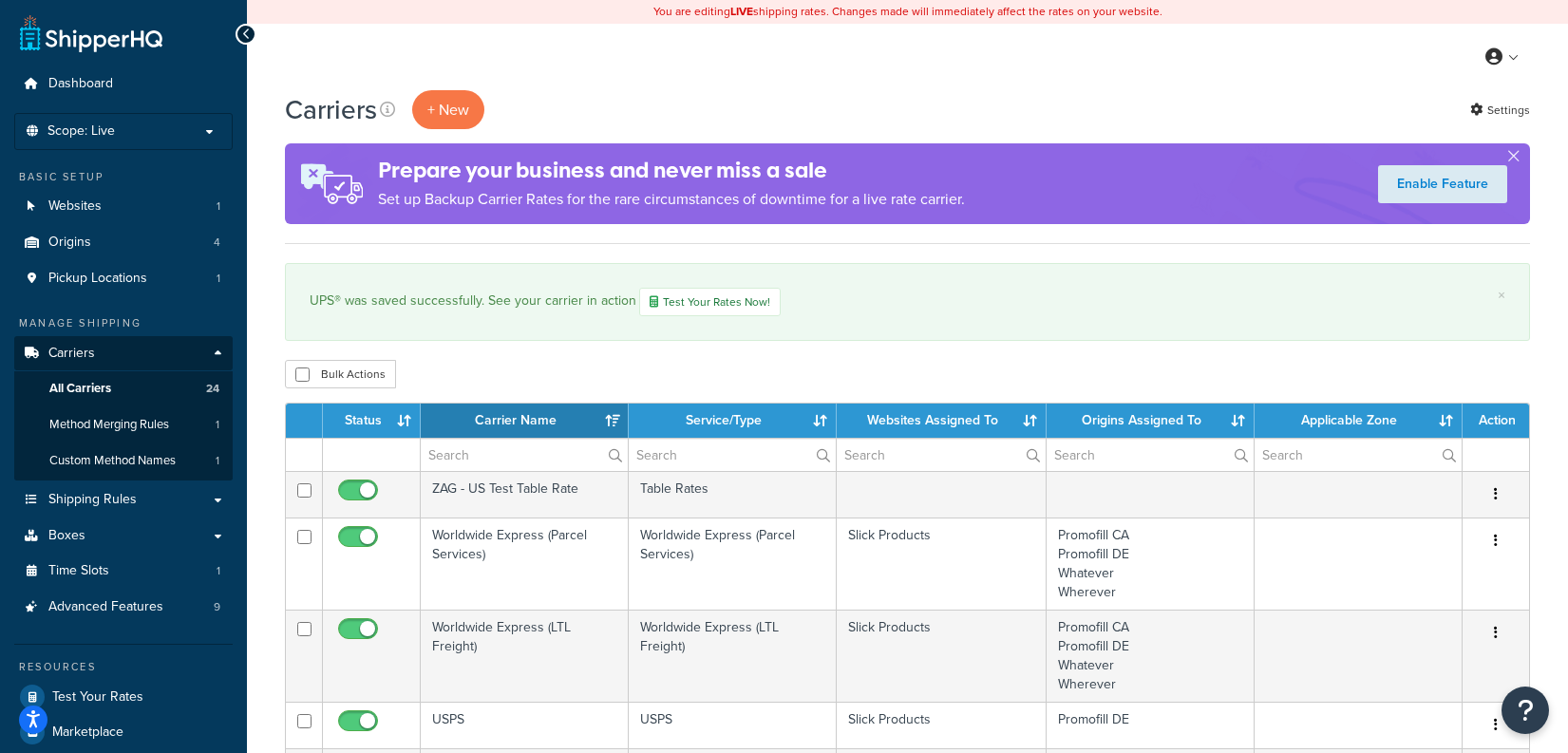
select select "15"
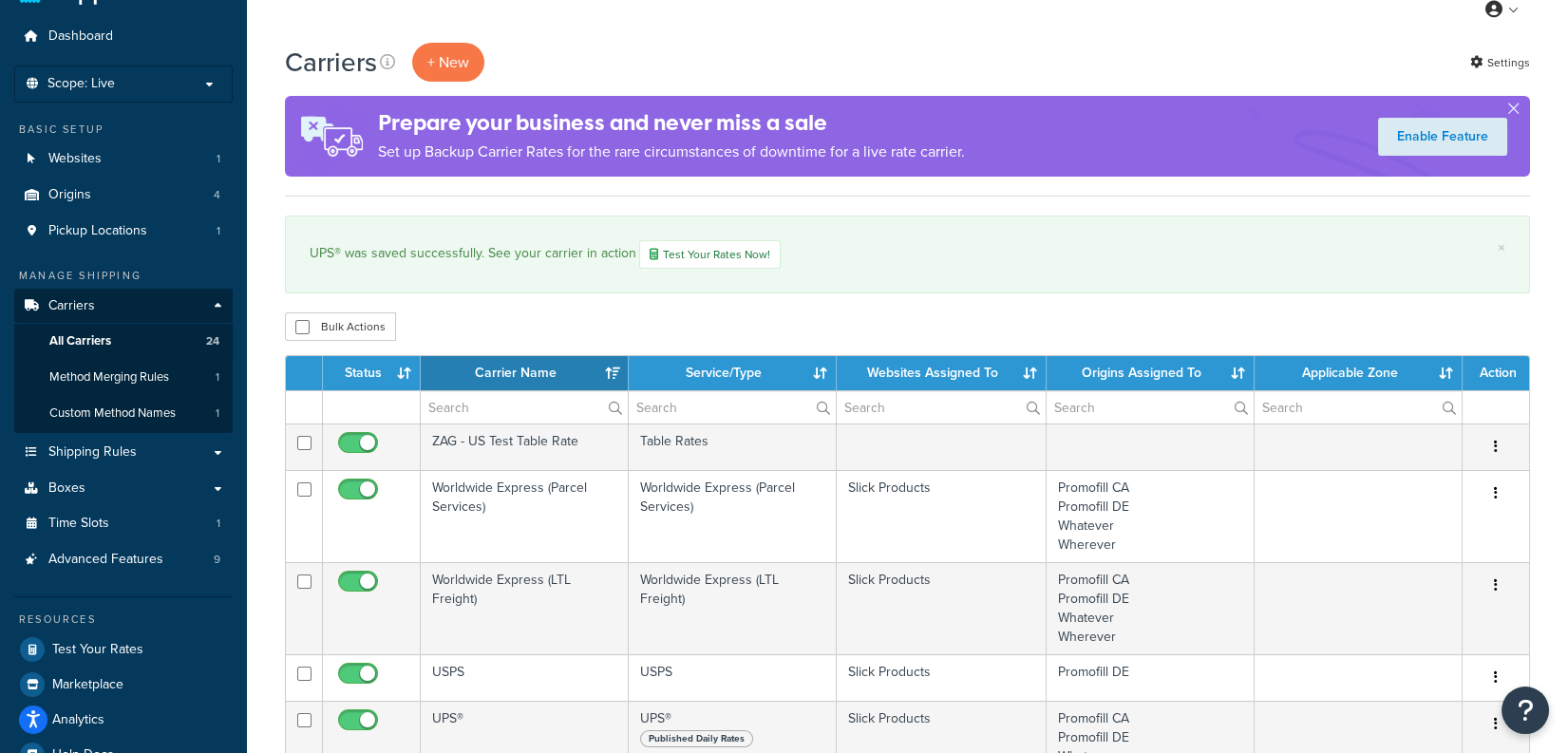
scroll to position [61, 0]
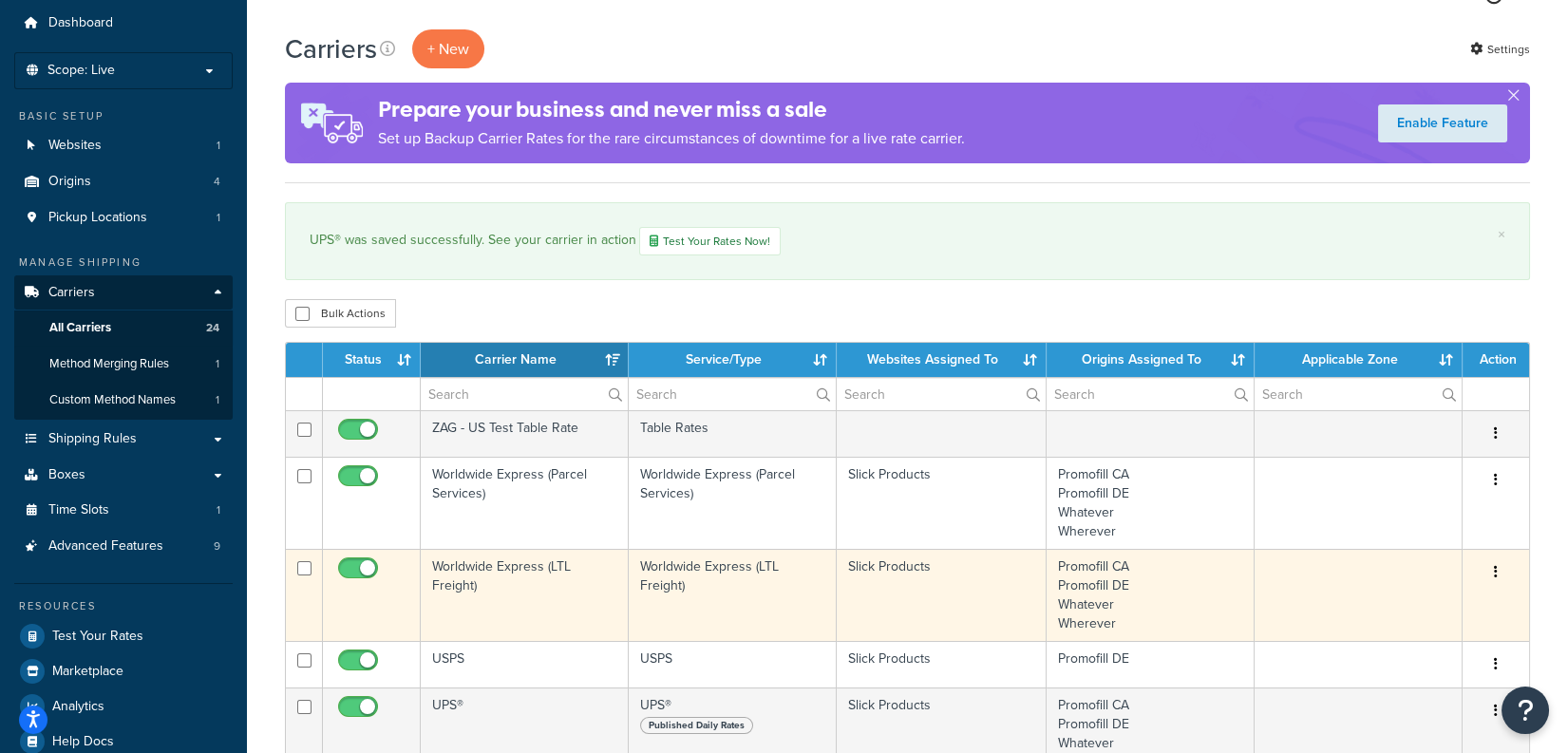
click at [532, 594] on td "Worldwide Express (LTL Freight)" at bounding box center [524, 595] width 208 height 92
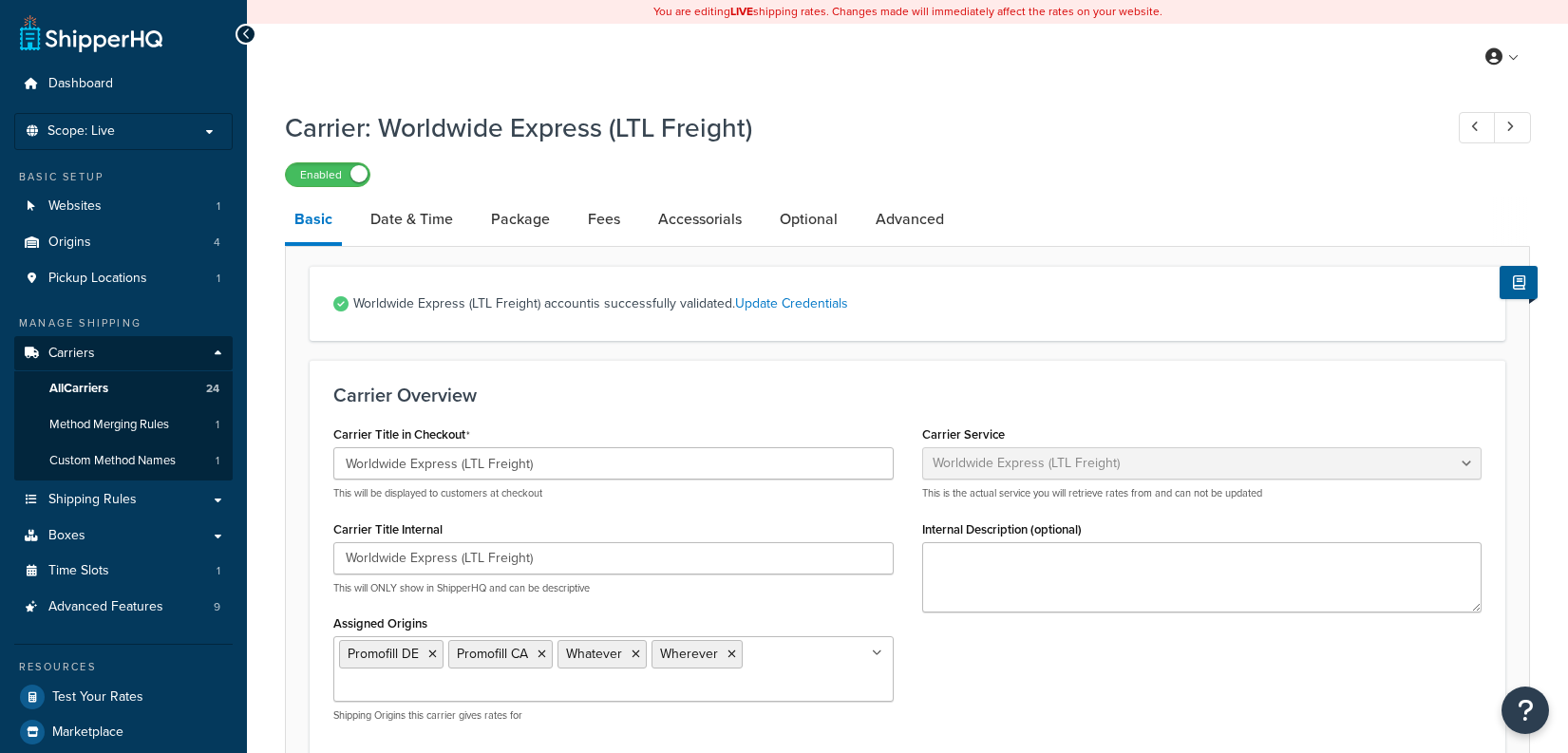
select select "worldwideExpressFreight"
click at [891, 223] on link "Advanced" at bounding box center [909, 219] width 87 height 45
select select "false"
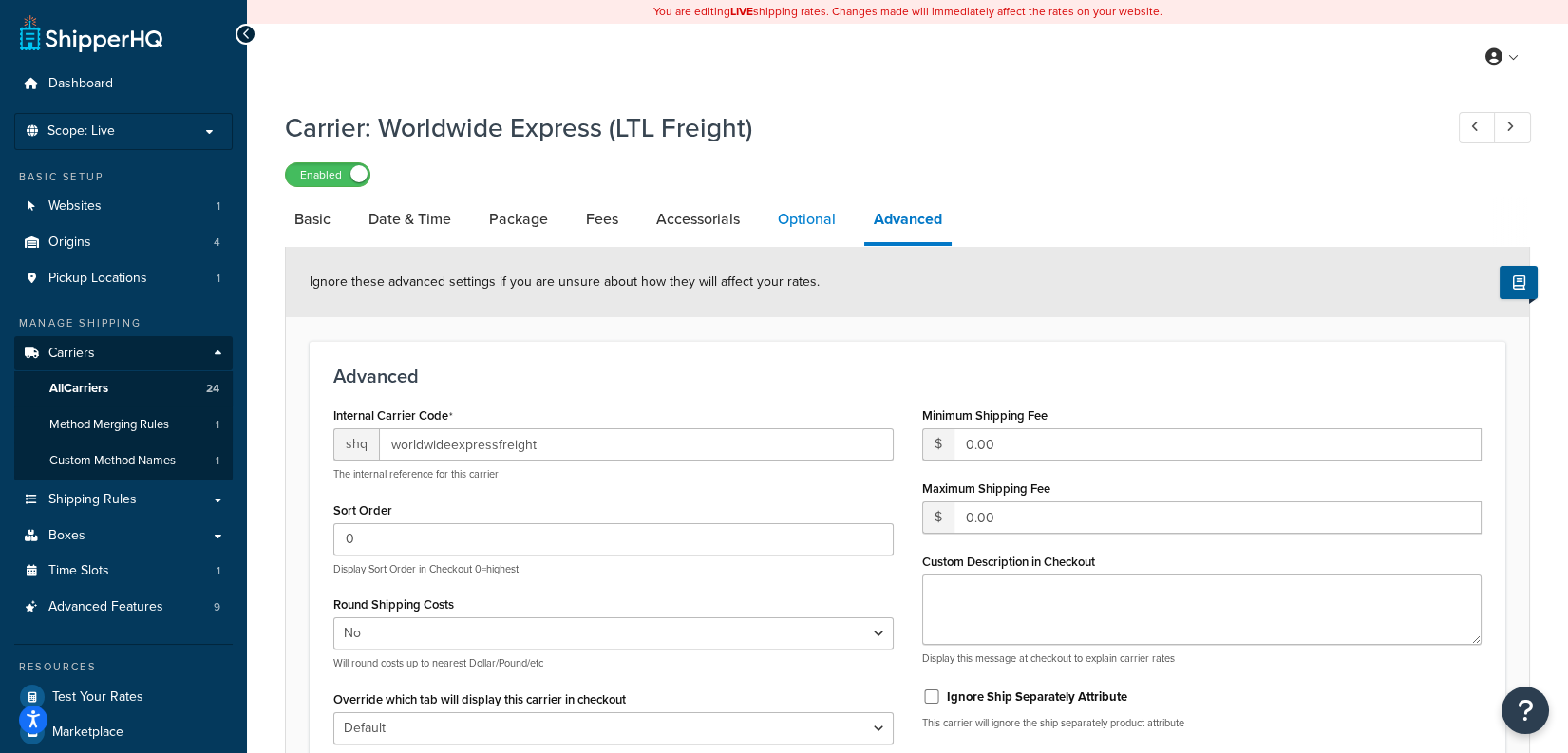
click at [787, 220] on link "Optional" at bounding box center [807, 219] width 77 height 45
select select "55"
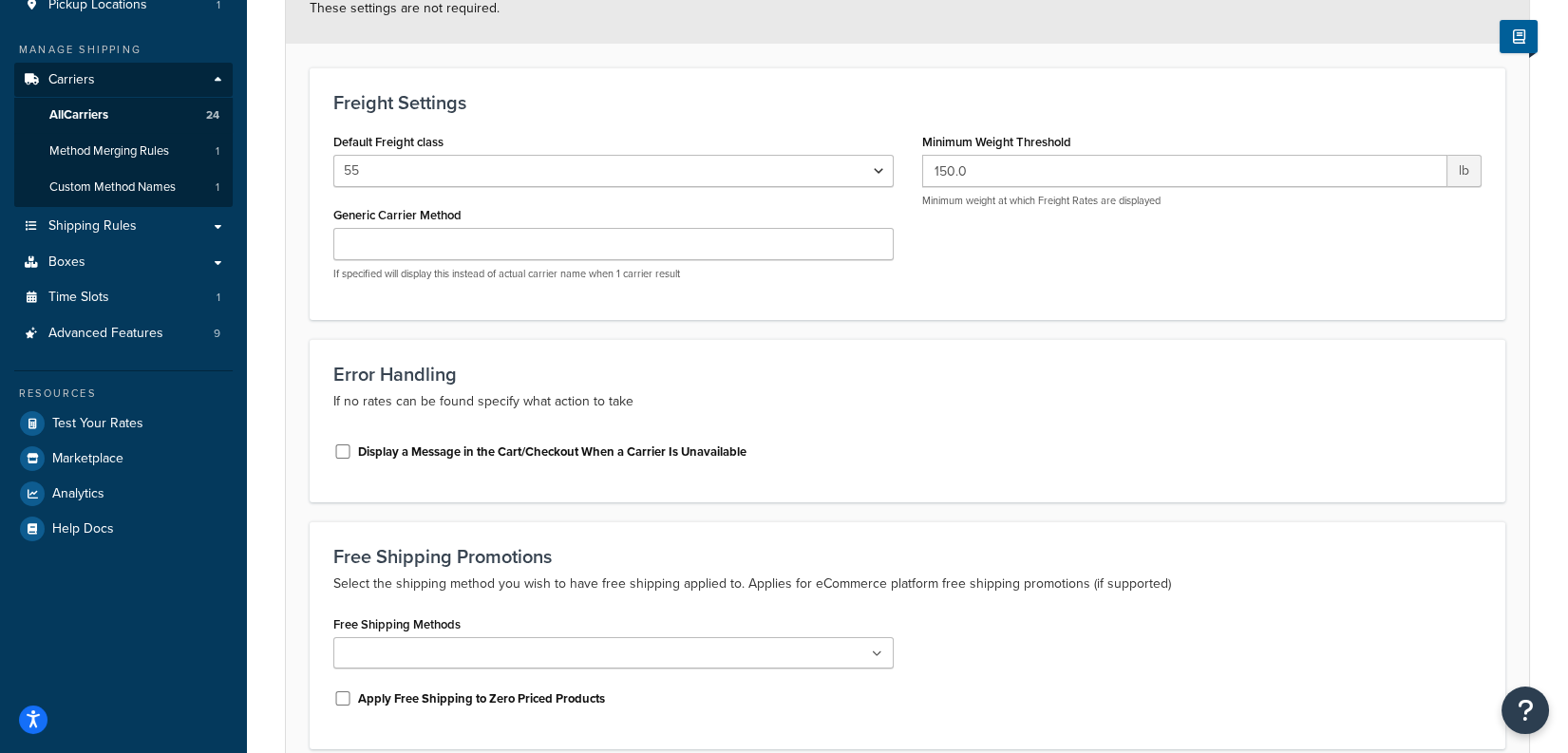
scroll to position [276, 0]
click at [630, 450] on label "Display a Message in the Cart/Checkout When a Carrier Is Unavailable" at bounding box center [552, 450] width 389 height 17
click at [352, 450] on input "Display a Message in the Cart/Checkout When a Carrier Is Unavailable" at bounding box center [343, 449] width 19 height 14
checkbox input "true"
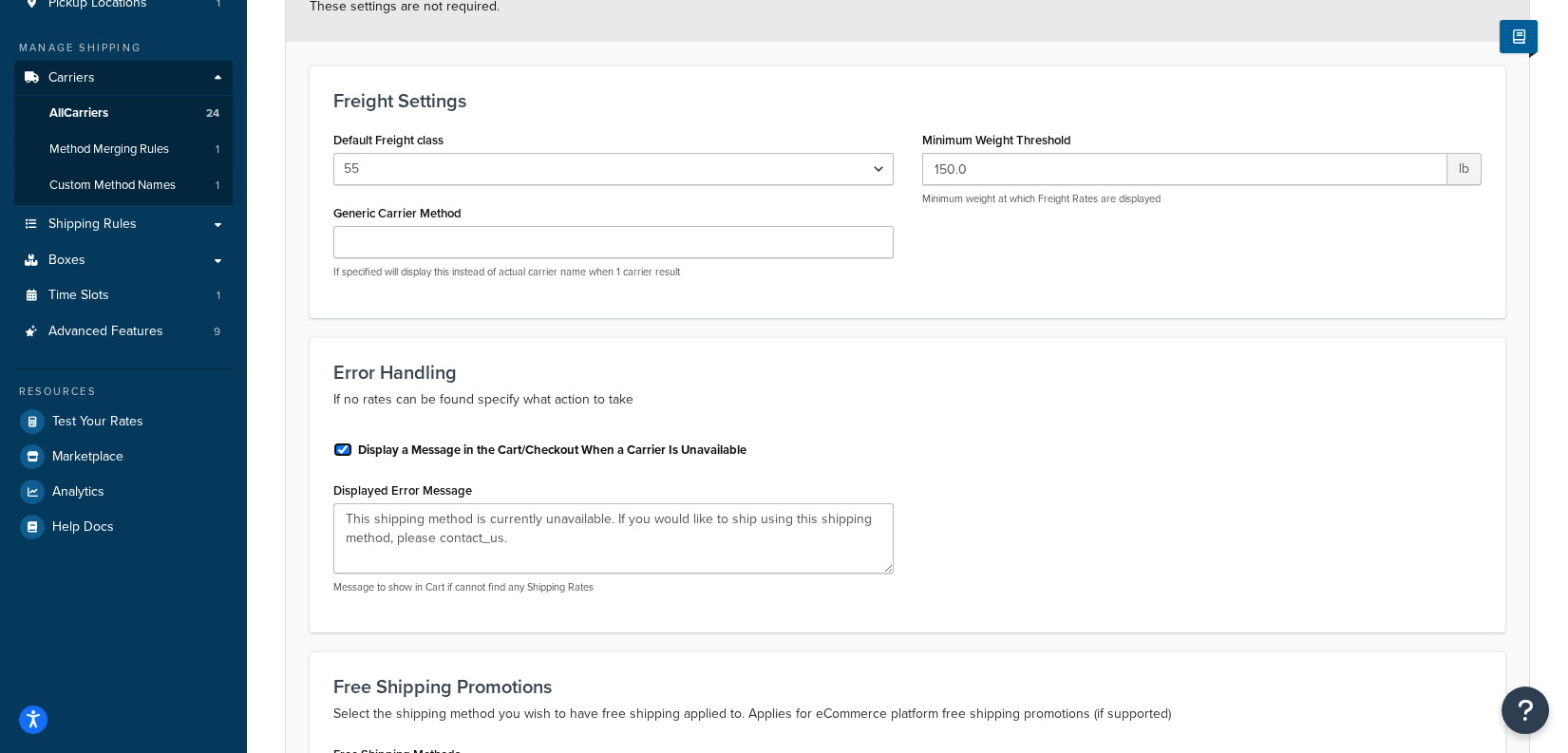
scroll to position [574, 0]
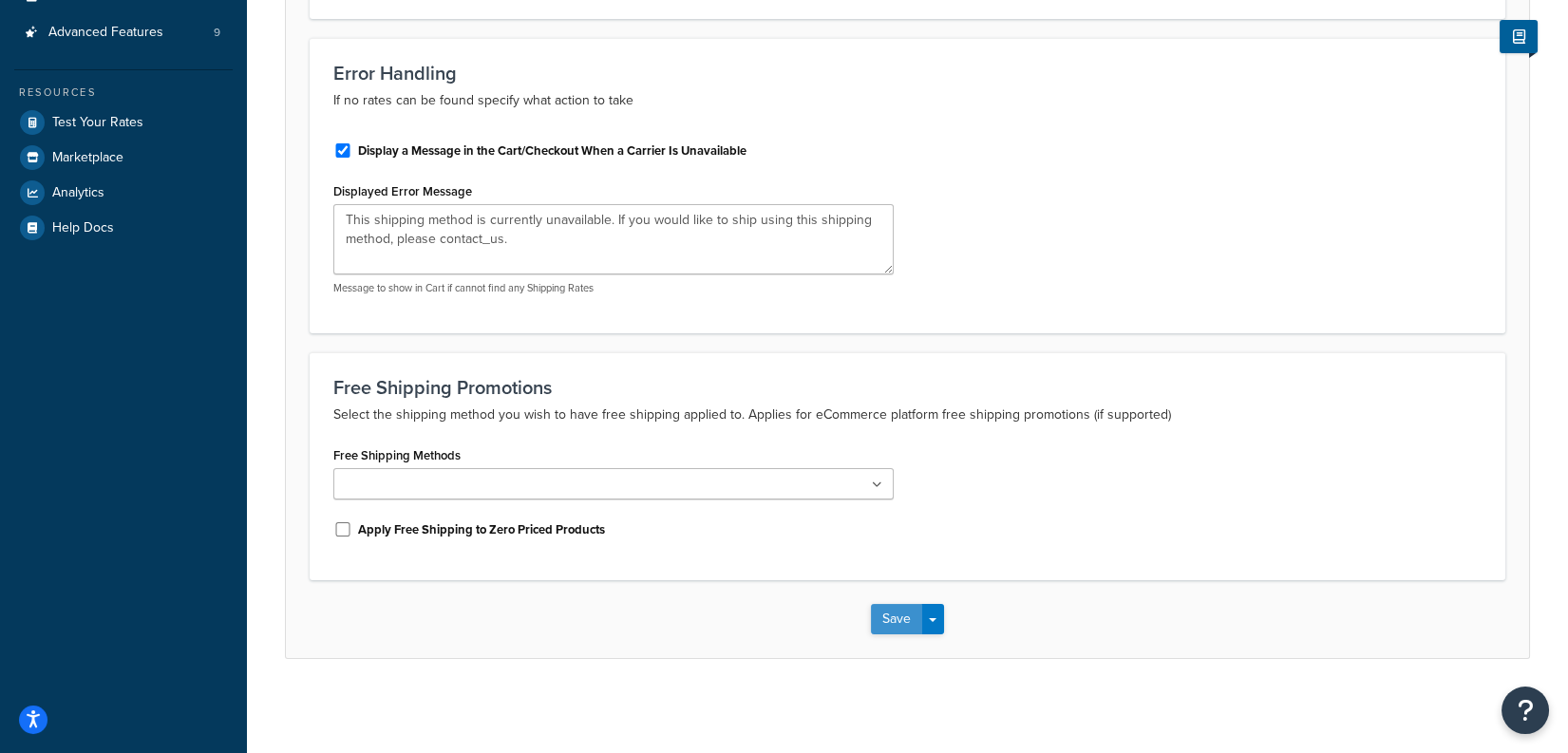
click at [892, 630] on button "Save" at bounding box center [896, 619] width 51 height 31
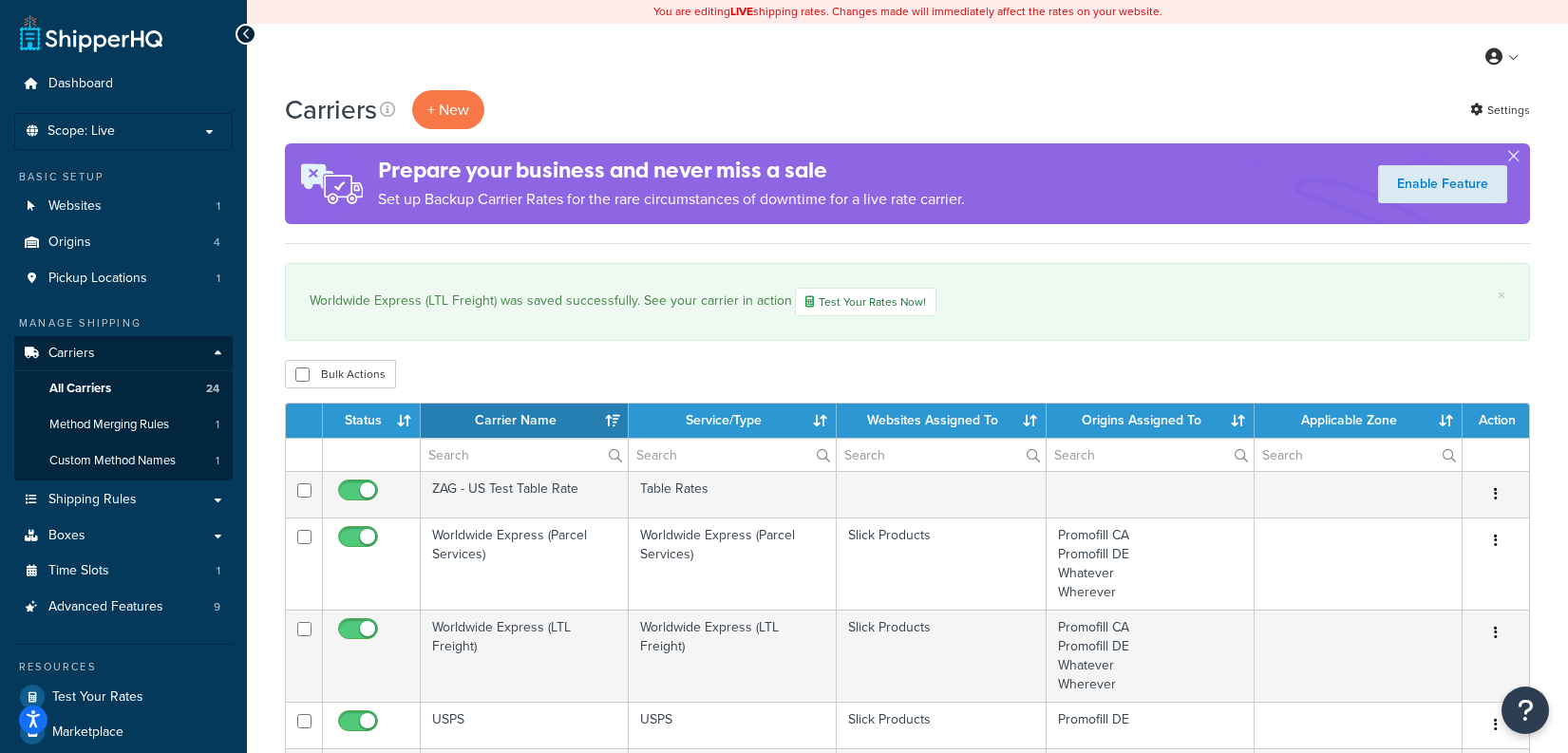
select select "15"
